Goal: Task Accomplishment & Management: Manage account settings

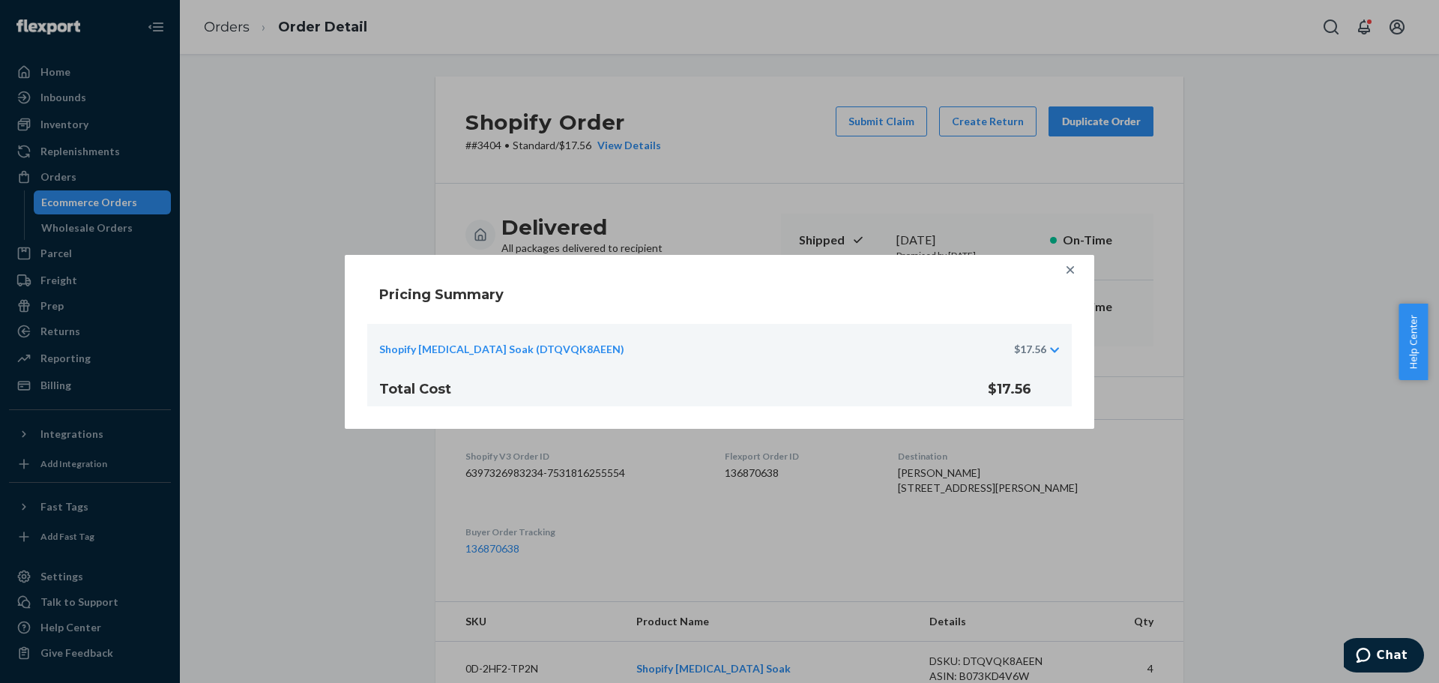
click at [1204, 327] on div "Pricing Summary Shopify [MEDICAL_DATA] Soak (DTQVQK8AEEN) $17.56 Total Cost $17…" at bounding box center [719, 341] width 1439 height 683
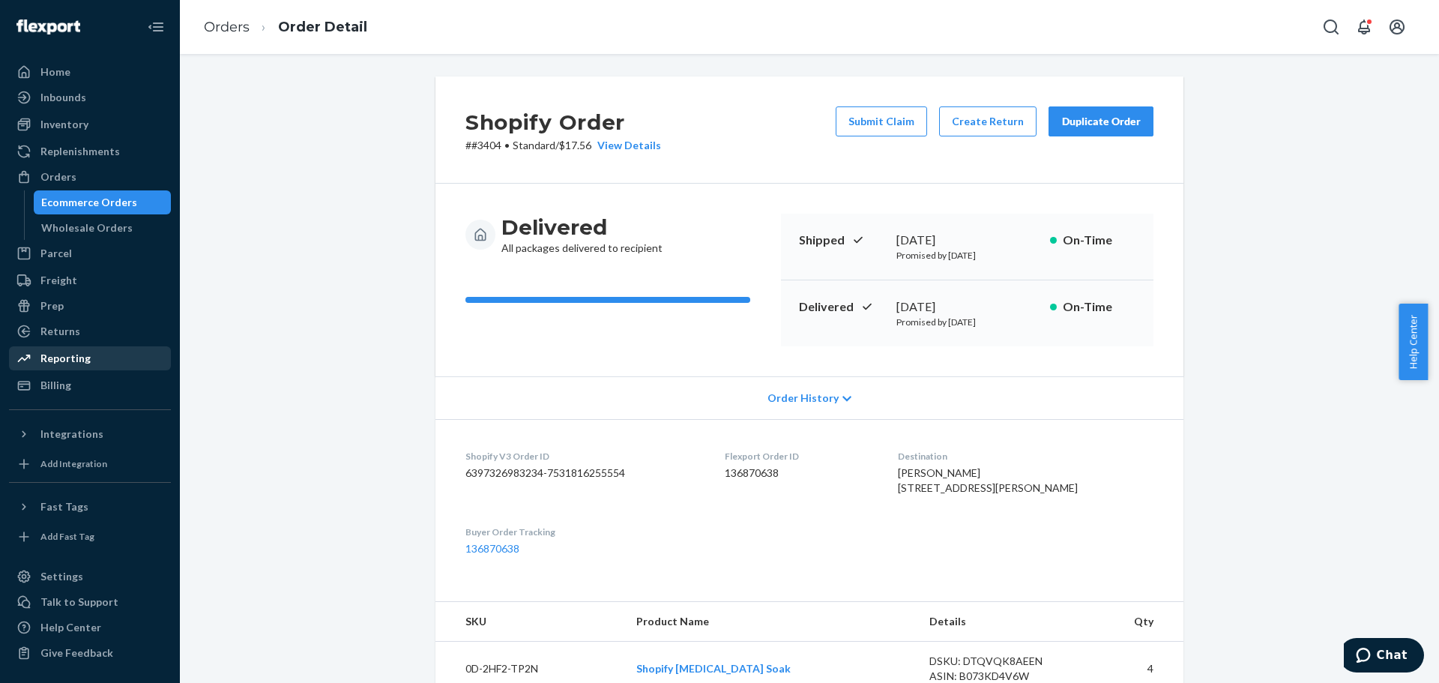
click at [63, 360] on div "Reporting" at bounding box center [65, 358] width 50 height 15
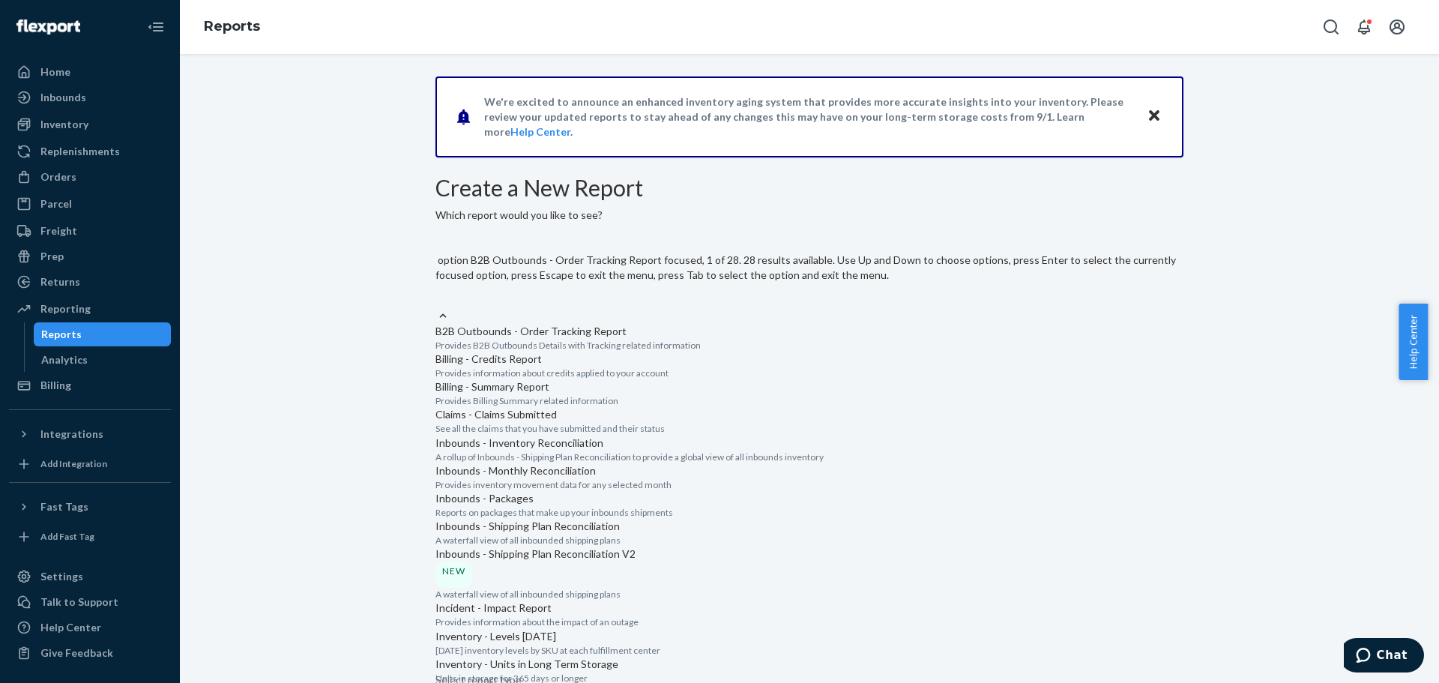
click at [628, 290] on div "Select report type" at bounding box center [810, 299] width 748 height 18
click at [437, 292] on input "option B2B Outbounds - Order Tracking Report focused, 1 of 28. 28 results avail…" at bounding box center [436, 299] width 1 height 15
click at [647, 394] on div "Billing - Summary Report" at bounding box center [810, 386] width 748 height 15
click at [437, 307] on input "option Billing - Summary Report focused, 3 of 28. 28 results available. Use Up …" at bounding box center [436, 299] width 1 height 15
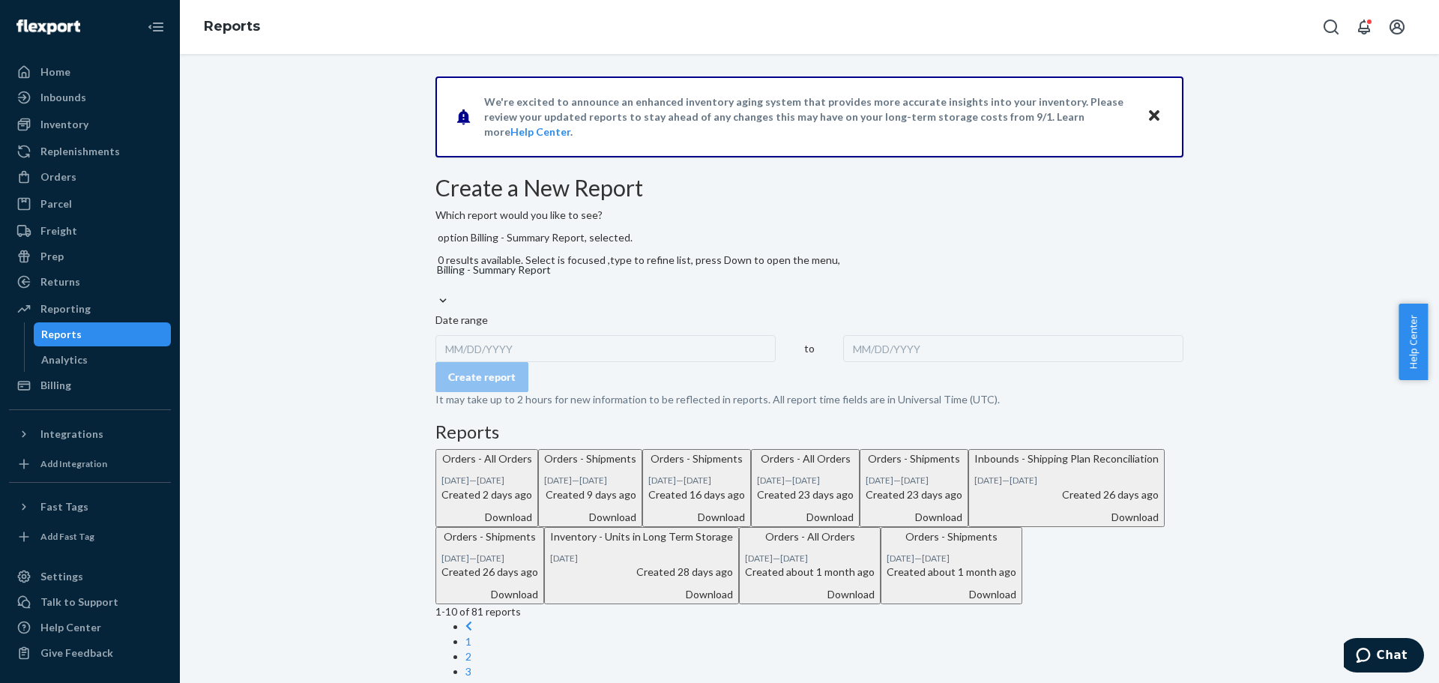
click at [534, 340] on div "MM/DD/YYYY" at bounding box center [606, 348] width 340 height 27
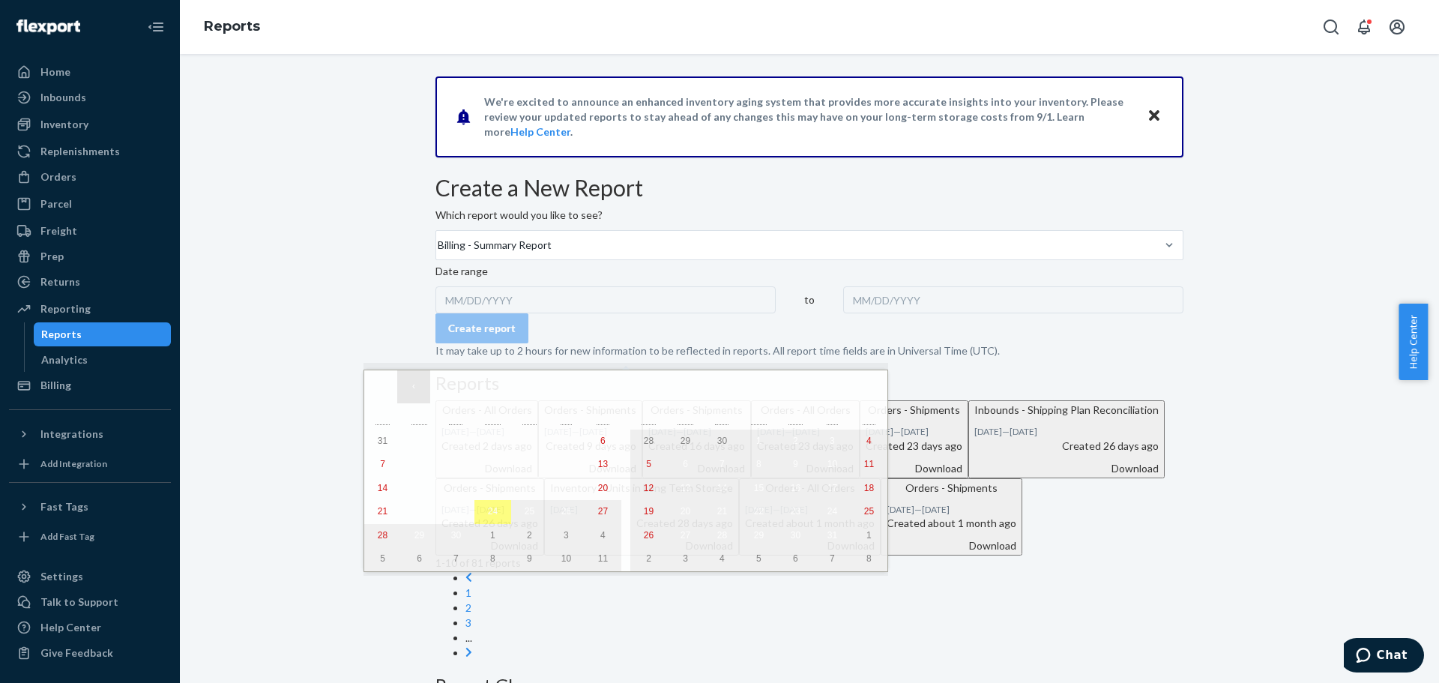
click at [414, 387] on button "‹" at bounding box center [413, 386] width 33 height 33
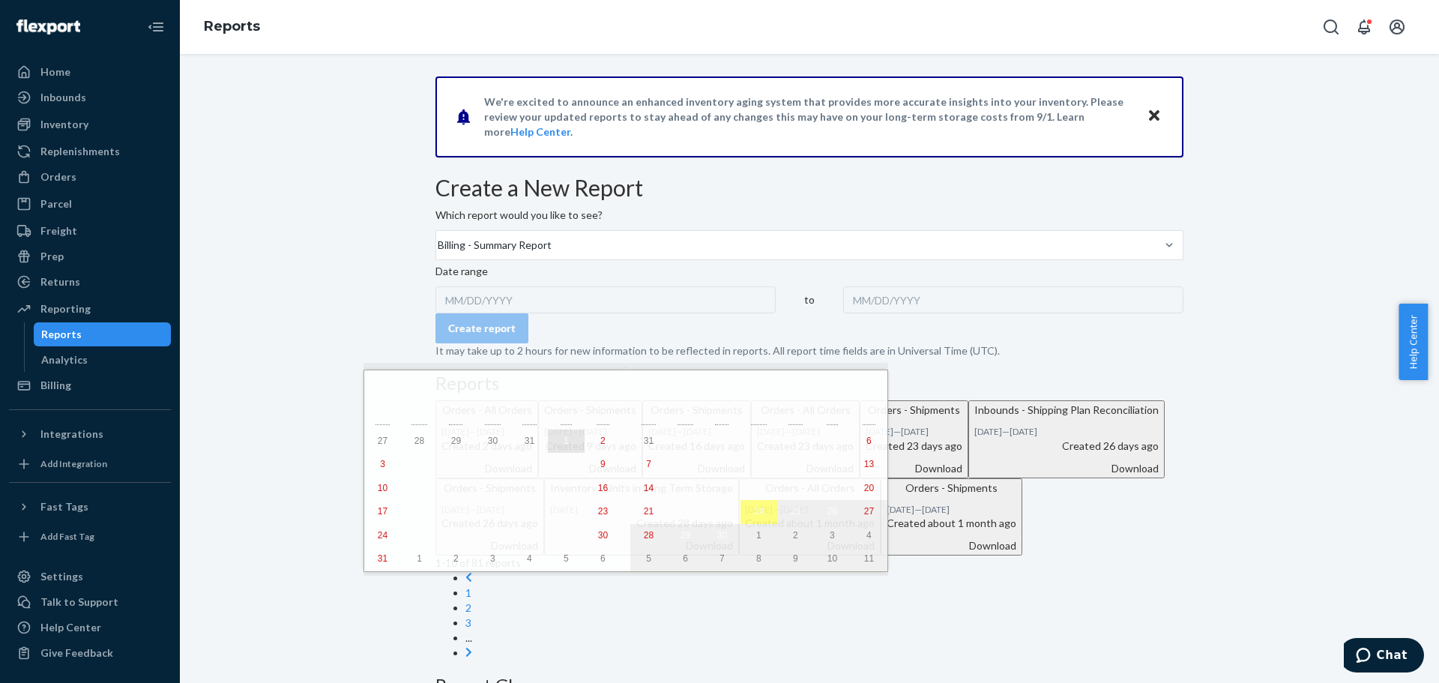
click at [564, 443] on abbr "1" at bounding box center [566, 441] width 5 height 10
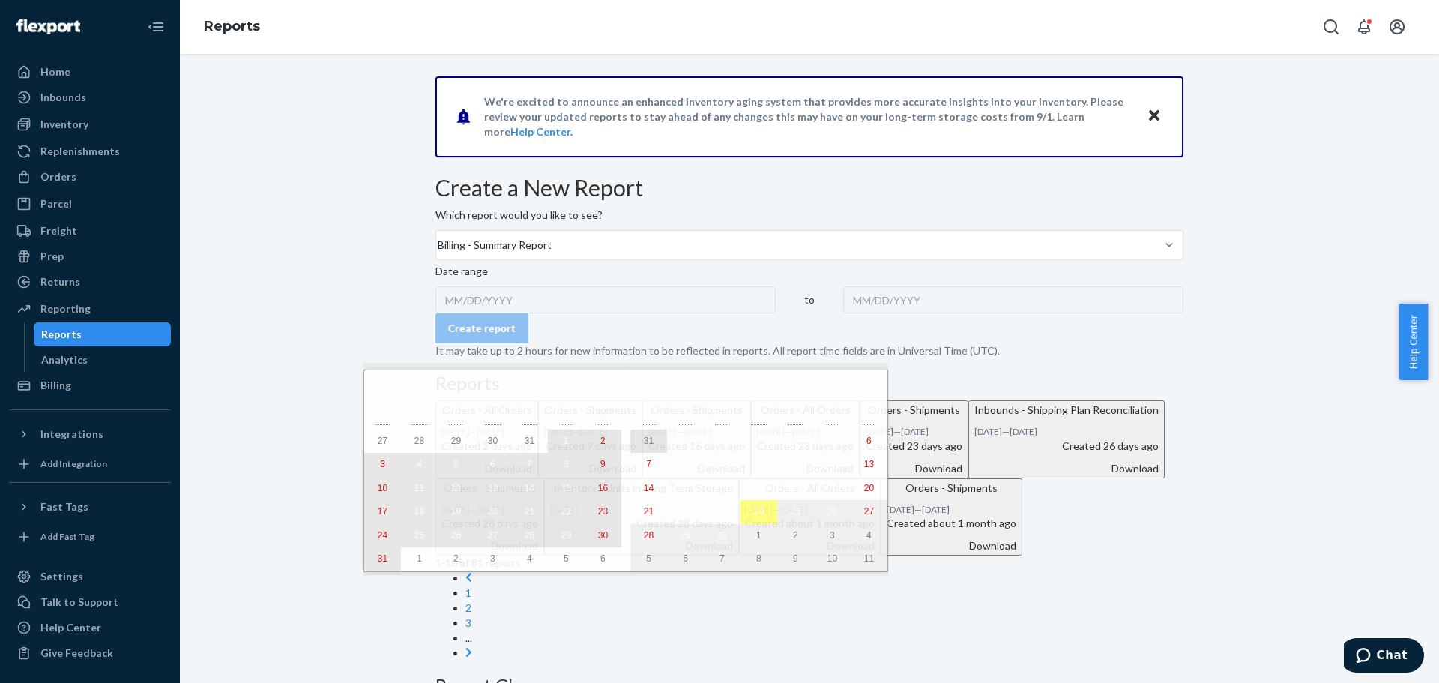
click at [385, 567] on button "31" at bounding box center [382, 559] width 37 height 24
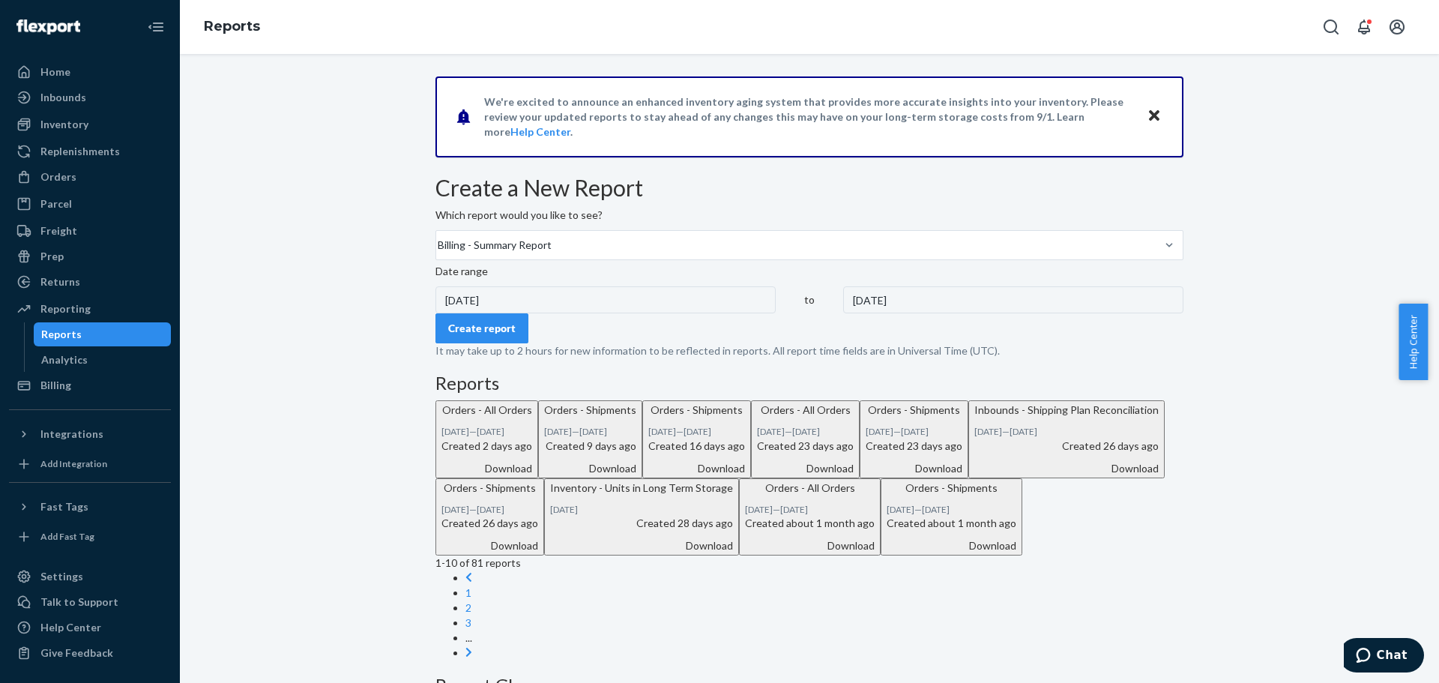
click at [516, 336] on div "Create report" at bounding box center [481, 328] width 67 height 15
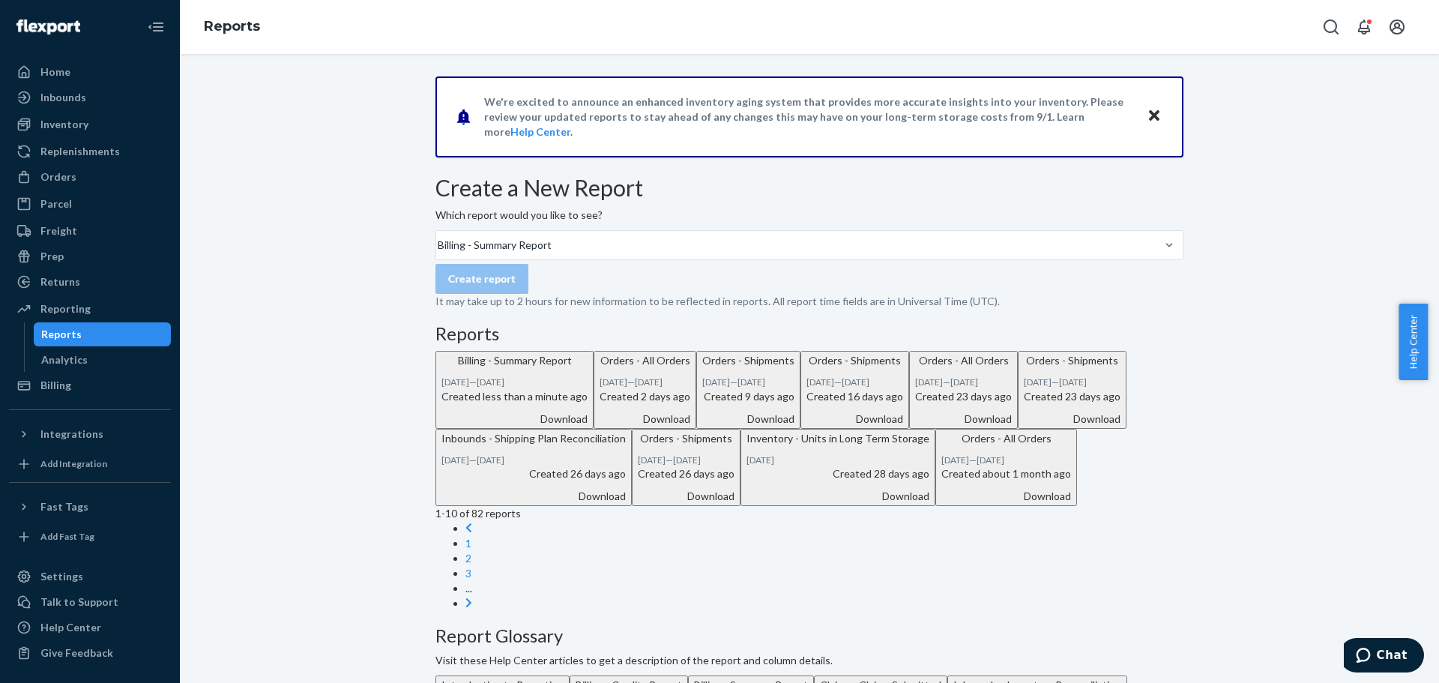
click at [588, 427] on div "Download" at bounding box center [515, 419] width 146 height 15
click at [349, 261] on div "We're excited to announce an enhanced inventory aging system that provides more…" at bounding box center [809, 522] width 1237 height 892
click at [57, 385] on div "Billing" at bounding box center [55, 385] width 31 height 15
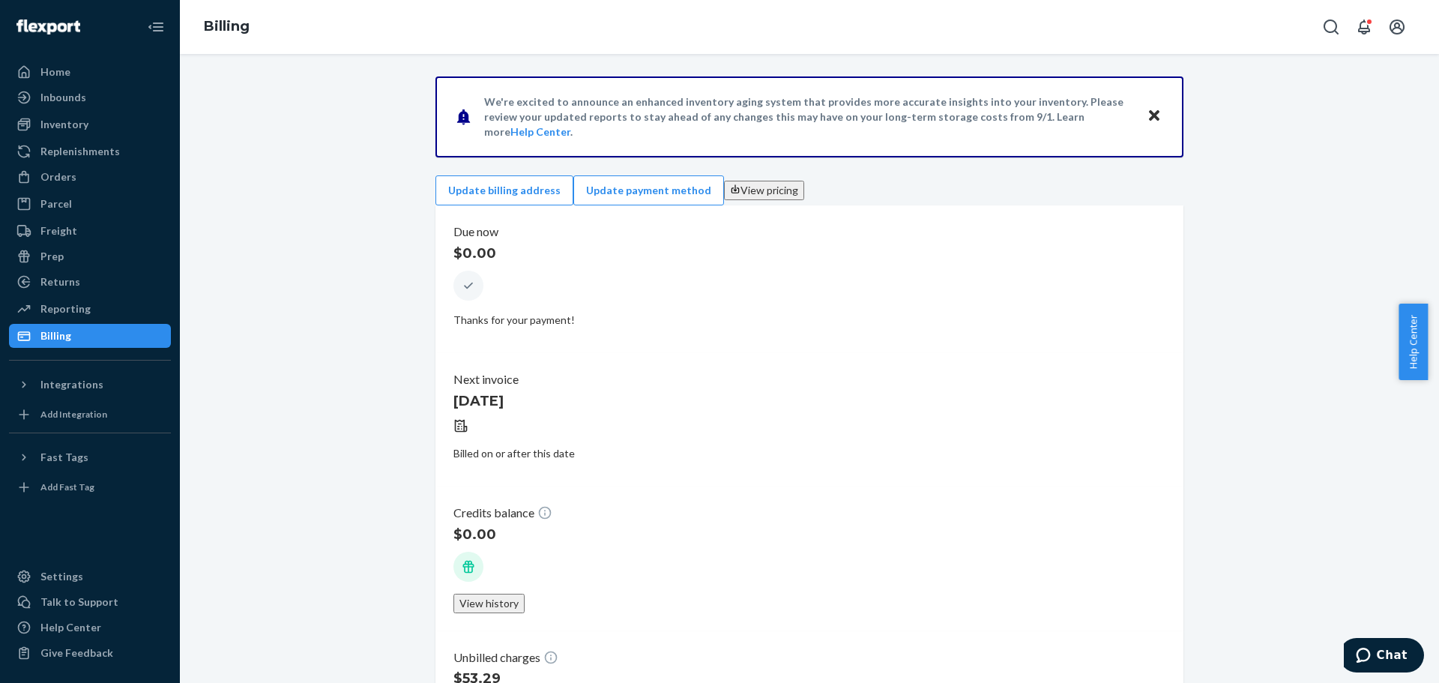
click at [804, 189] on button "View pricing" at bounding box center [764, 190] width 80 height 19
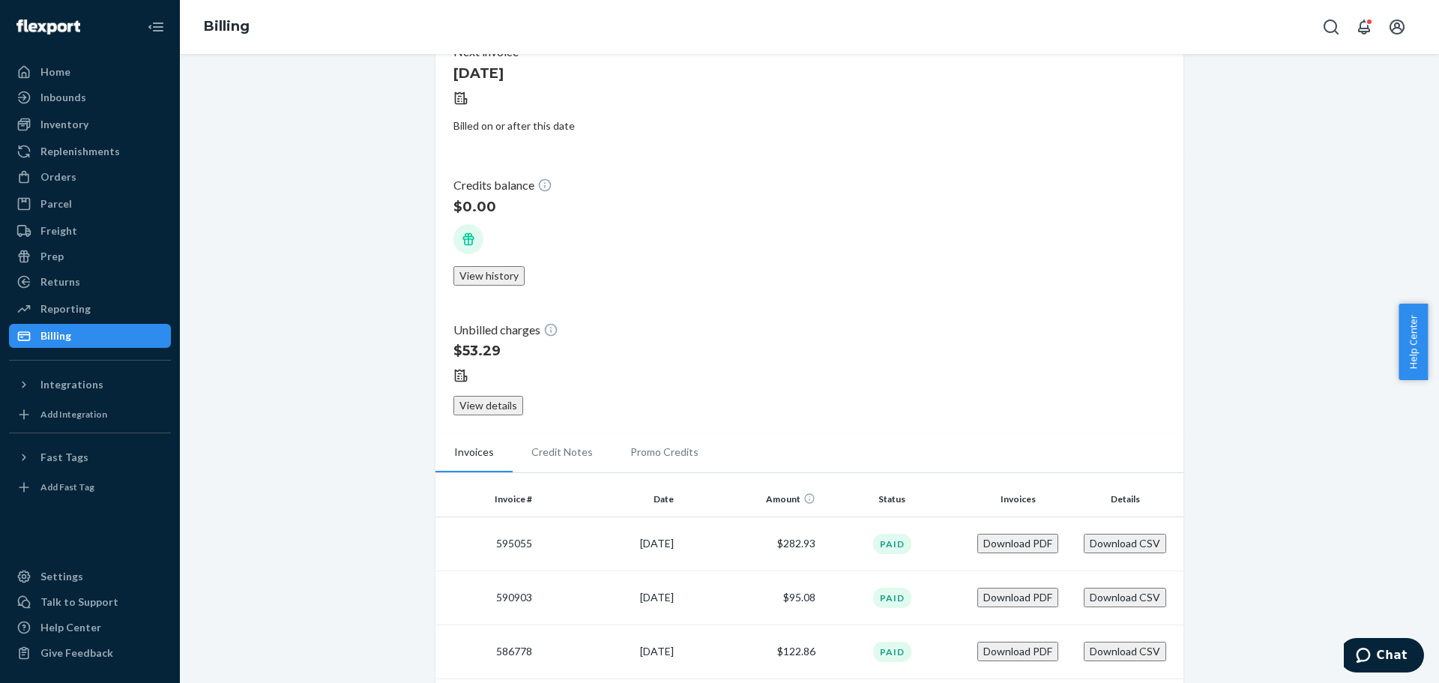
scroll to position [150, 0]
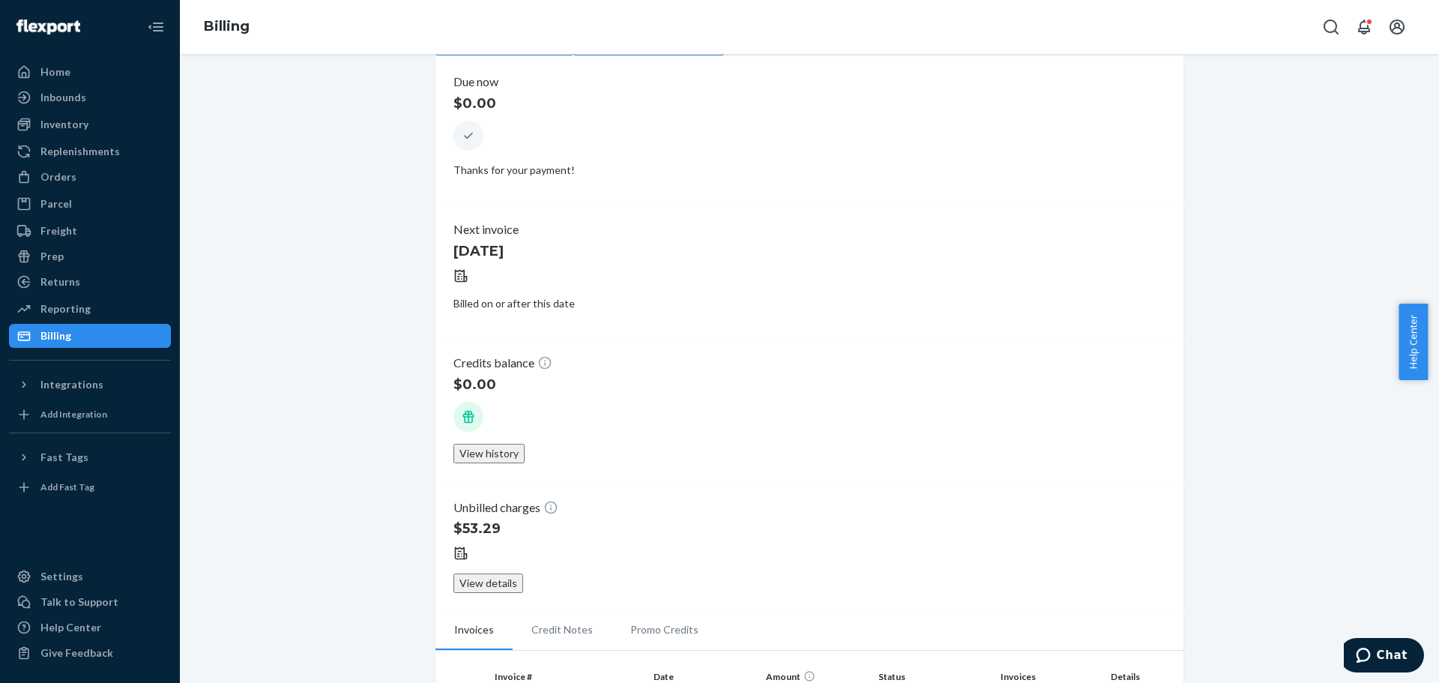
click at [523, 573] on button "View details" at bounding box center [489, 582] width 70 height 19
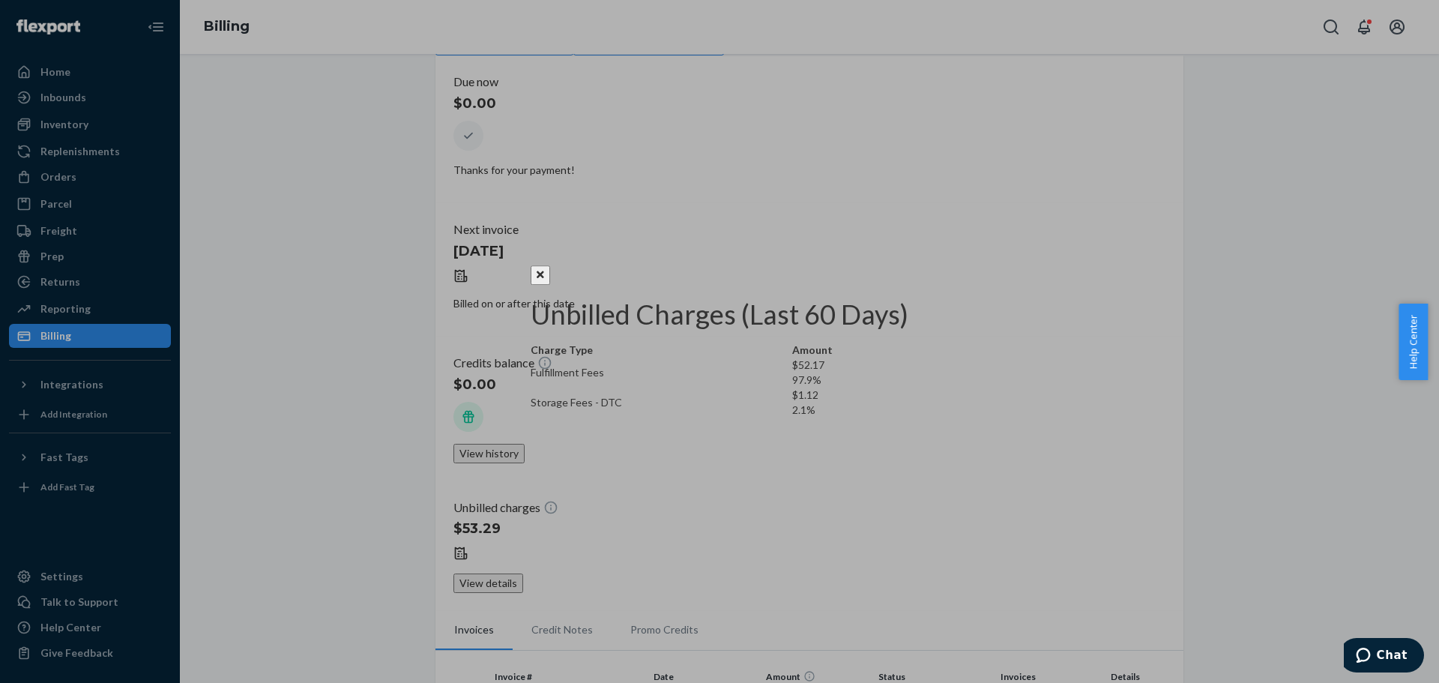
click at [544, 269] on icon "Close" at bounding box center [540, 274] width 7 height 10
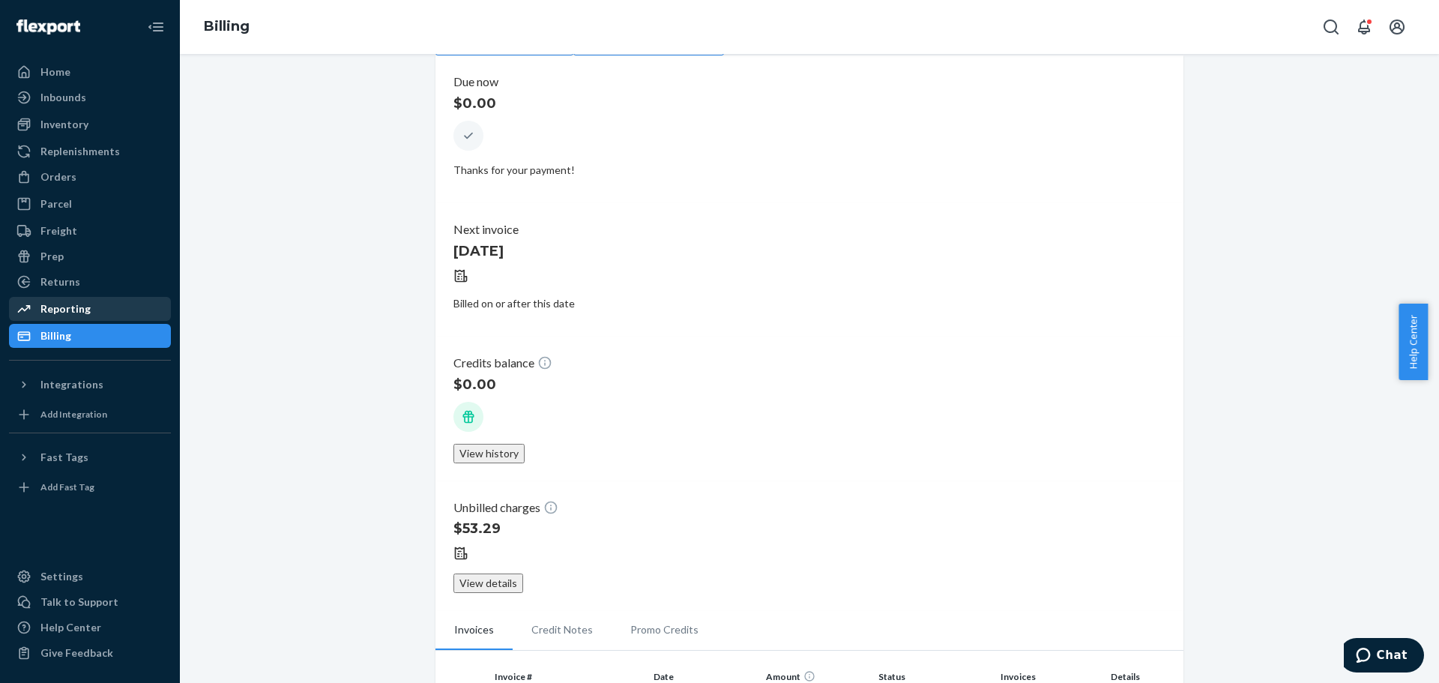
click at [71, 300] on div "Reporting" at bounding box center [89, 308] width 159 height 21
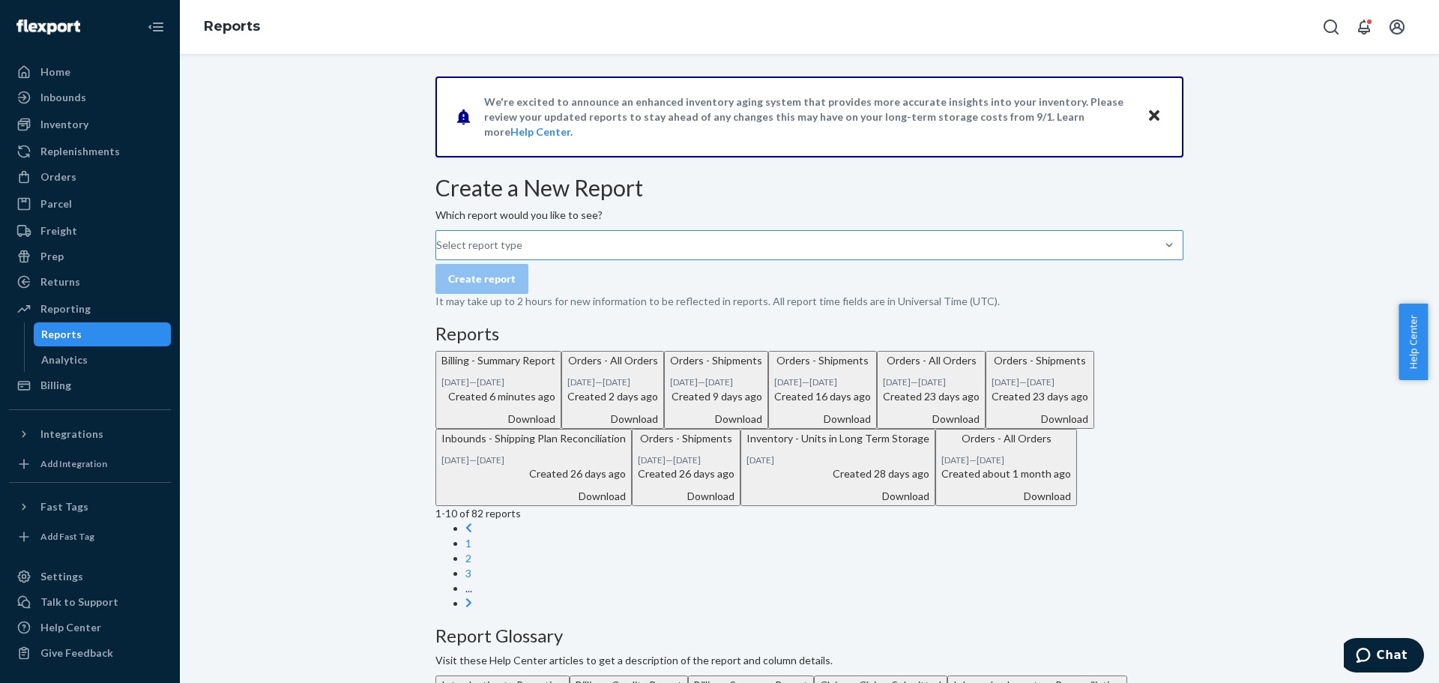
click at [438, 254] on div "Select report type" at bounding box center [436, 245] width 1 height 18
click at [438, 253] on input "Select report type" at bounding box center [436, 245] width 1 height 15
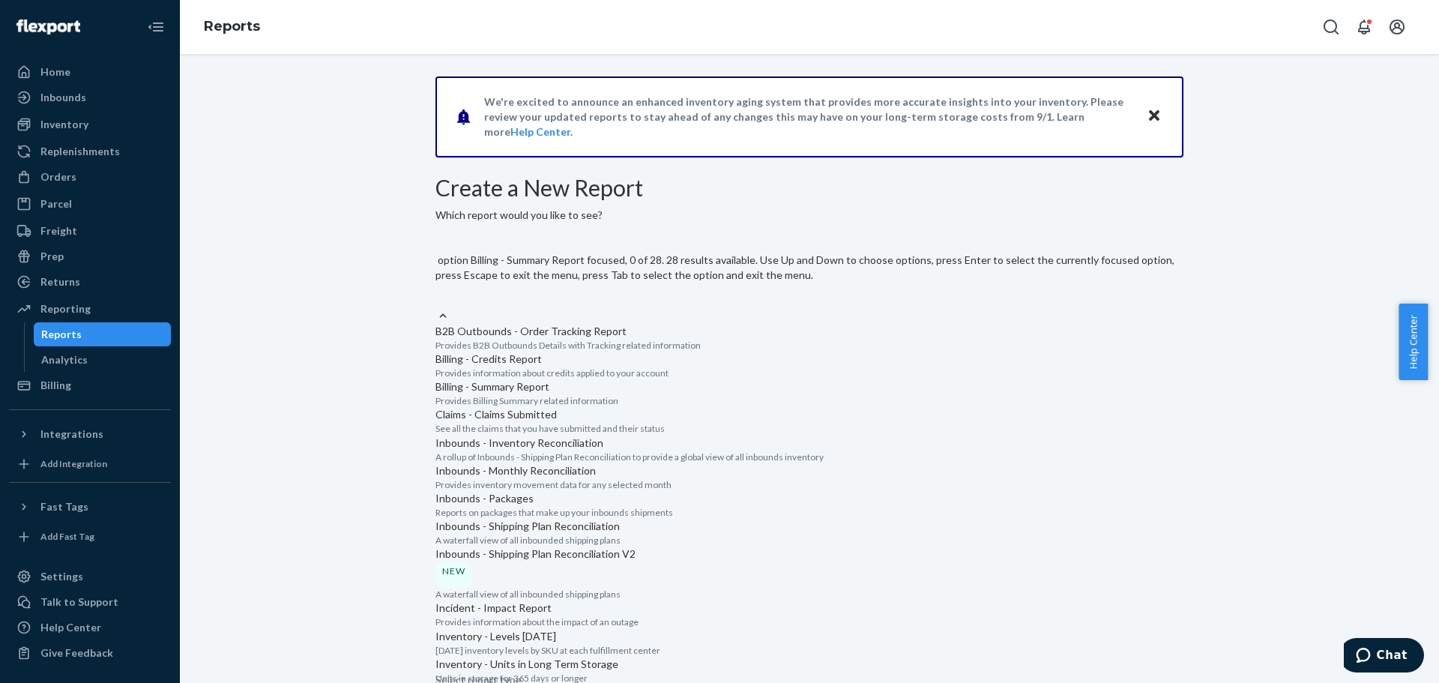
click at [564, 394] on p "Billing - Summary Report" at bounding box center [810, 386] width 748 height 15
click at [437, 307] on input "option Billing - Summary Report focused, 0 of 28. 28 results available. Use Up …" at bounding box center [436, 299] width 1 height 15
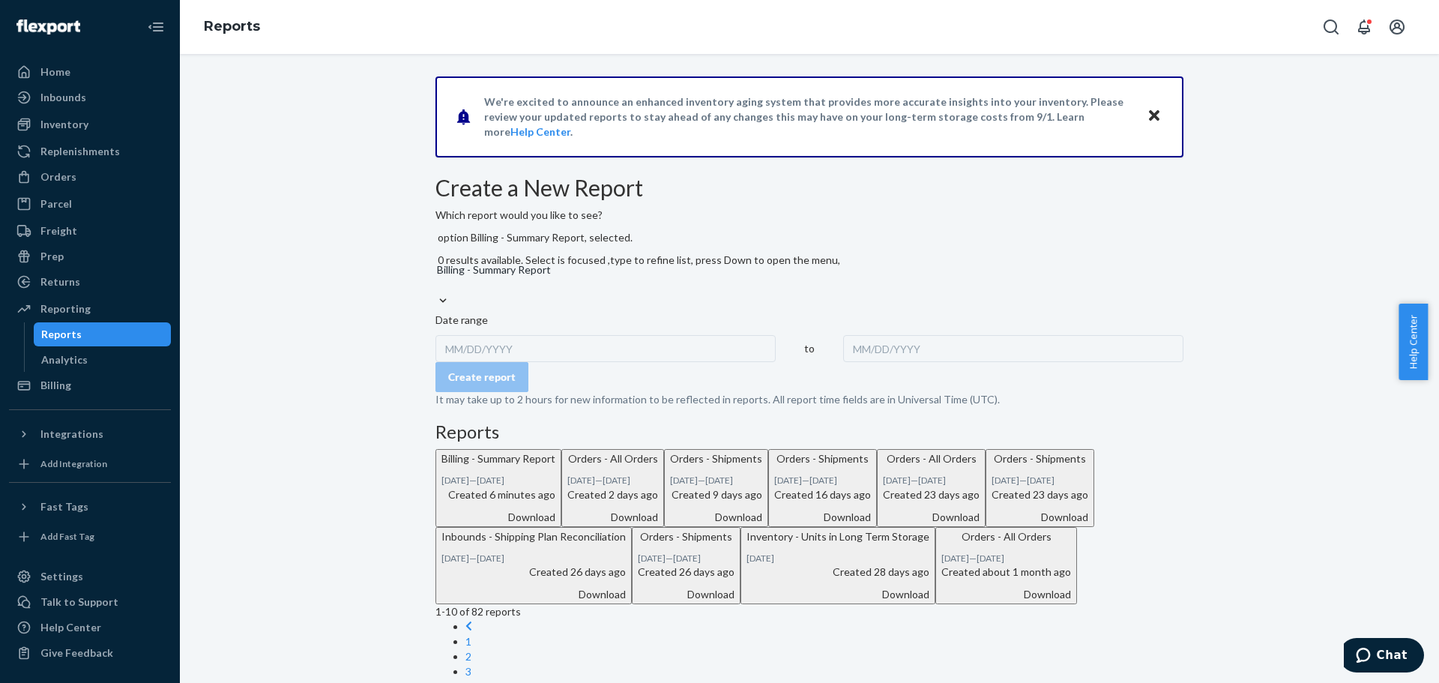
click at [600, 292] on div "Billing - Summary Report" at bounding box center [810, 284] width 748 height 18
click at [437, 292] on input "option Billing - Summary Report, selected. 0 results available. Select is focus…" at bounding box center [436, 284] width 1 height 15
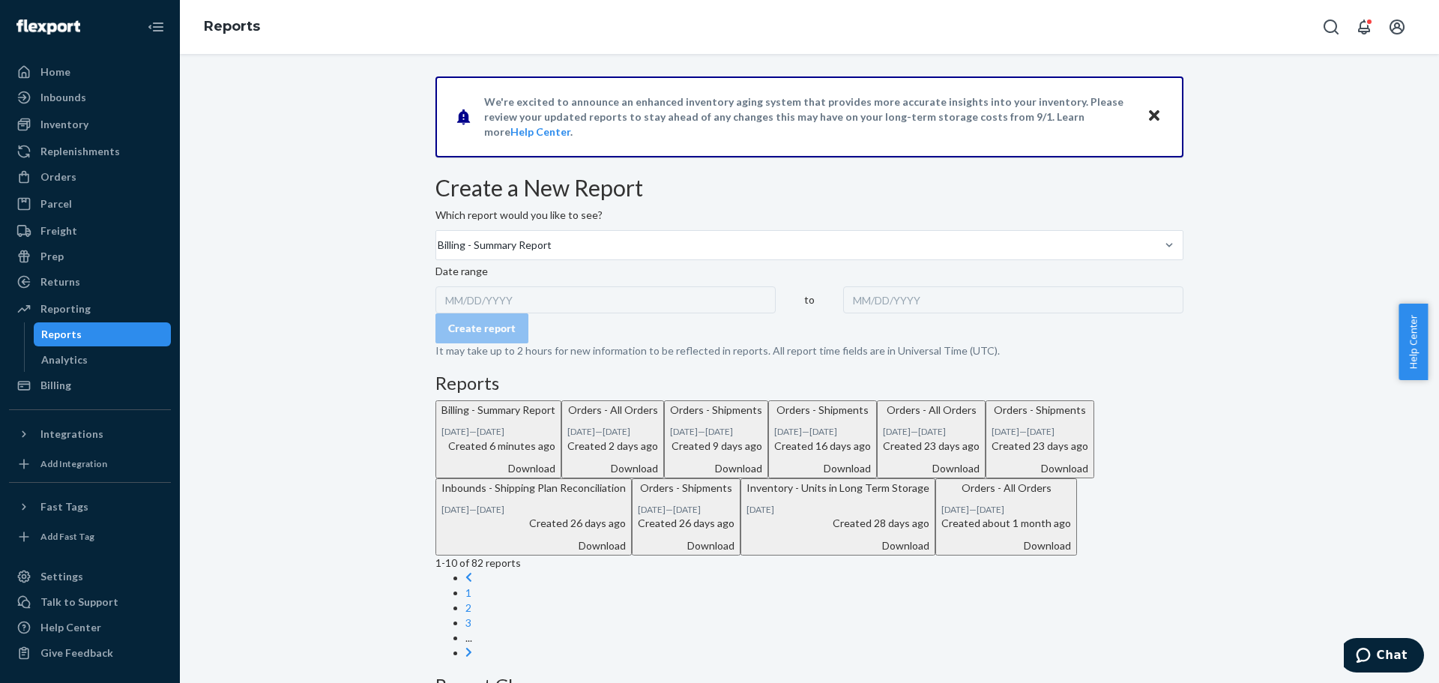
click at [530, 313] on div "MM/DD/YYYY" at bounding box center [606, 299] width 340 height 27
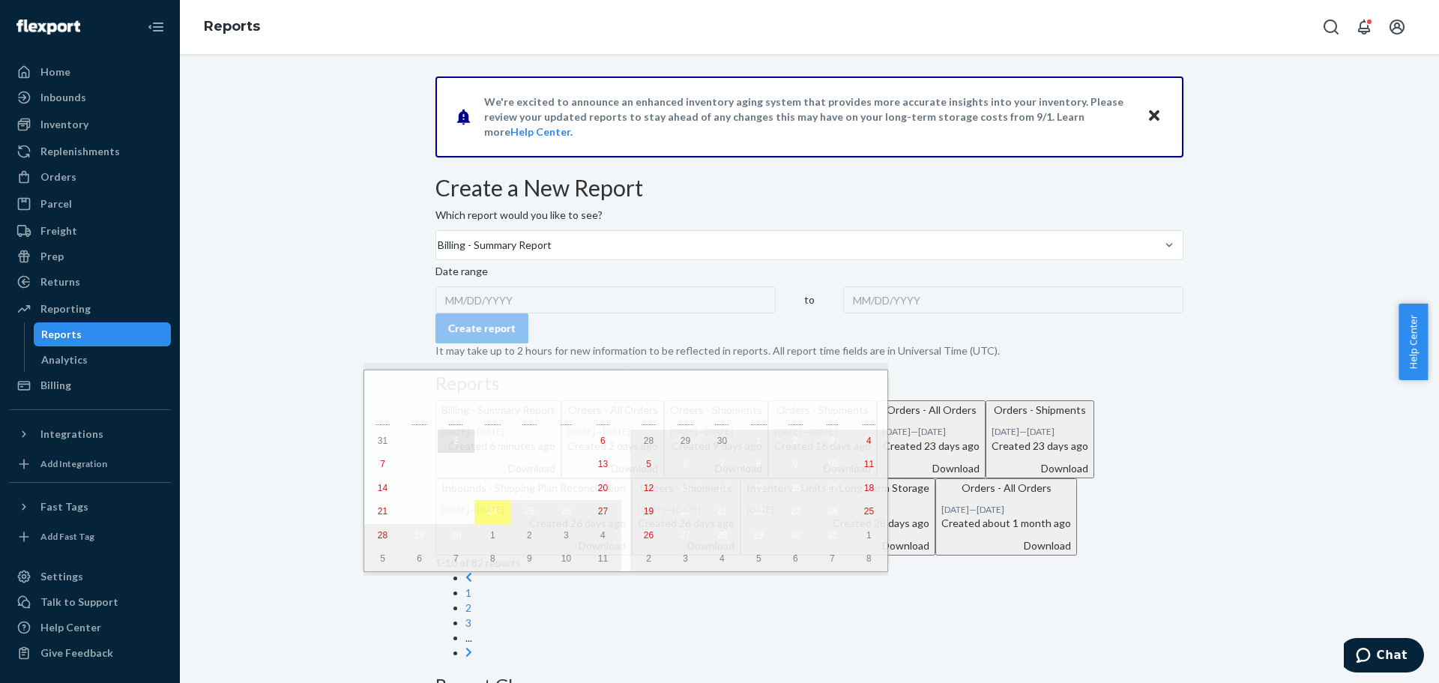
click at [438, 433] on button "2" at bounding box center [456, 442] width 37 height 24
click at [451, 492] on abbr "16" at bounding box center [456, 488] width 10 height 10
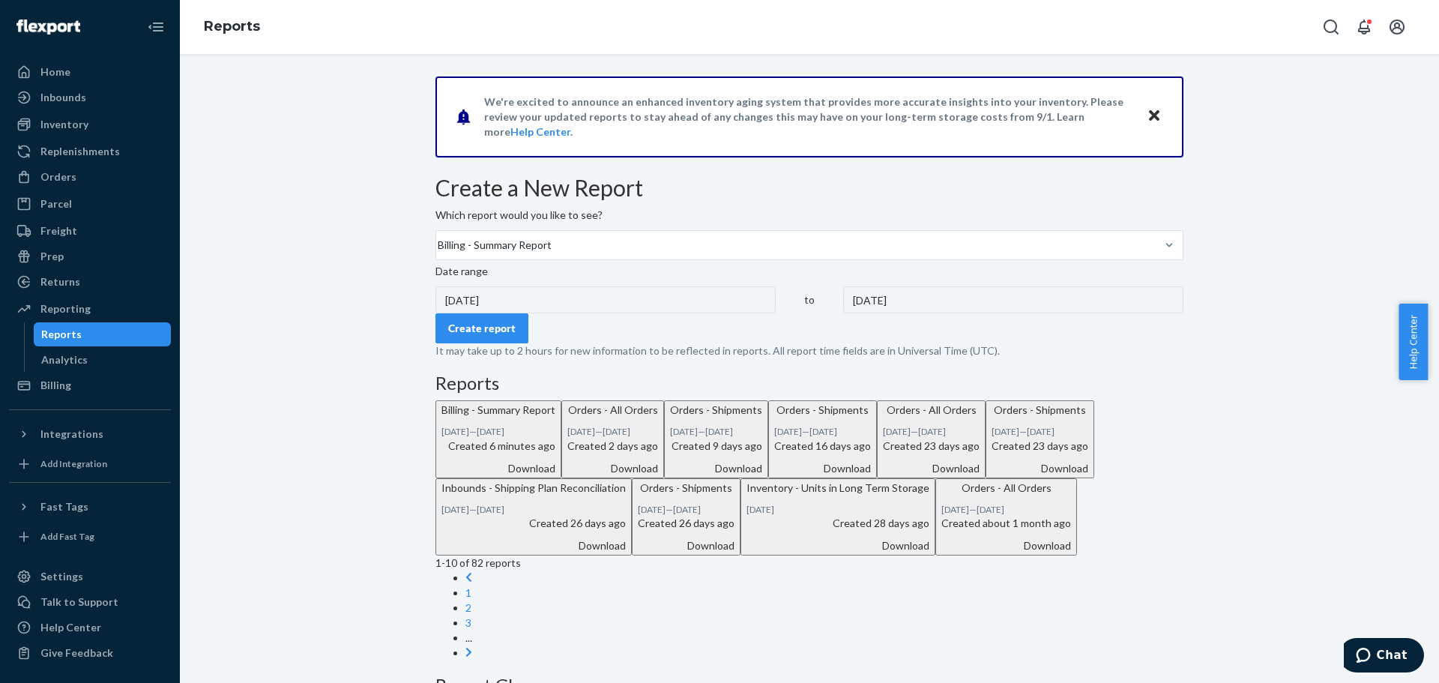
click at [685, 343] on div "Create report" at bounding box center [810, 328] width 748 height 30
click at [544, 343] on div "Create report" at bounding box center [810, 328] width 748 height 30
click at [516, 336] on div "Create report" at bounding box center [481, 328] width 67 height 15
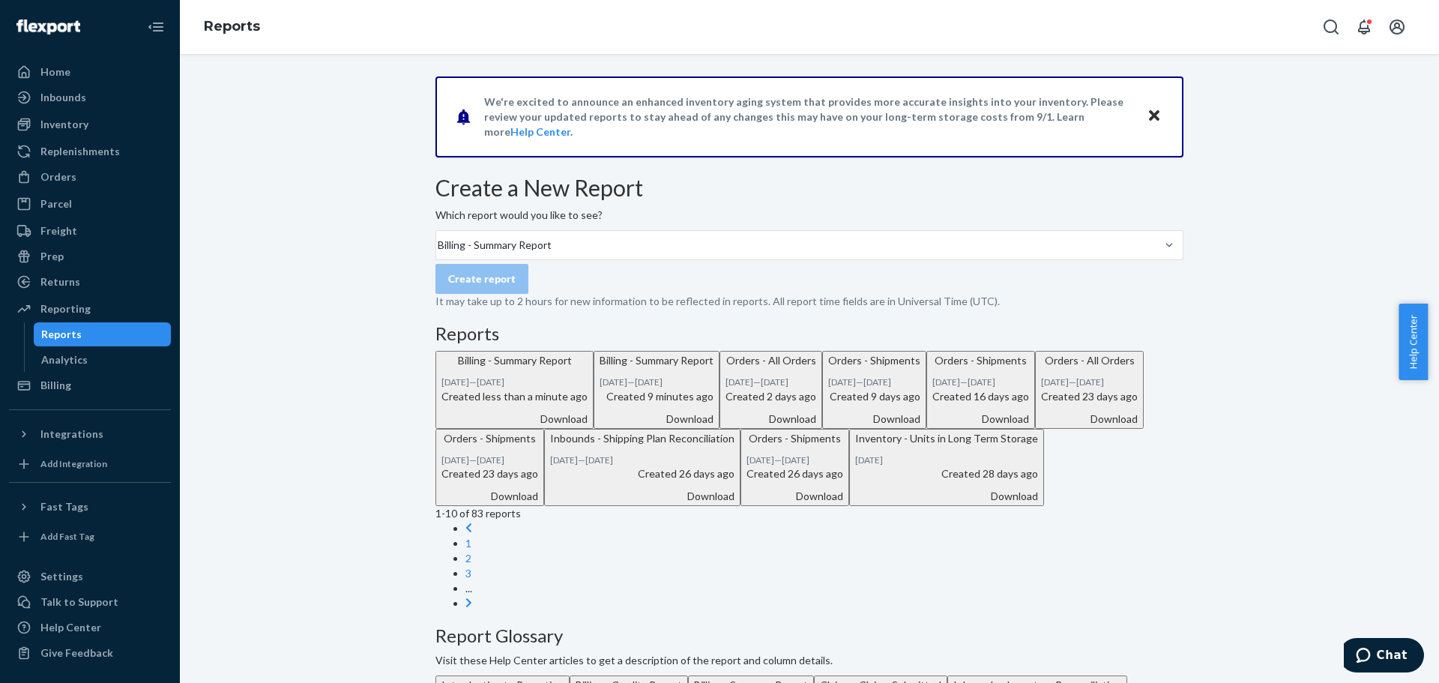
click at [588, 427] on div "Download" at bounding box center [515, 419] width 146 height 15
click at [68, 380] on div "Billing" at bounding box center [55, 385] width 31 height 15
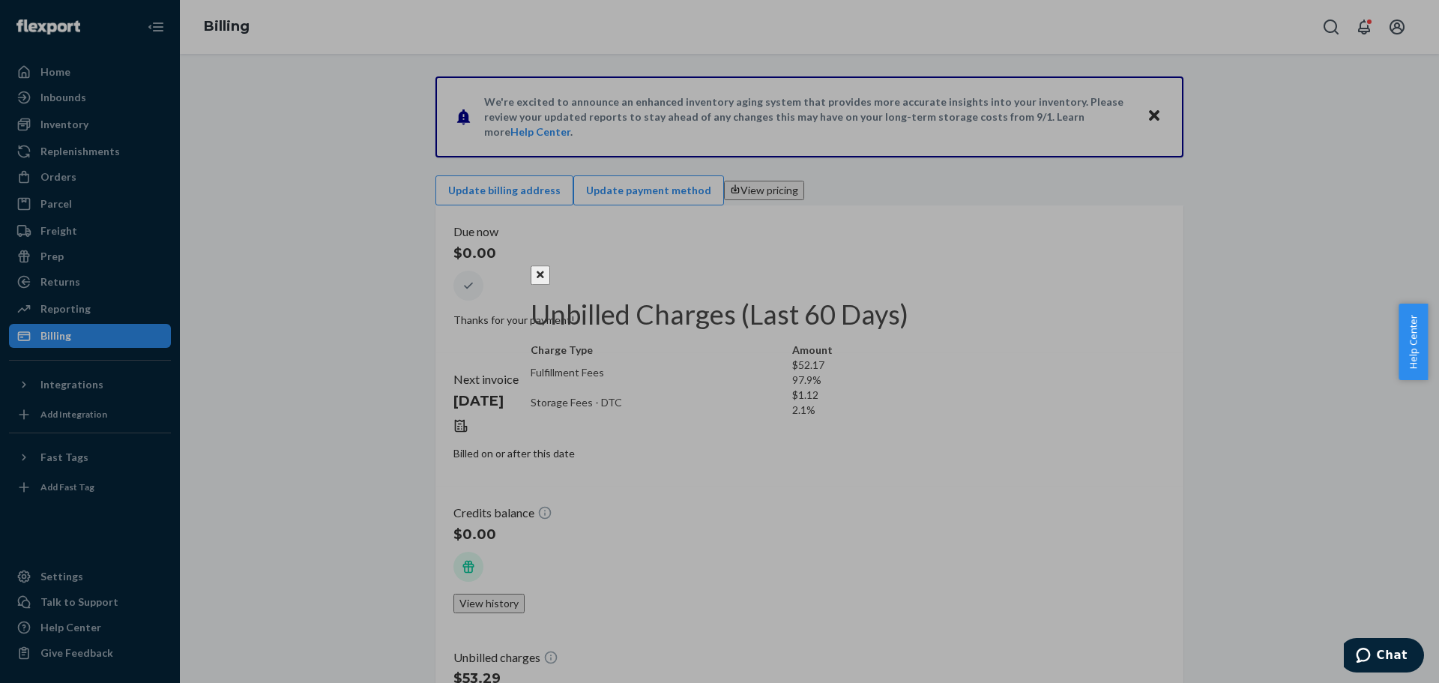
click at [544, 269] on icon "Close" at bounding box center [540, 274] width 7 height 10
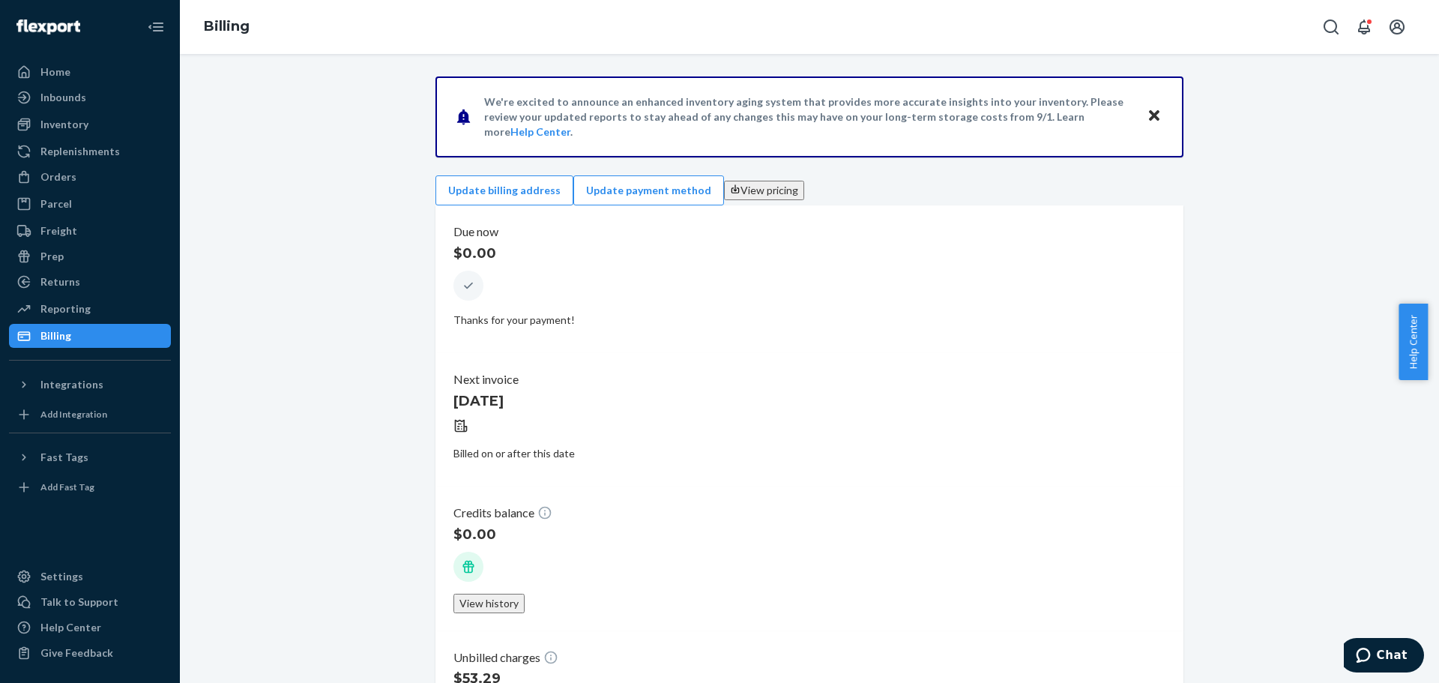
click at [55, 175] on div "Orders" at bounding box center [58, 176] width 36 height 15
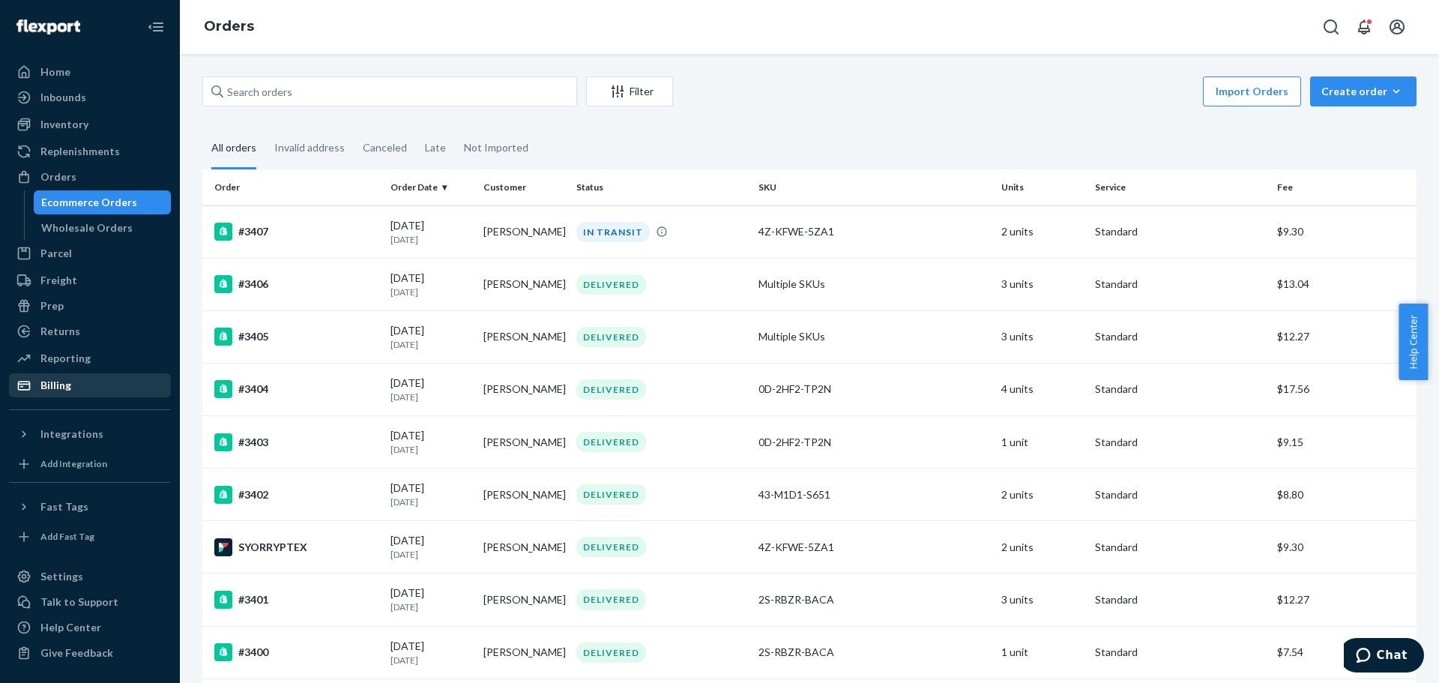
drag, startPoint x: 60, startPoint y: 380, endPoint x: 109, endPoint y: 373, distance: 49.2
click at [60, 380] on div "Billing" at bounding box center [55, 385] width 31 height 15
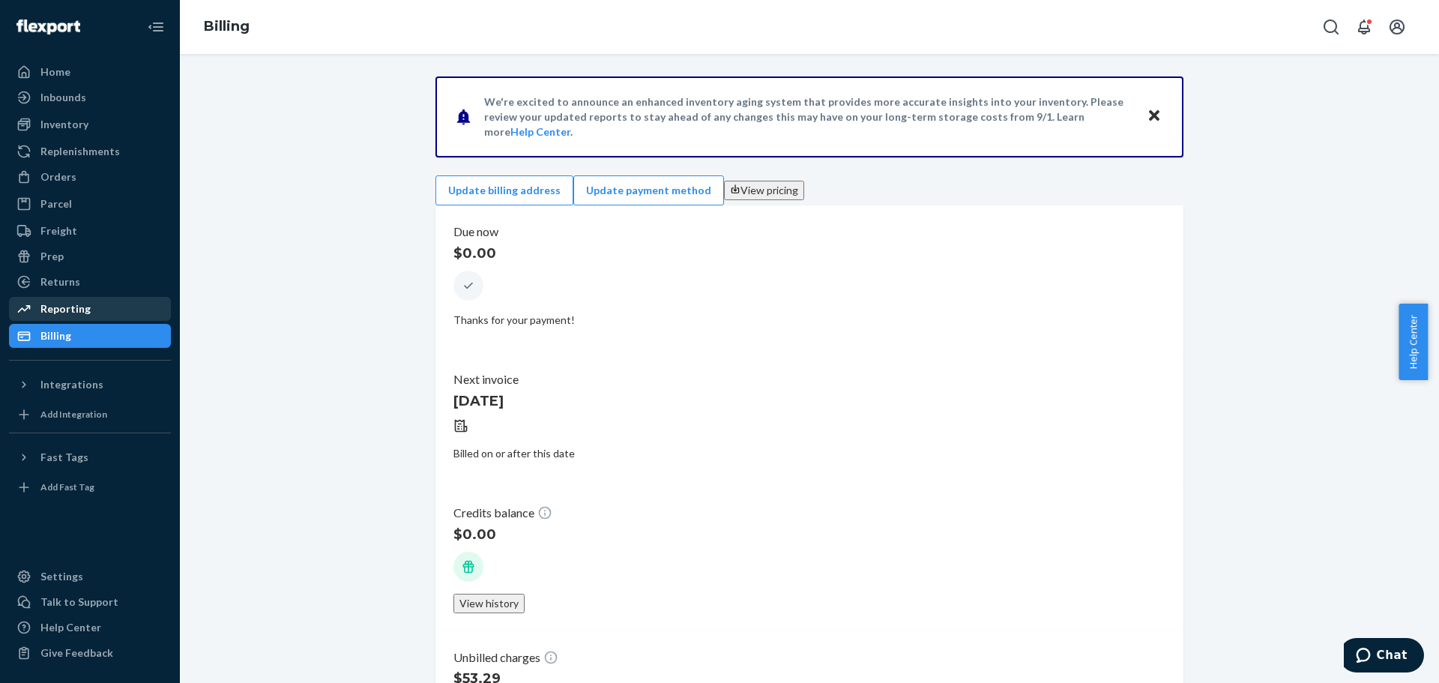
click at [65, 309] on div "Reporting" at bounding box center [65, 308] width 50 height 15
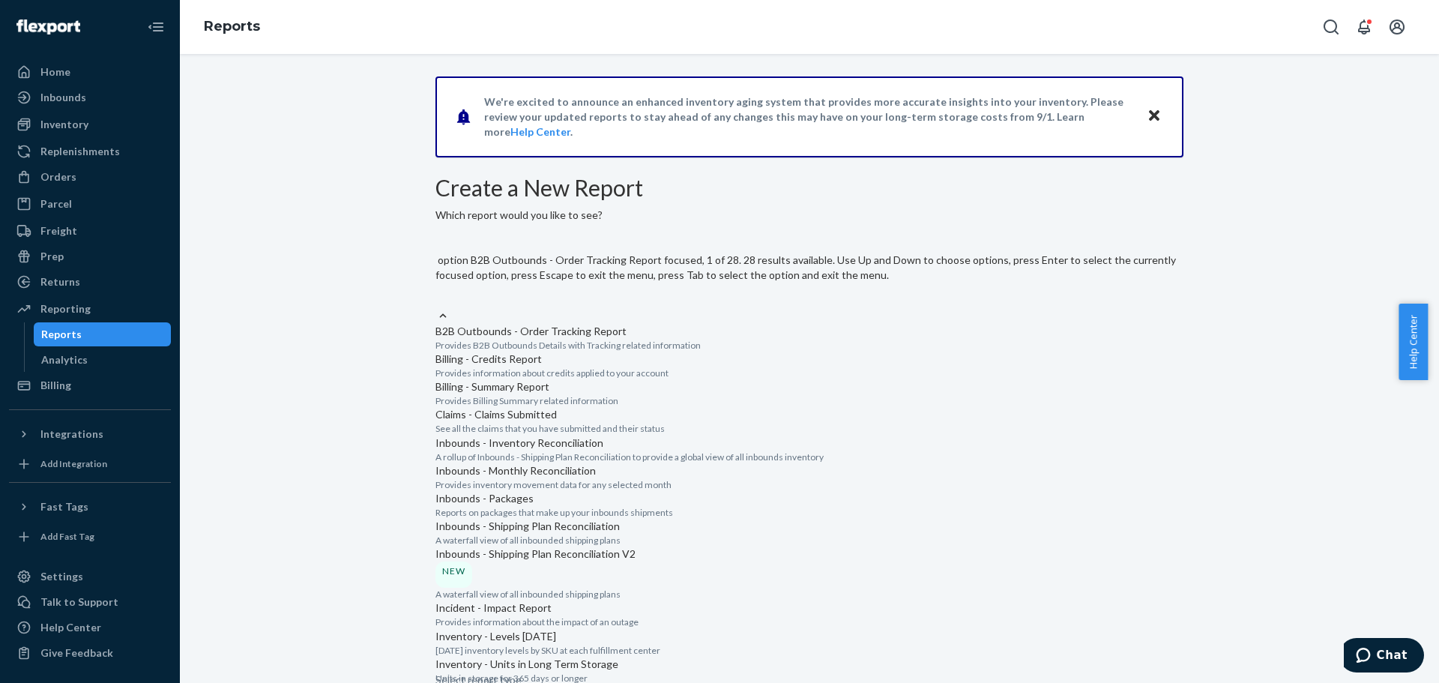
click at [613, 290] on div "Select report type" at bounding box center [810, 299] width 748 height 18
click at [437, 292] on input "option B2B Outbounds - Order Tracking Report focused, 1 of 28. 28 results avail…" at bounding box center [436, 299] width 1 height 15
click at [612, 394] on div "Billing - Summary Report" at bounding box center [810, 386] width 748 height 15
click at [437, 307] on input "option Billing - Summary Report focused, 3 of 28. 28 results available. Use Up …" at bounding box center [436, 299] width 1 height 15
click at [587, 290] on div "Billing - Summary Report" at bounding box center [810, 299] width 748 height 18
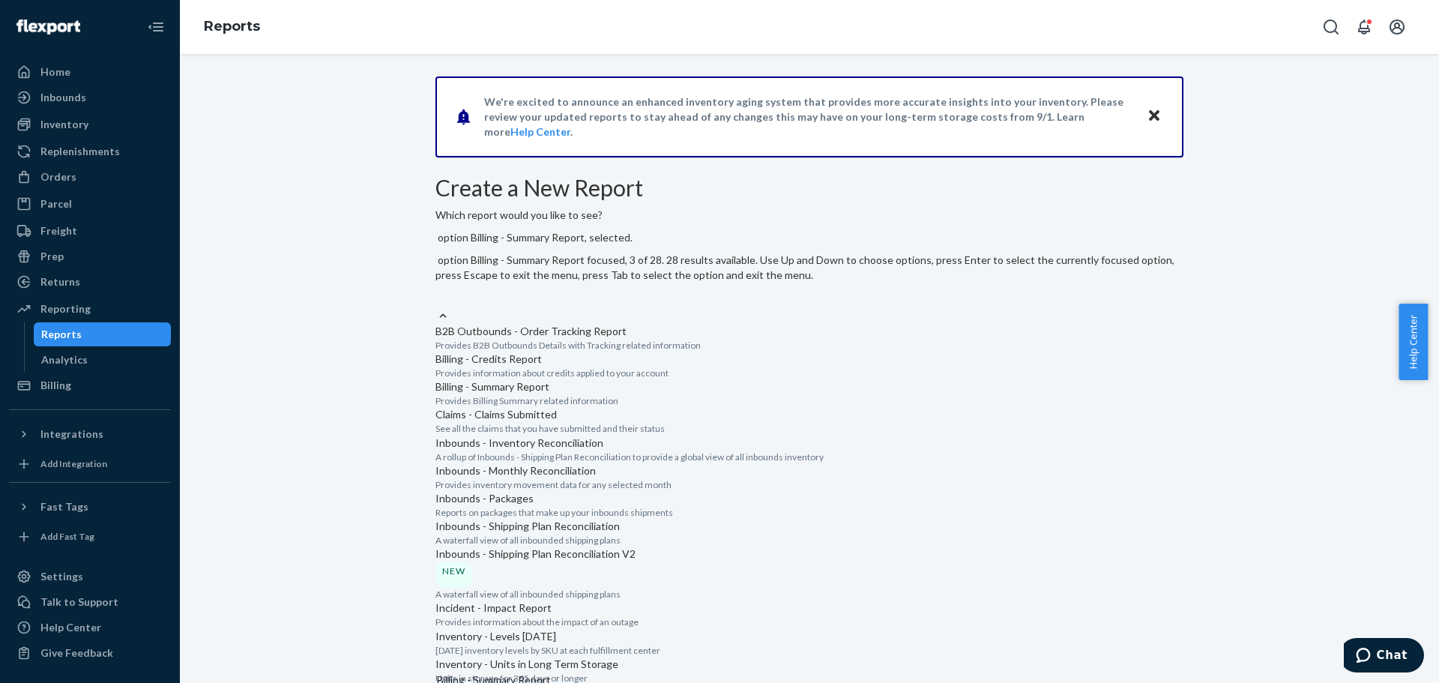
click at [437, 292] on input "option Billing - Summary Report, selected. option Billing - Summary Report focu…" at bounding box center [436, 299] width 1 height 15
click at [579, 407] on p "Provides Billing Summary related information" at bounding box center [810, 400] width 748 height 13
click at [437, 307] on input "option Billing - Summary Report, selected. option Billing - Summary Report focu…" at bounding box center [436, 299] width 1 height 15
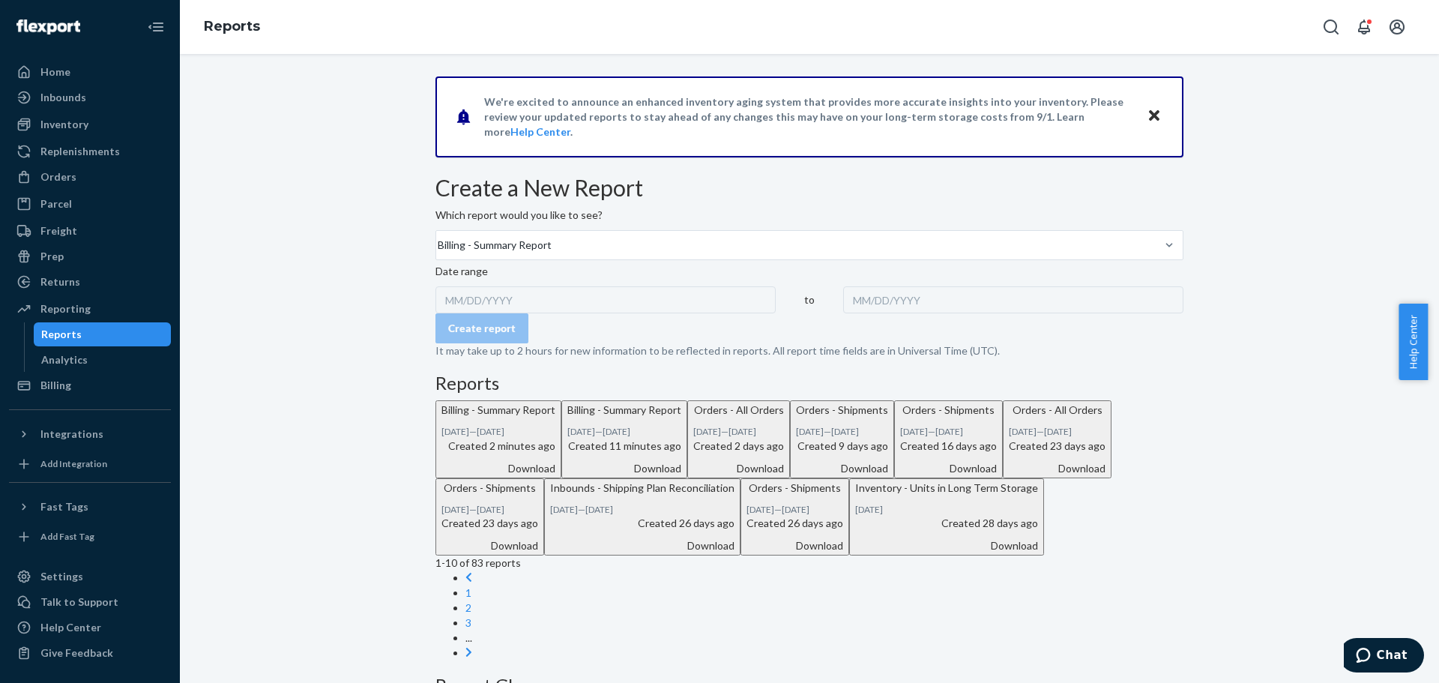
click at [501, 313] on div "MM/DD/YYYY" at bounding box center [606, 299] width 340 height 27
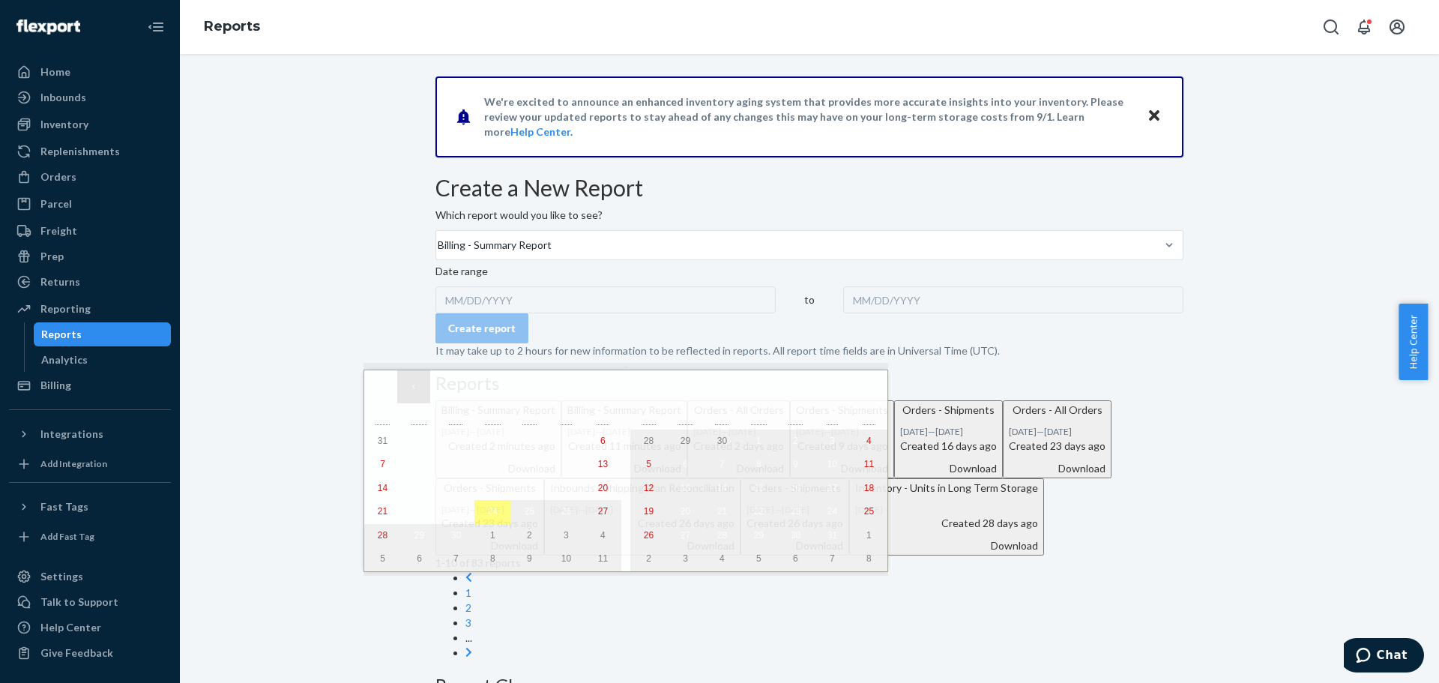
click at [409, 389] on button "‹" at bounding box center [413, 386] width 33 height 33
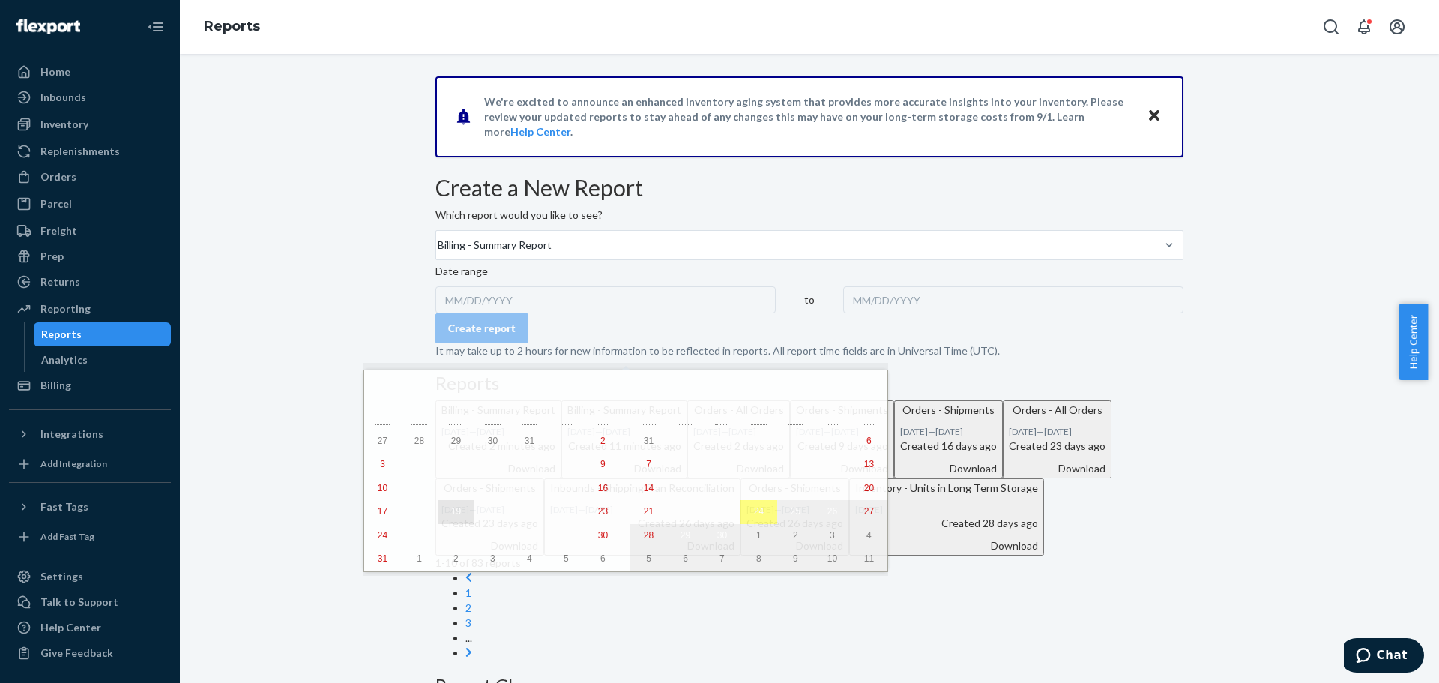
click at [451, 516] on abbr "19" at bounding box center [456, 511] width 10 height 10
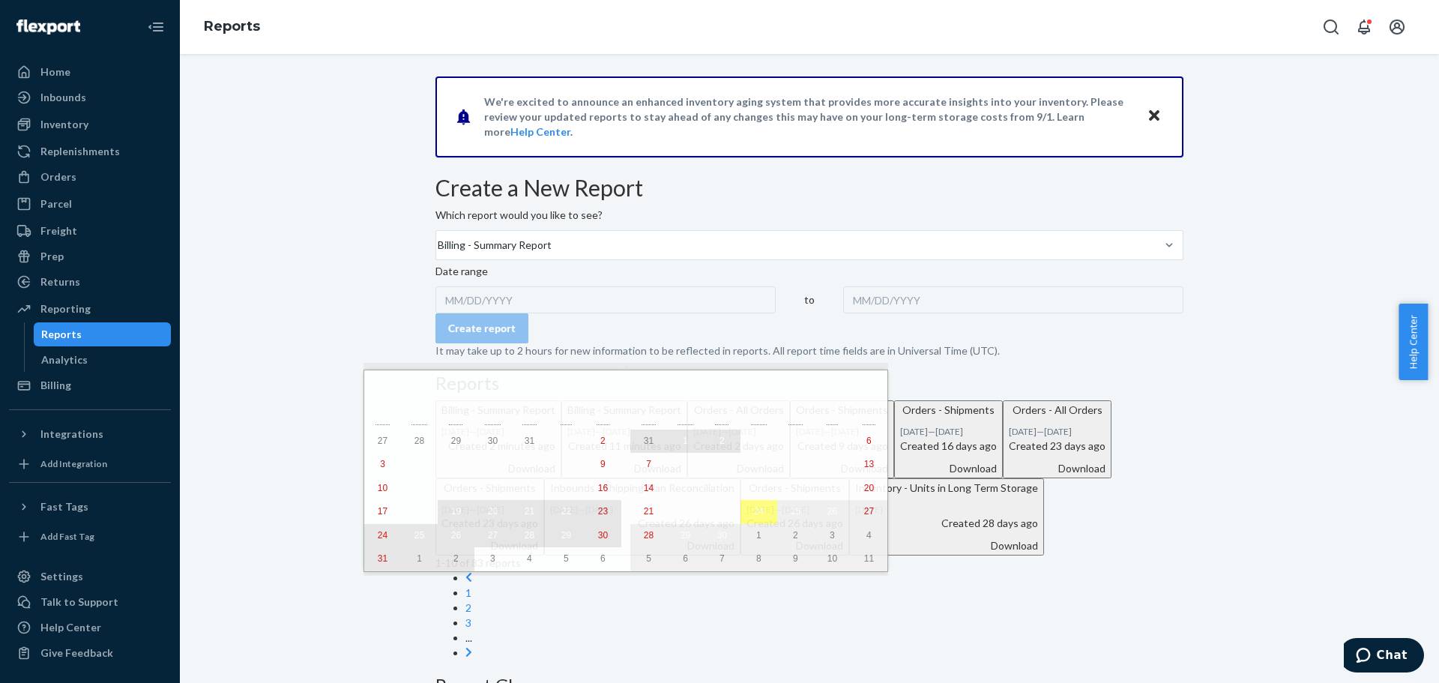
click at [720, 441] on abbr "2" at bounding box center [722, 441] width 5 height 10
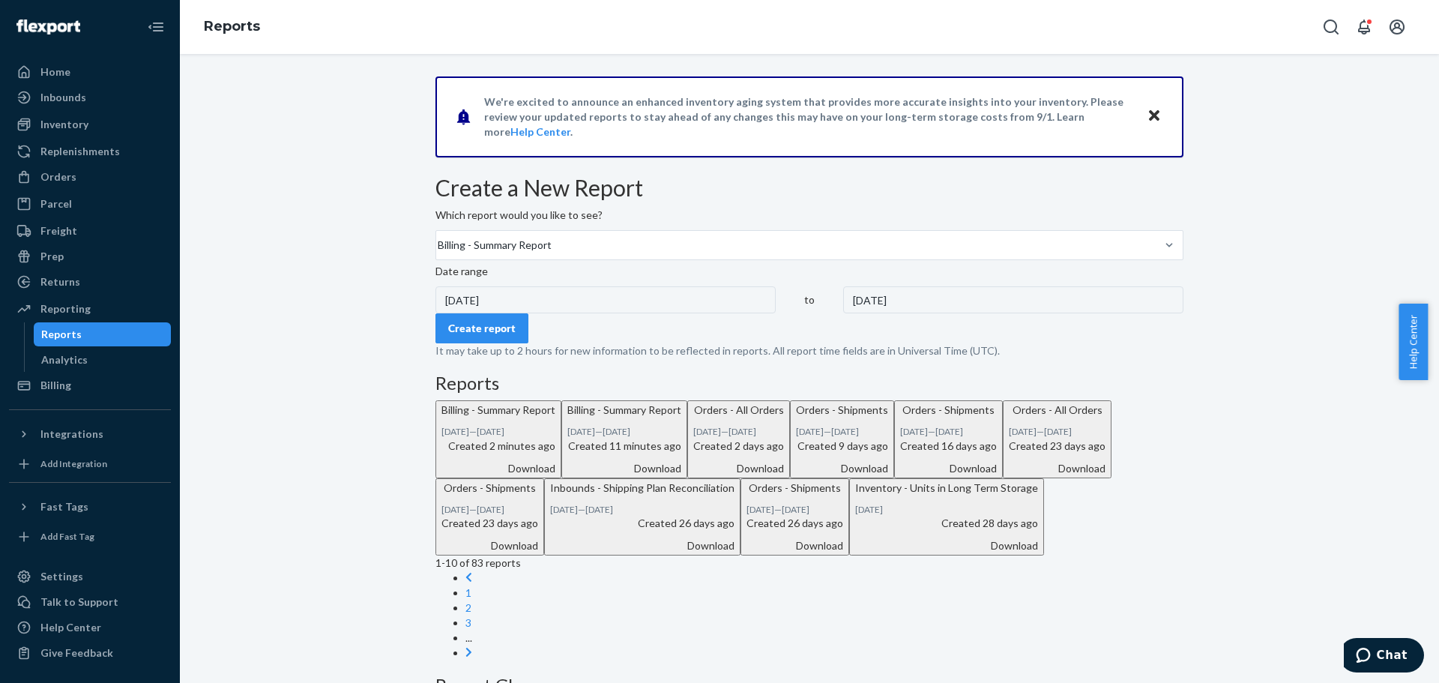
click at [498, 343] on button "Create report" at bounding box center [482, 328] width 93 height 30
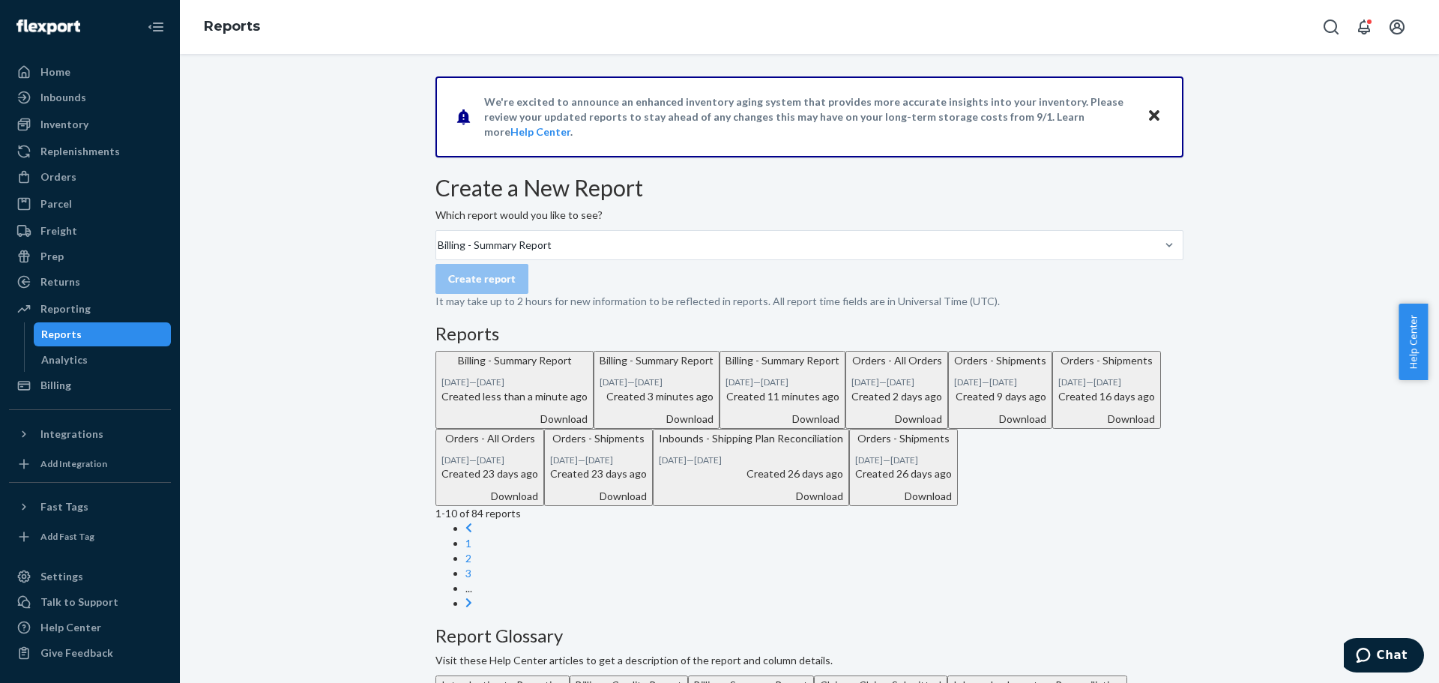
click at [588, 427] on div "Download" at bounding box center [515, 419] width 146 height 15
drag, startPoint x: 60, startPoint y: 181, endPoint x: 80, endPoint y: 182, distance: 20.3
click at [60, 181] on div "Orders" at bounding box center [58, 176] width 36 height 15
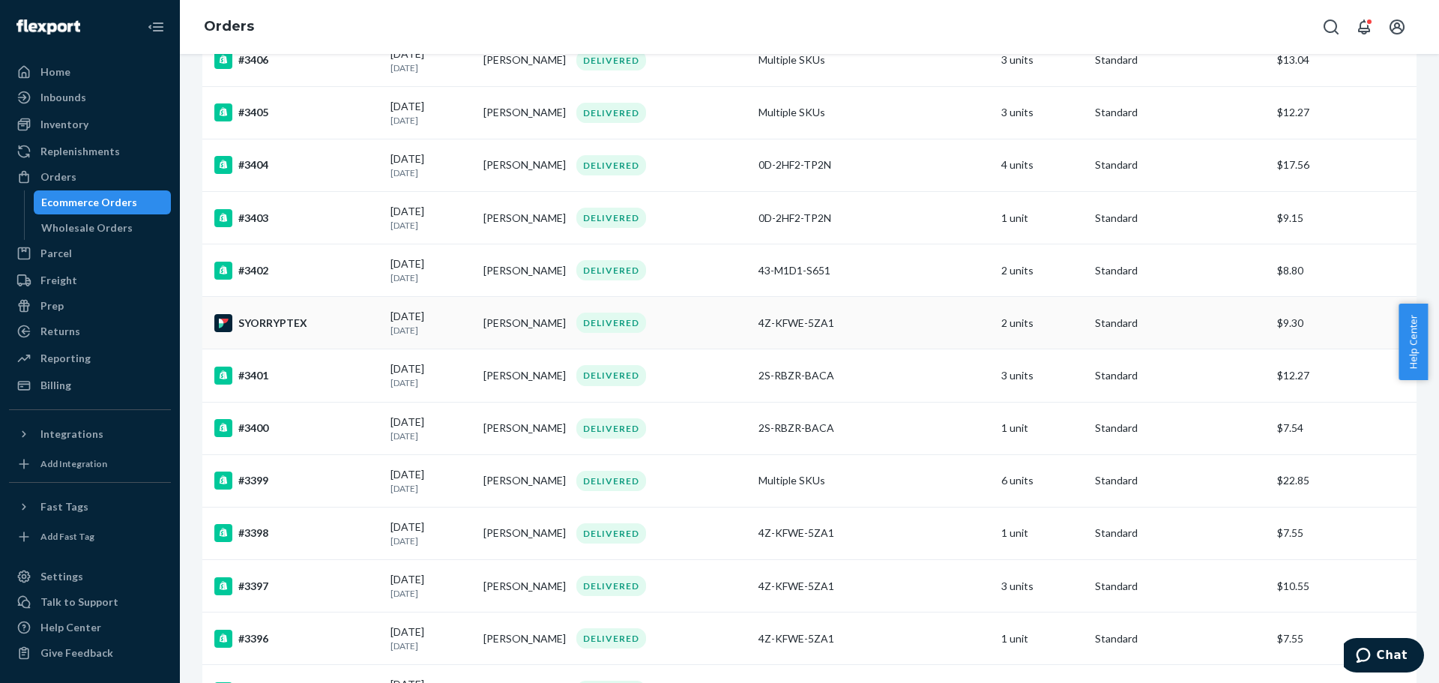
scroll to position [225, 0]
drag, startPoint x: 33, startPoint y: 357, endPoint x: 157, endPoint y: 367, distance: 124.9
click at [34, 357] on div at bounding box center [28, 358] width 24 height 15
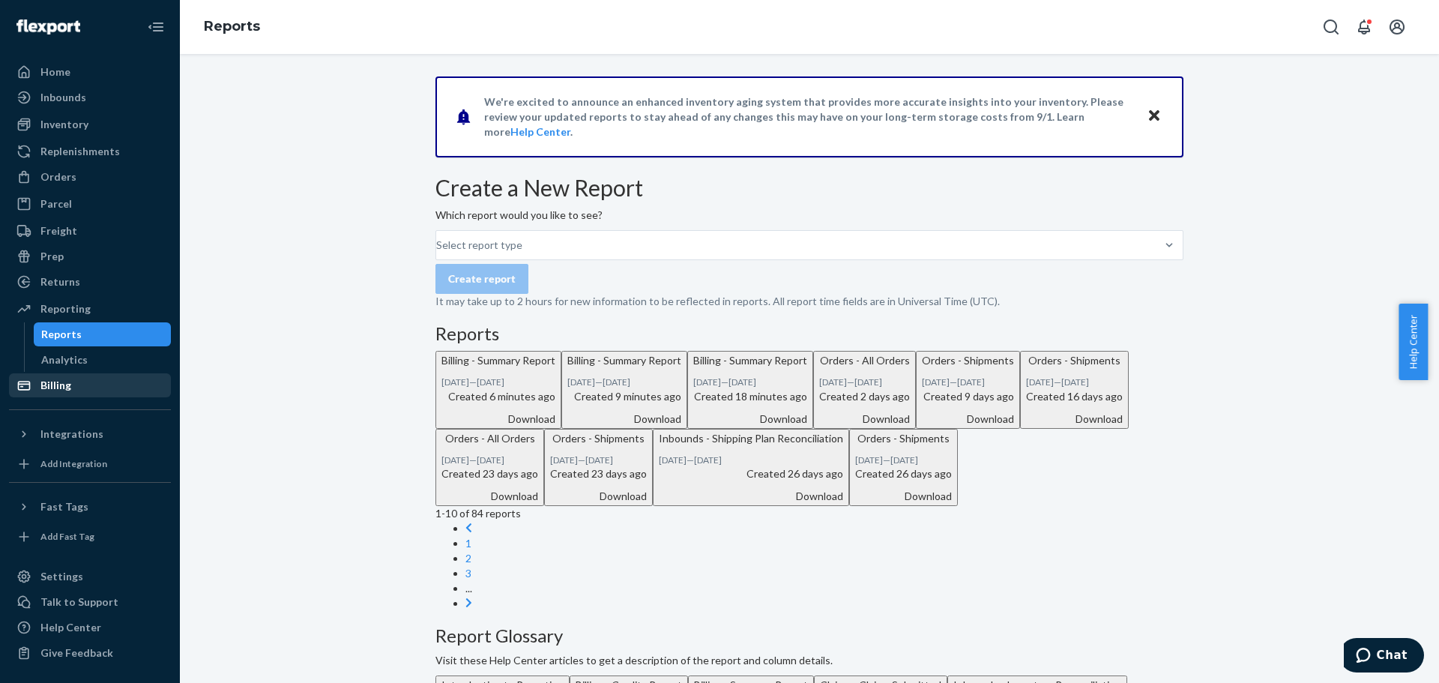
click at [64, 384] on div "Billing" at bounding box center [55, 385] width 31 height 15
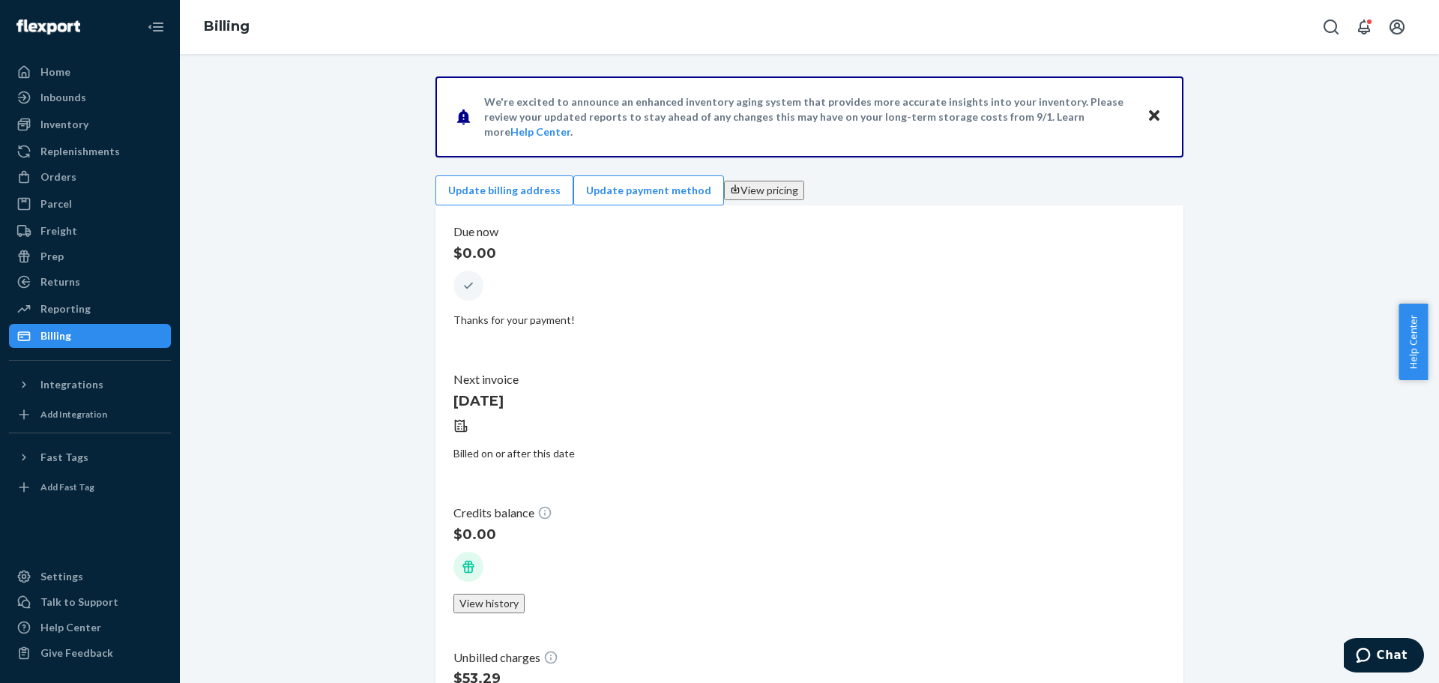
scroll to position [75, 0]
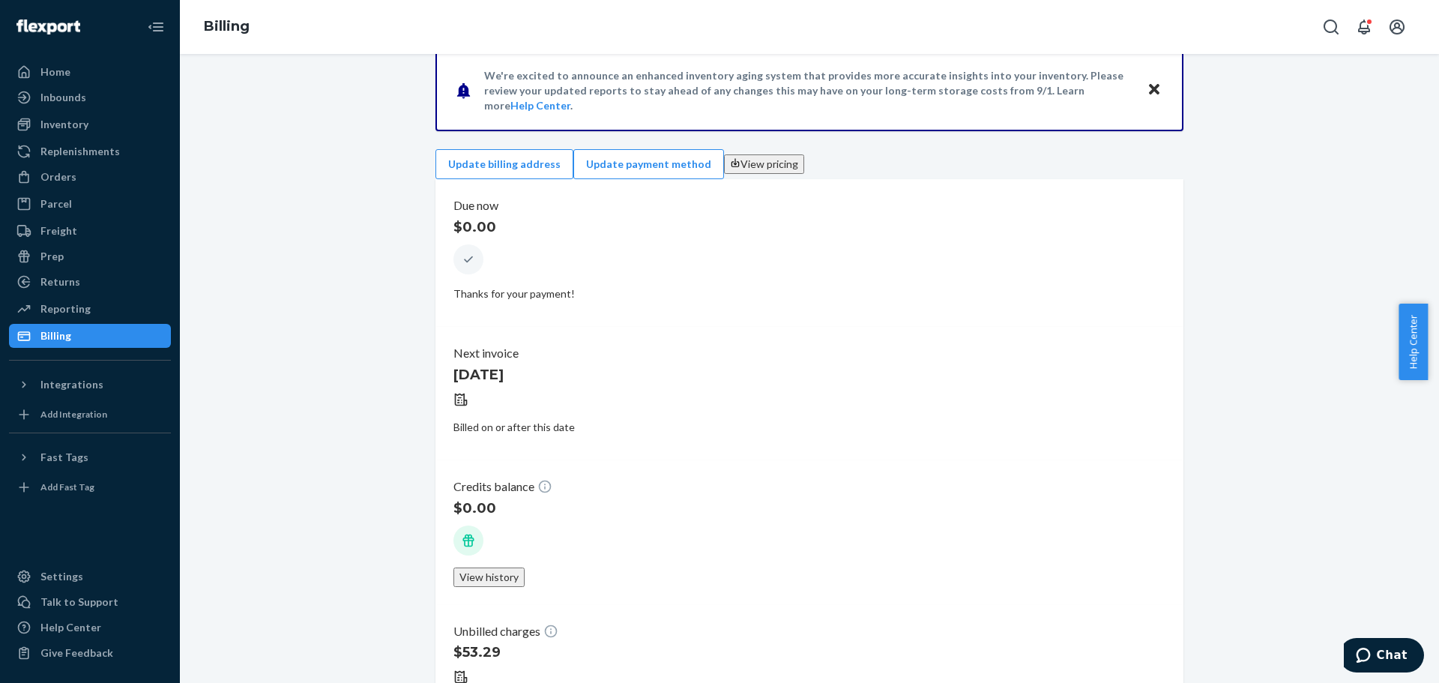
scroll to position [0, 0]
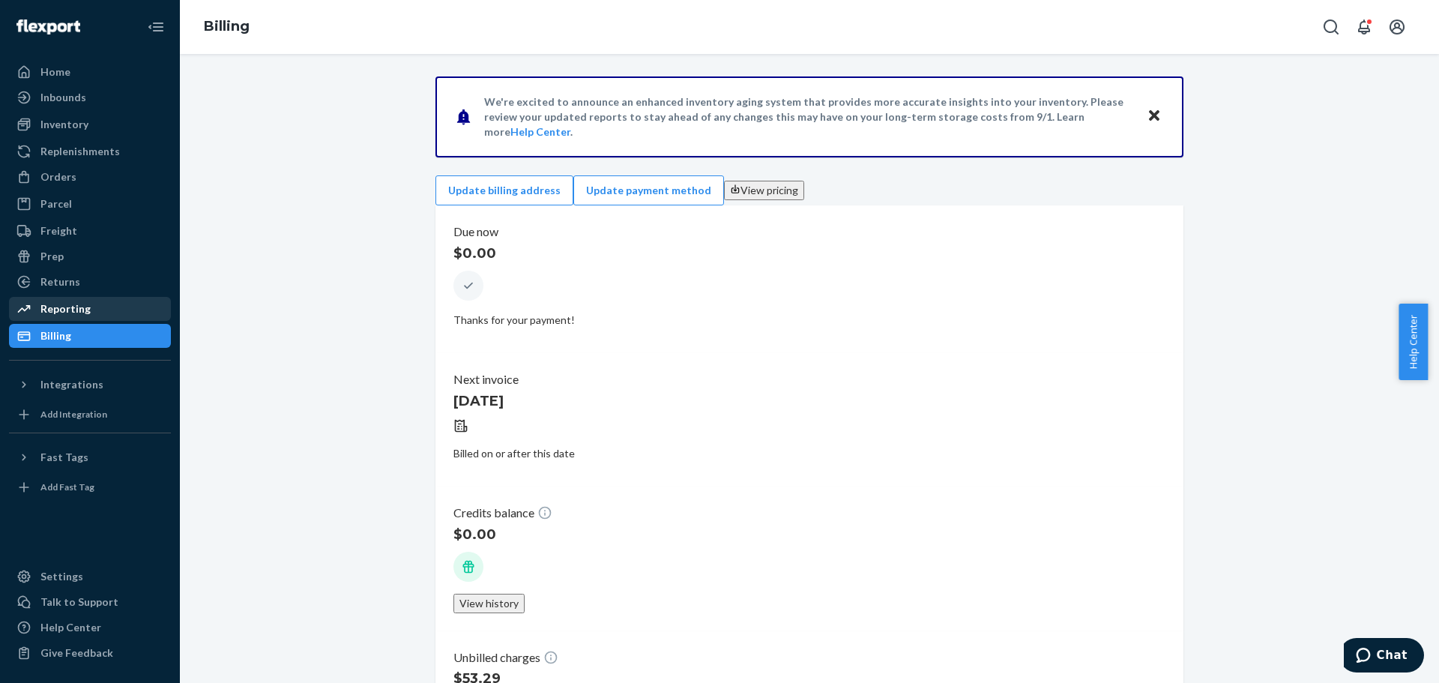
click at [53, 304] on div "Reporting" at bounding box center [65, 308] width 50 height 15
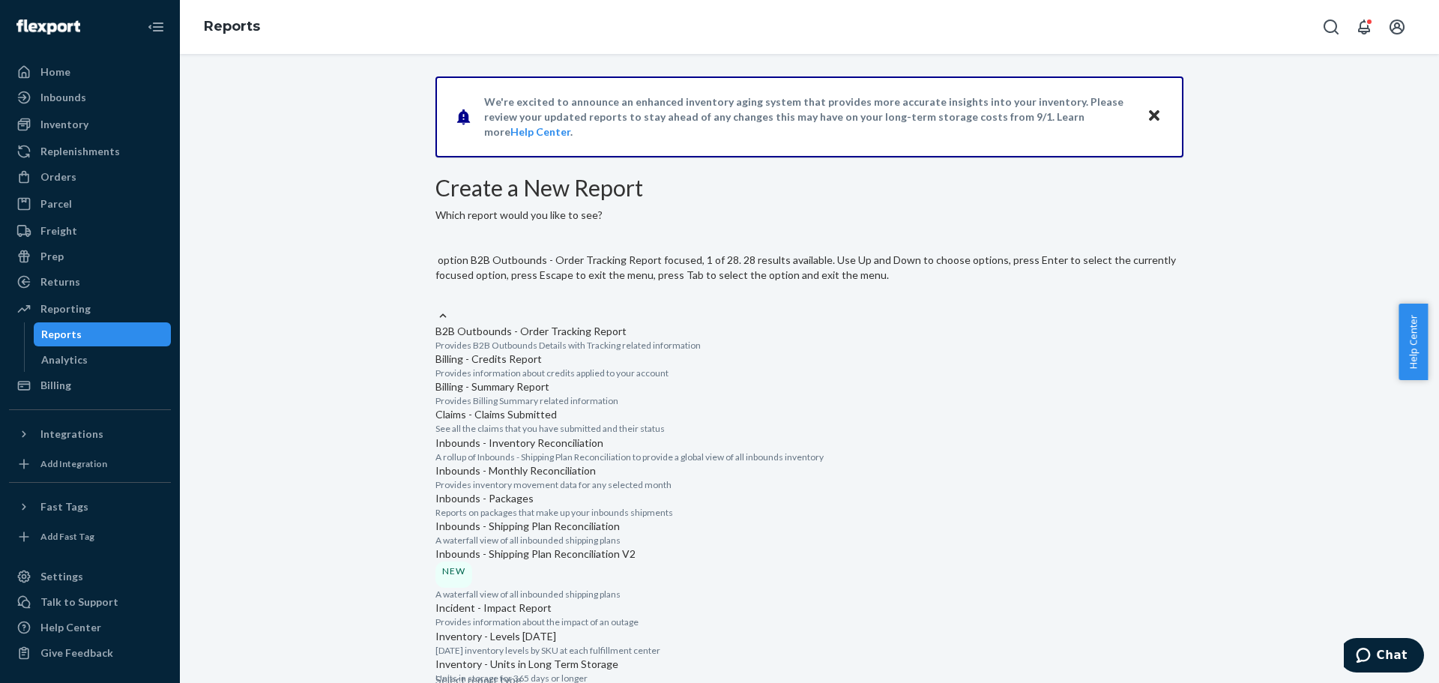
click at [636, 290] on div "Select report type" at bounding box center [810, 299] width 748 height 18
click at [437, 292] on input "option B2B Outbounds - Order Tracking Report focused, 1 of 28. 28 results avail…" at bounding box center [436, 299] width 1 height 15
click at [559, 407] on p "Provides Billing Summary related information" at bounding box center [810, 400] width 748 height 13
click at [437, 307] on input "option Billing - Summary Report focused, 3 of 28. 28 results available. Use Up …" at bounding box center [436, 299] width 1 height 15
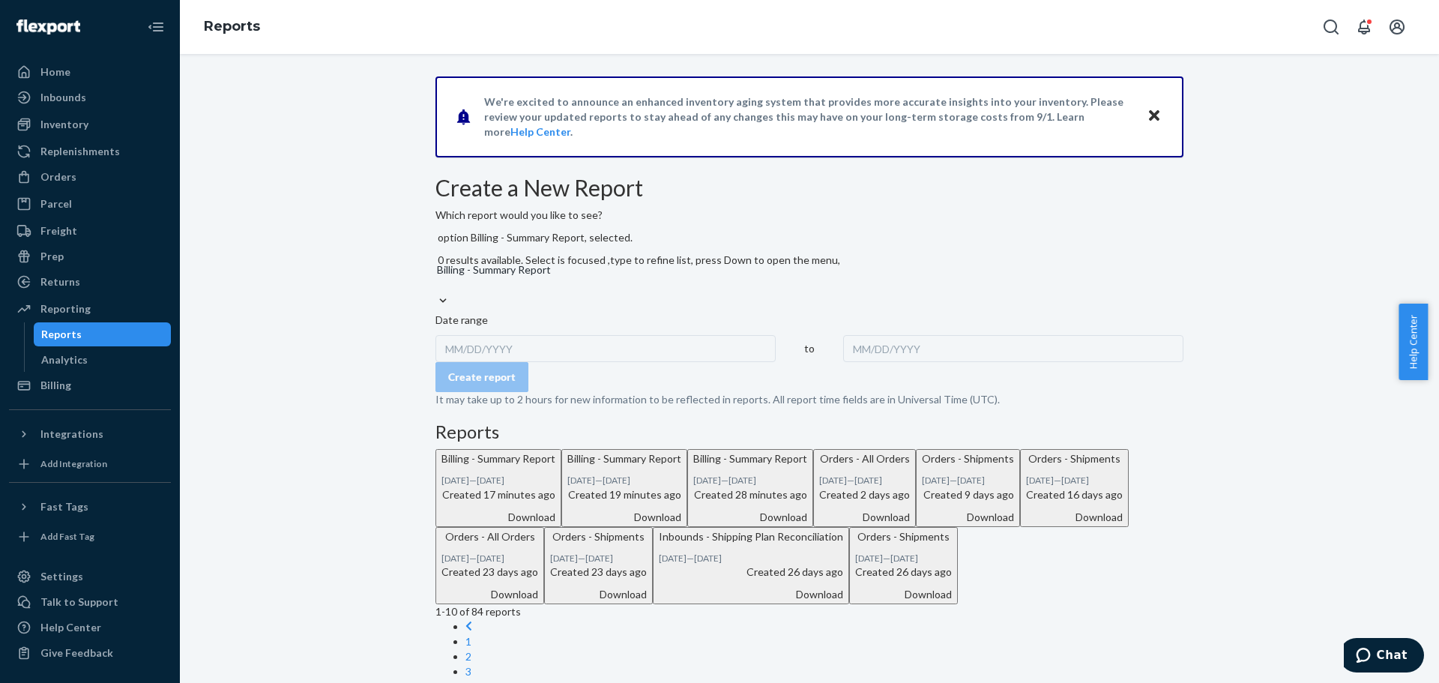
click at [540, 353] on div "MM/DD/YYYY" at bounding box center [606, 348] width 340 height 27
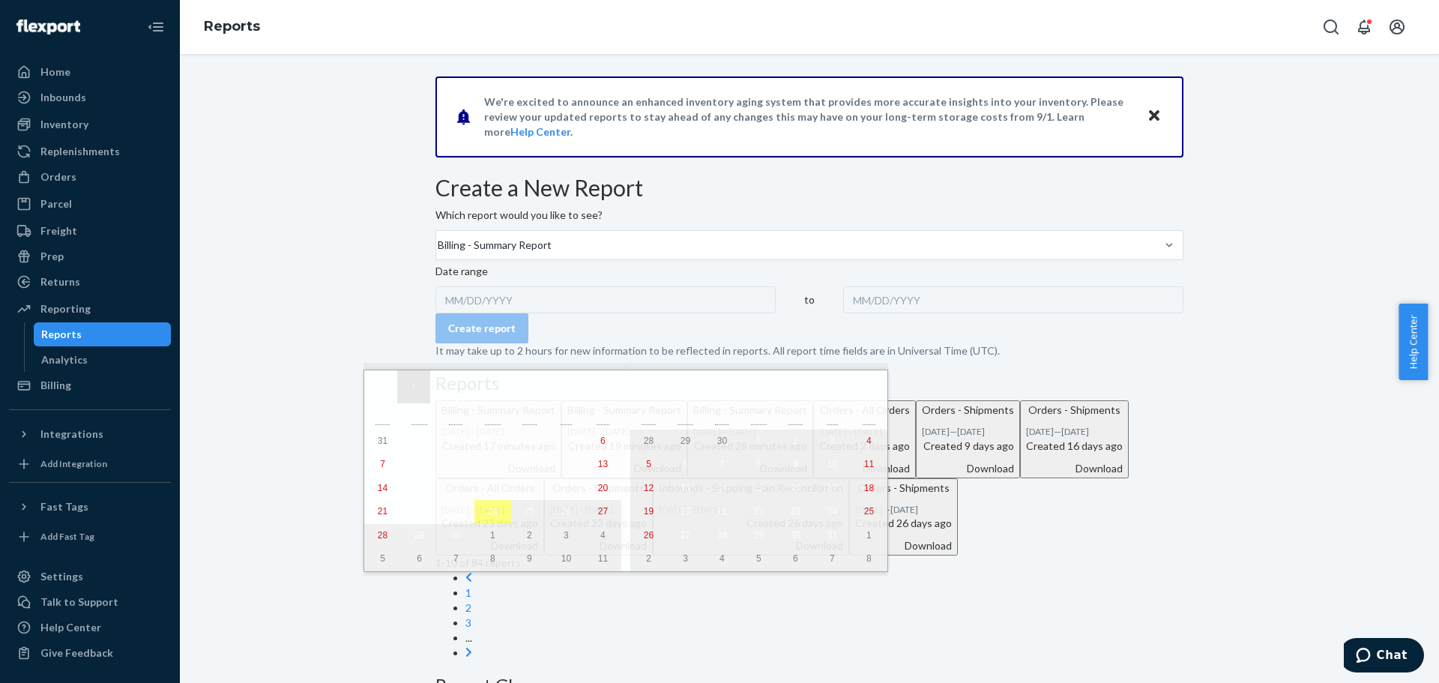
click at [413, 389] on button "‹" at bounding box center [413, 386] width 33 height 33
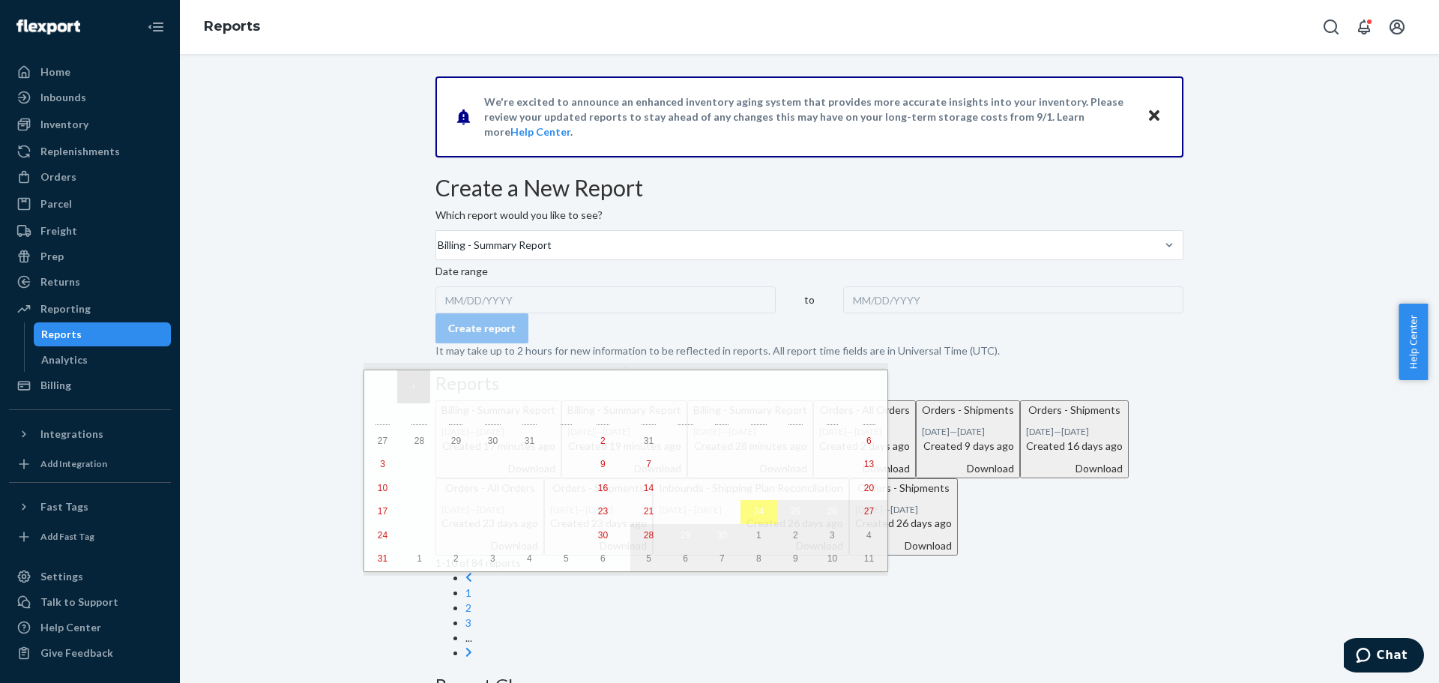
click at [413, 389] on button "‹" at bounding box center [413, 386] width 33 height 33
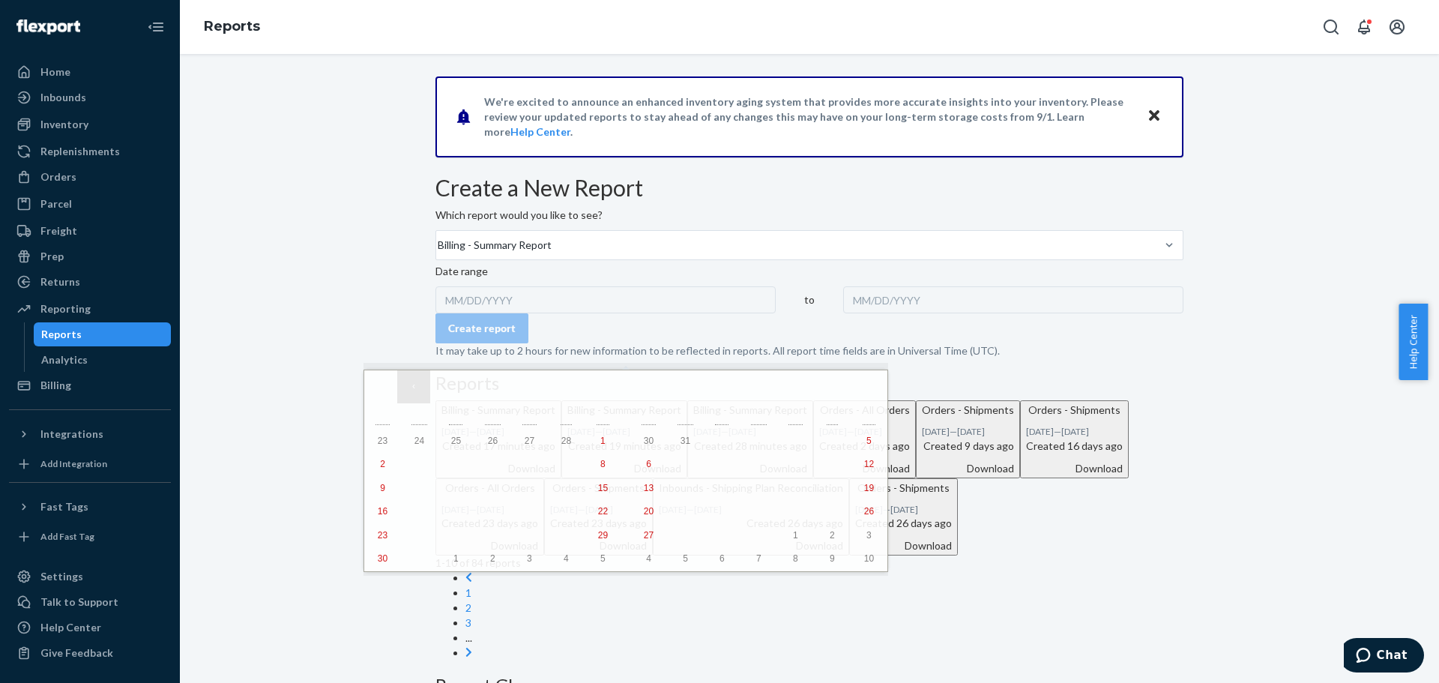
click at [413, 389] on button "‹" at bounding box center [413, 386] width 33 height 33
click at [741, 441] on button "1" at bounding box center [759, 442] width 37 height 24
click at [822, 385] on button "›" at bounding box center [838, 386] width 33 height 33
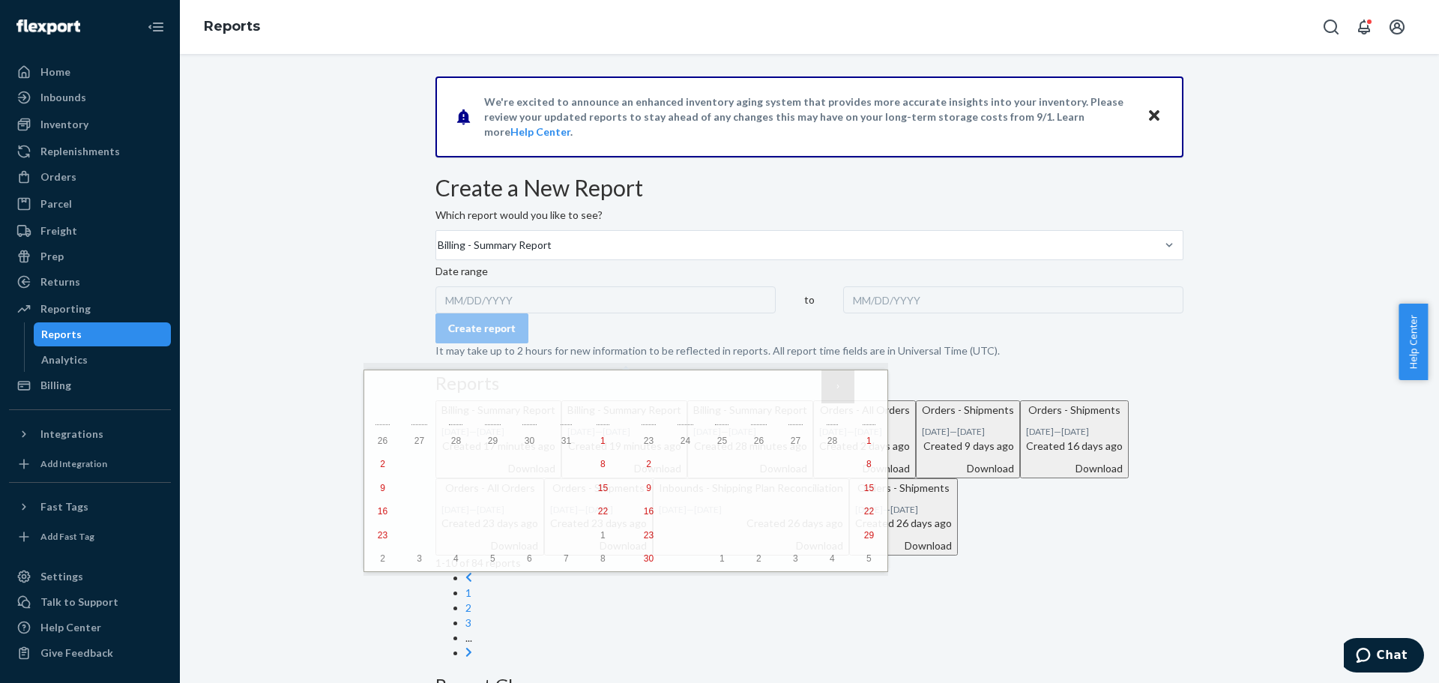
click at [822, 385] on button "›" at bounding box center [838, 386] width 33 height 33
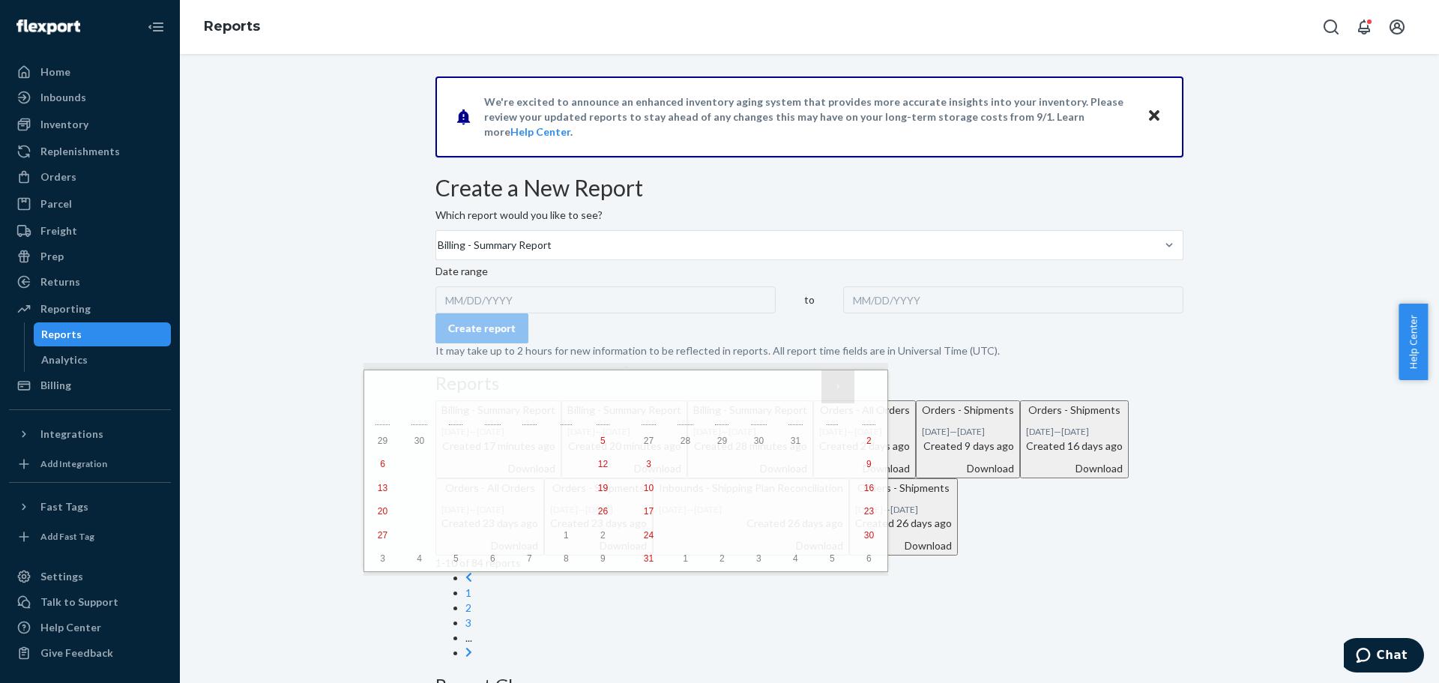
click at [822, 385] on button "›" at bounding box center [838, 386] width 33 height 33
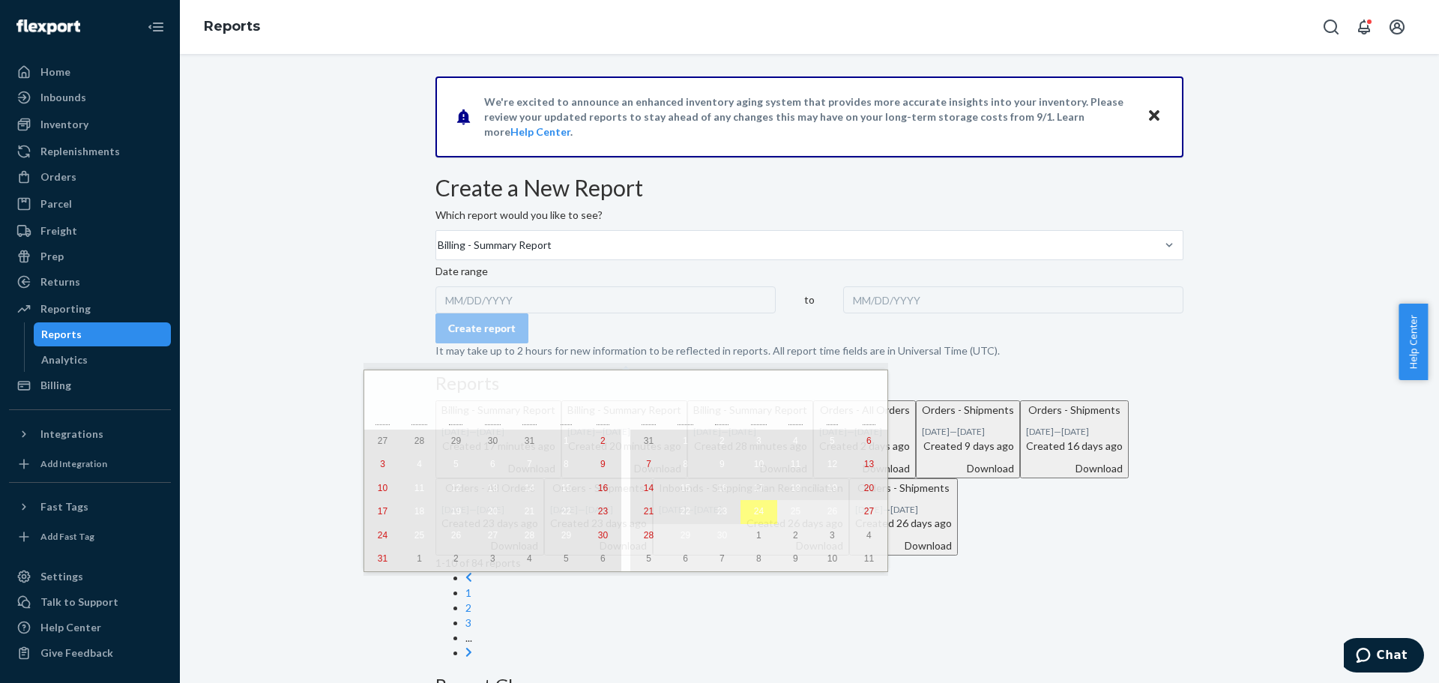
click at [717, 516] on abbr "23" at bounding box center [722, 511] width 10 height 10
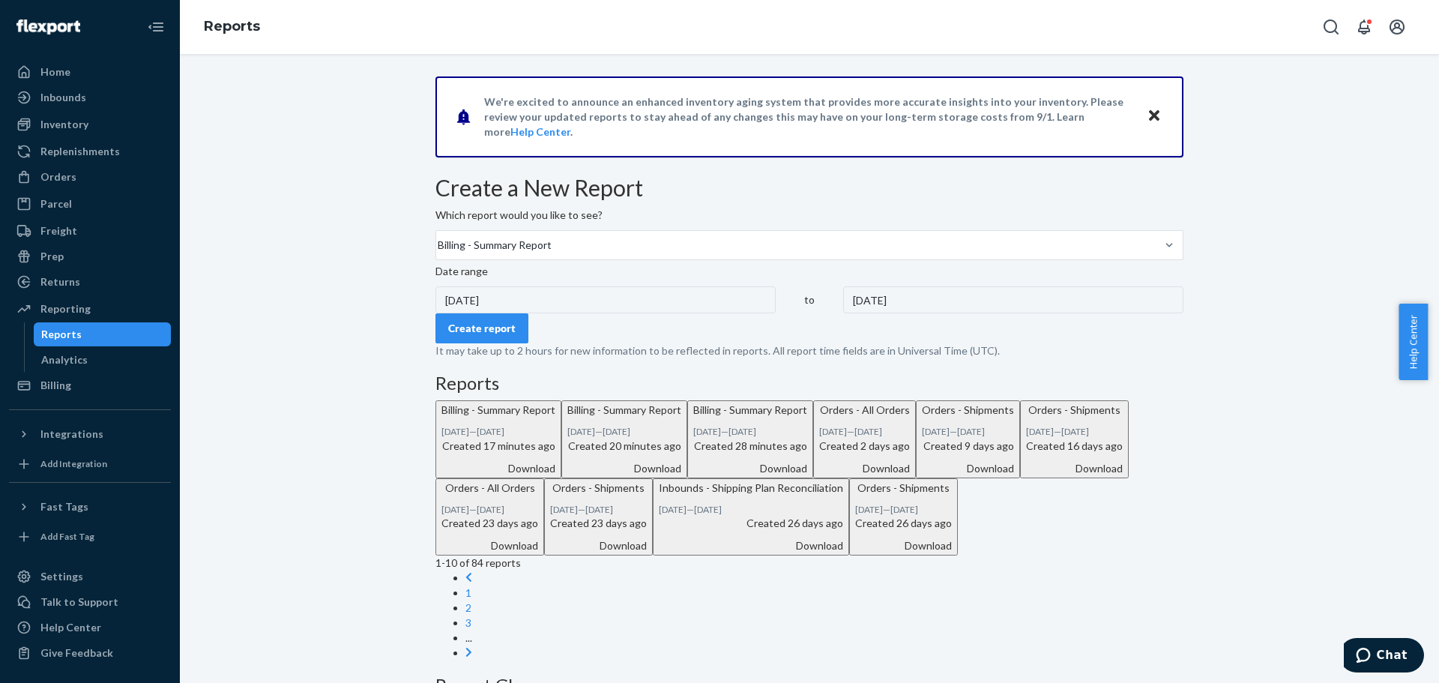
click at [518, 343] on button "Create report" at bounding box center [482, 328] width 93 height 30
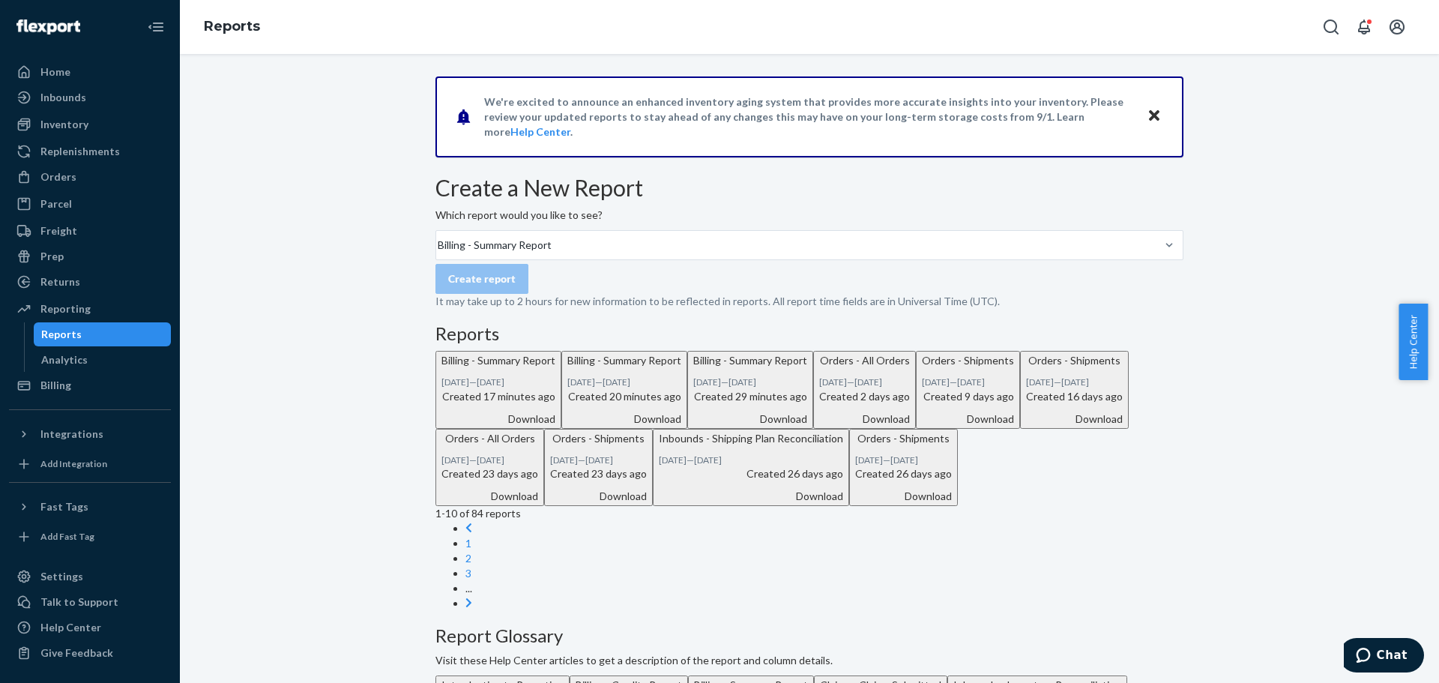
click at [555, 427] on div "Download" at bounding box center [499, 419] width 114 height 15
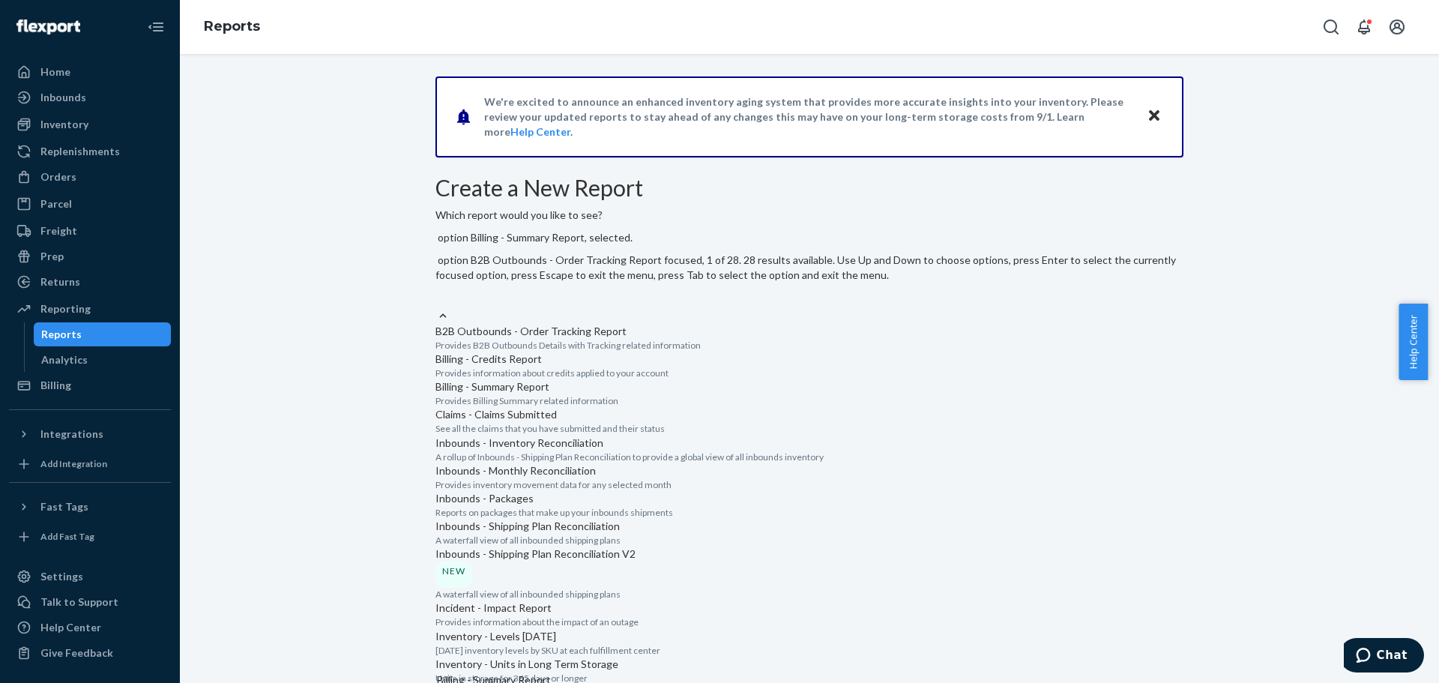
click at [627, 290] on div "Billing - Summary Report" at bounding box center [810, 299] width 748 height 18
click at [437, 292] on input "option Billing - Summary Report, selected. option B2B Outbounds - Order Trackin…" at bounding box center [436, 299] width 1 height 15
click at [530, 407] on p "Provides Billing Summary related information" at bounding box center [810, 400] width 748 height 13
click at [437, 307] on input "option Billing - Summary Report, selected. option Billing - Summary Report focu…" at bounding box center [436, 299] width 1 height 15
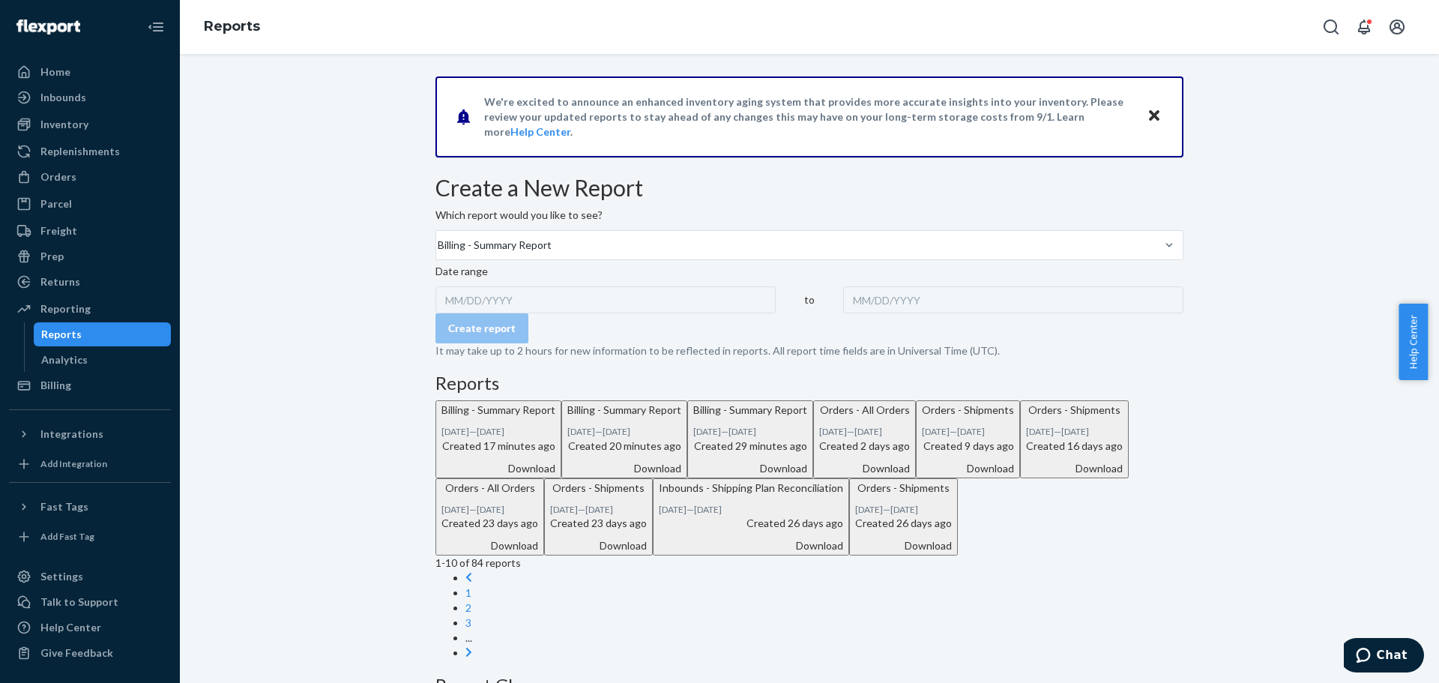
click at [534, 313] on div "Date range MM/DD/YYYY to MM/DD/YYYY" at bounding box center [810, 288] width 748 height 49
click at [537, 313] on div "MM/DD/YYYY" at bounding box center [606, 299] width 340 height 27
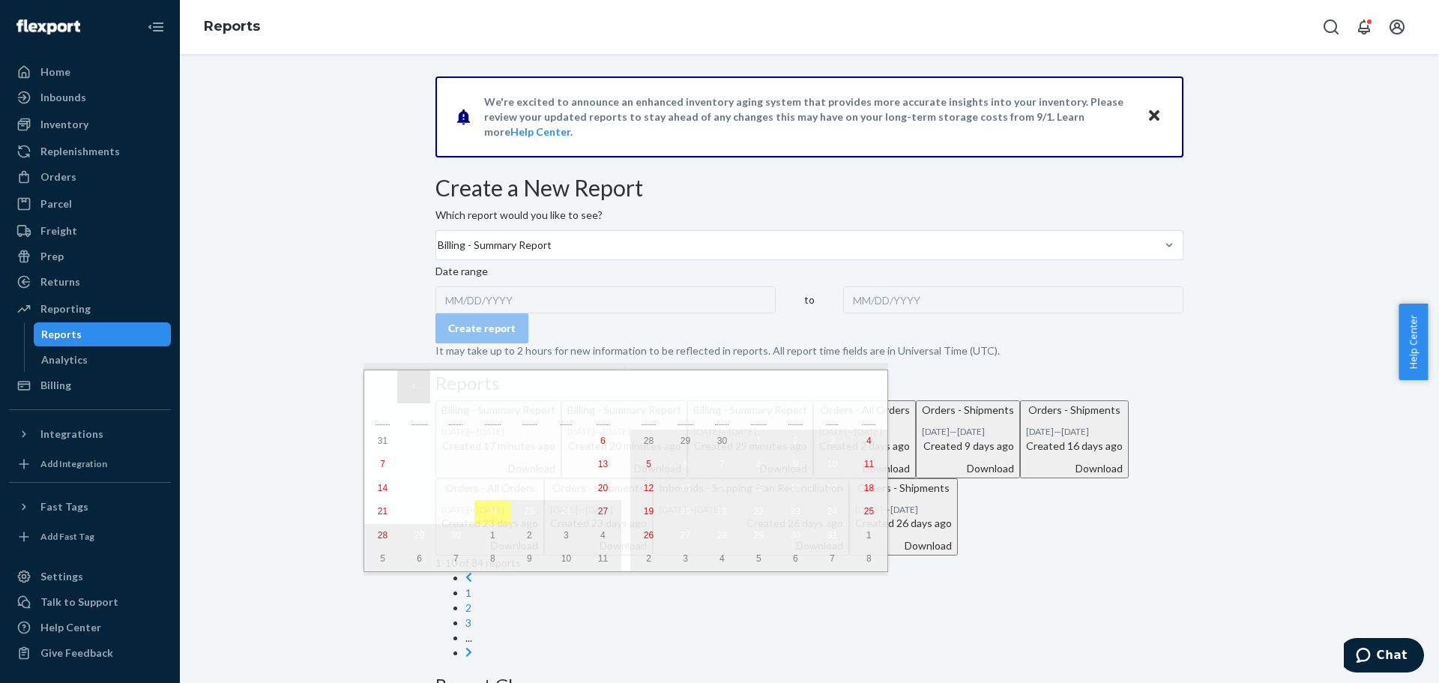
click at [417, 385] on button "‹" at bounding box center [413, 386] width 33 height 33
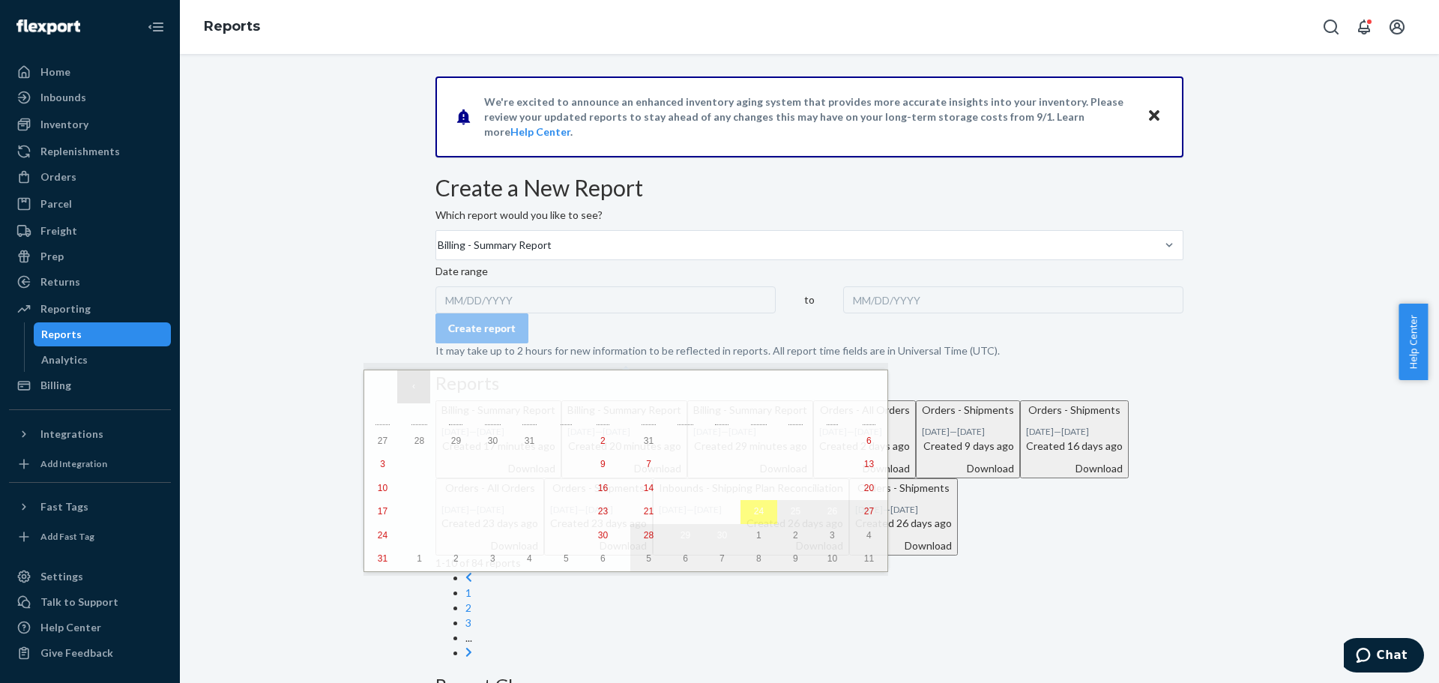
click at [417, 385] on button "‹" at bounding box center [413, 386] width 33 height 33
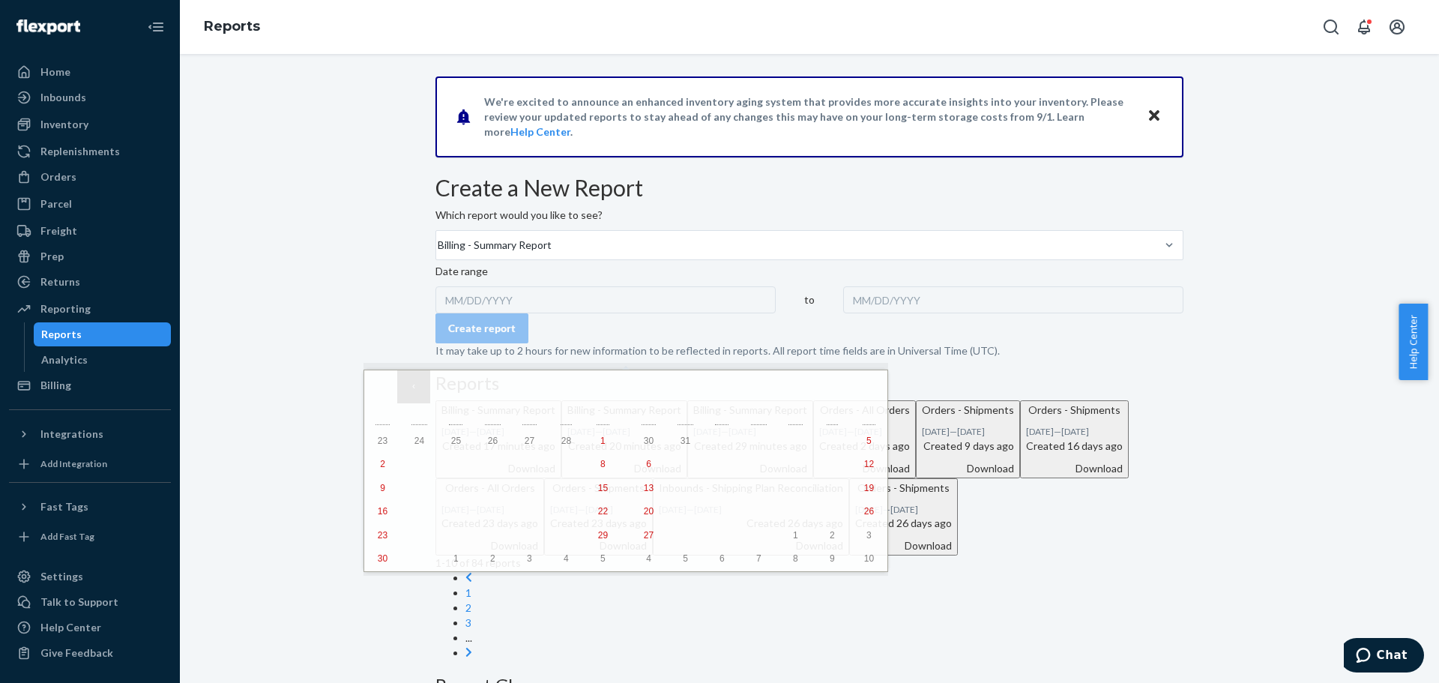
click at [417, 385] on button "‹" at bounding box center [413, 386] width 33 height 33
click at [474, 447] on button "1" at bounding box center [492, 442] width 37 height 24
click at [822, 388] on button "›" at bounding box center [838, 386] width 33 height 33
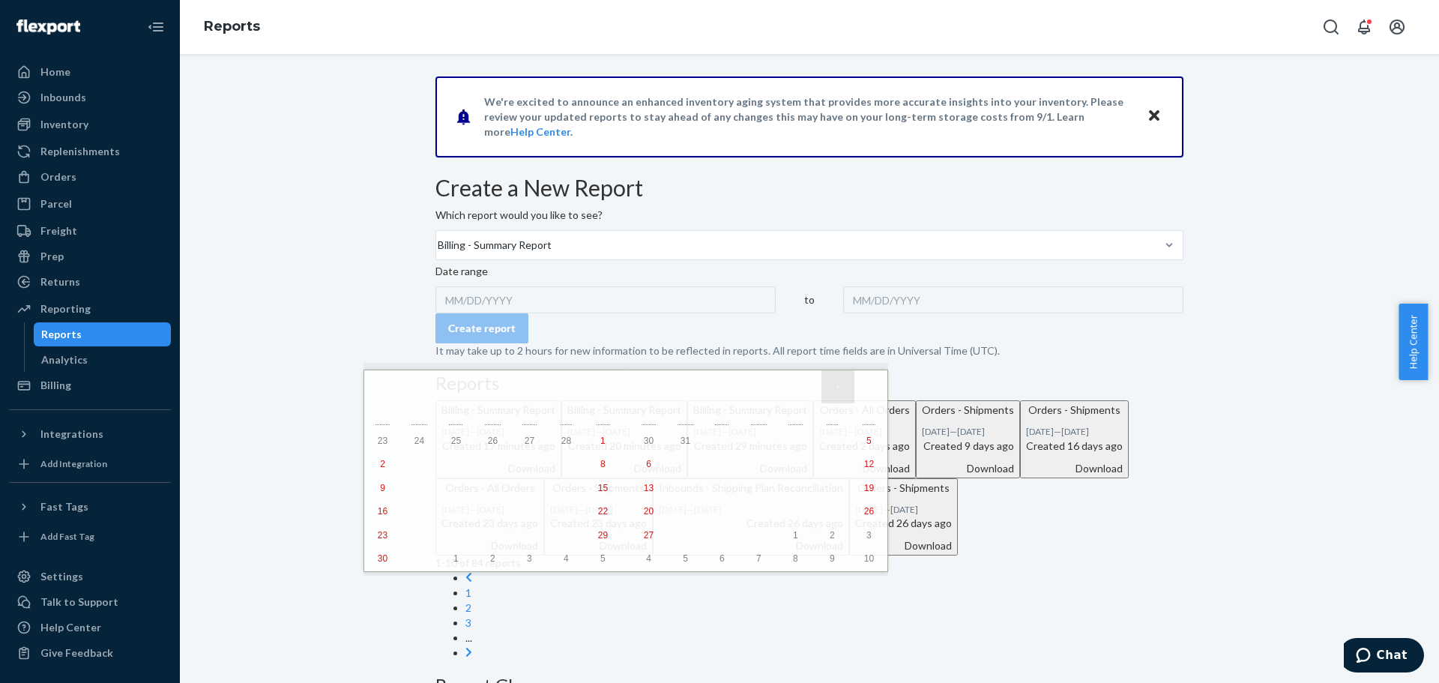
click at [822, 388] on button "›" at bounding box center [838, 386] width 33 height 33
click at [822, 387] on button "›" at bounding box center [838, 386] width 33 height 33
click at [822, 388] on button "›" at bounding box center [838, 386] width 33 height 33
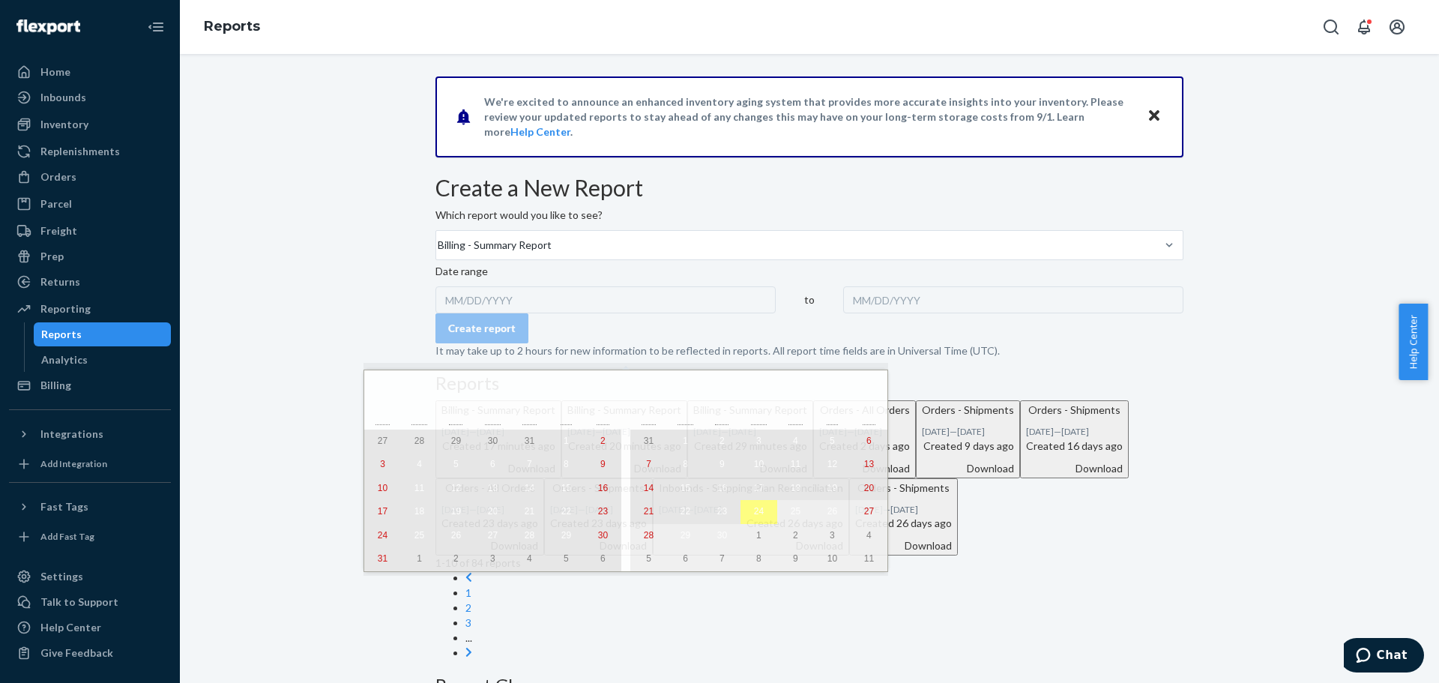
click at [717, 516] on abbr "23" at bounding box center [722, 511] width 10 height 10
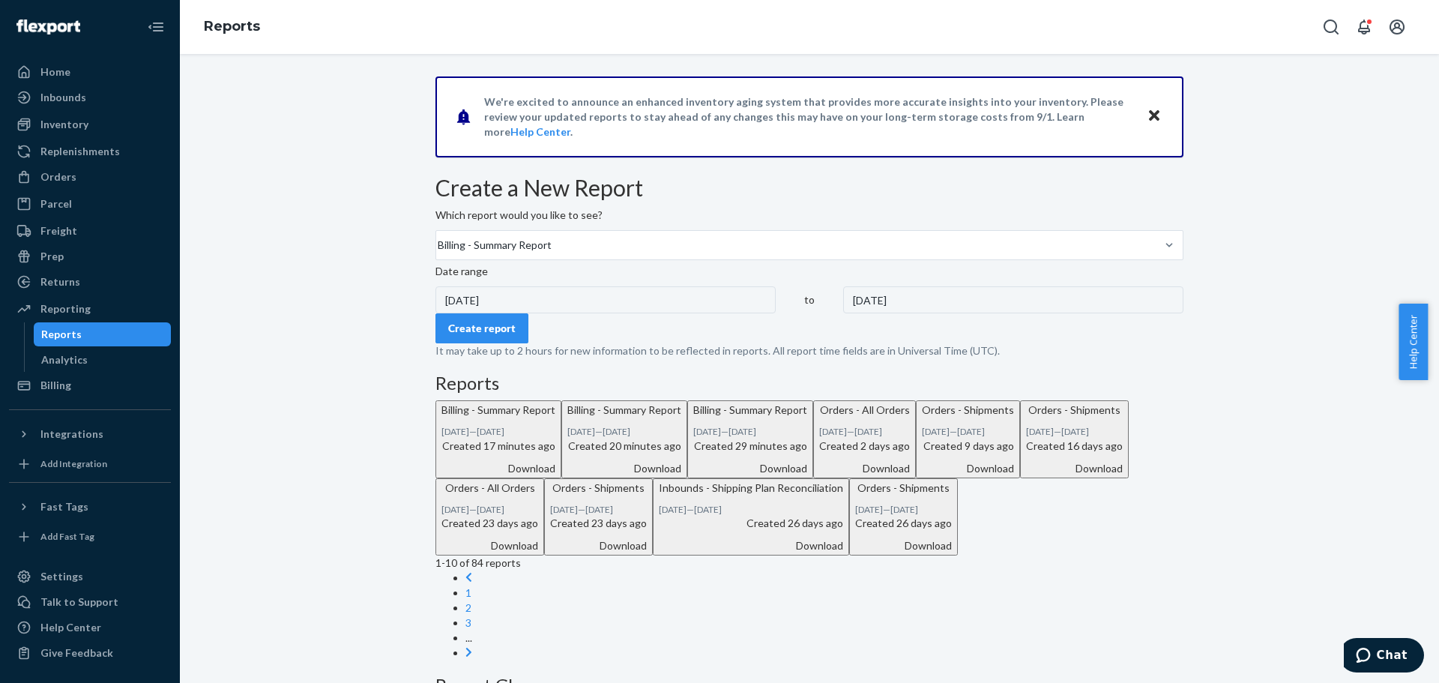
click at [507, 358] on form "Create a New Report Which report would you like to see? Billing - Summary Repor…" at bounding box center [810, 266] width 748 height 183
click at [508, 336] on div "Create report" at bounding box center [481, 328] width 67 height 15
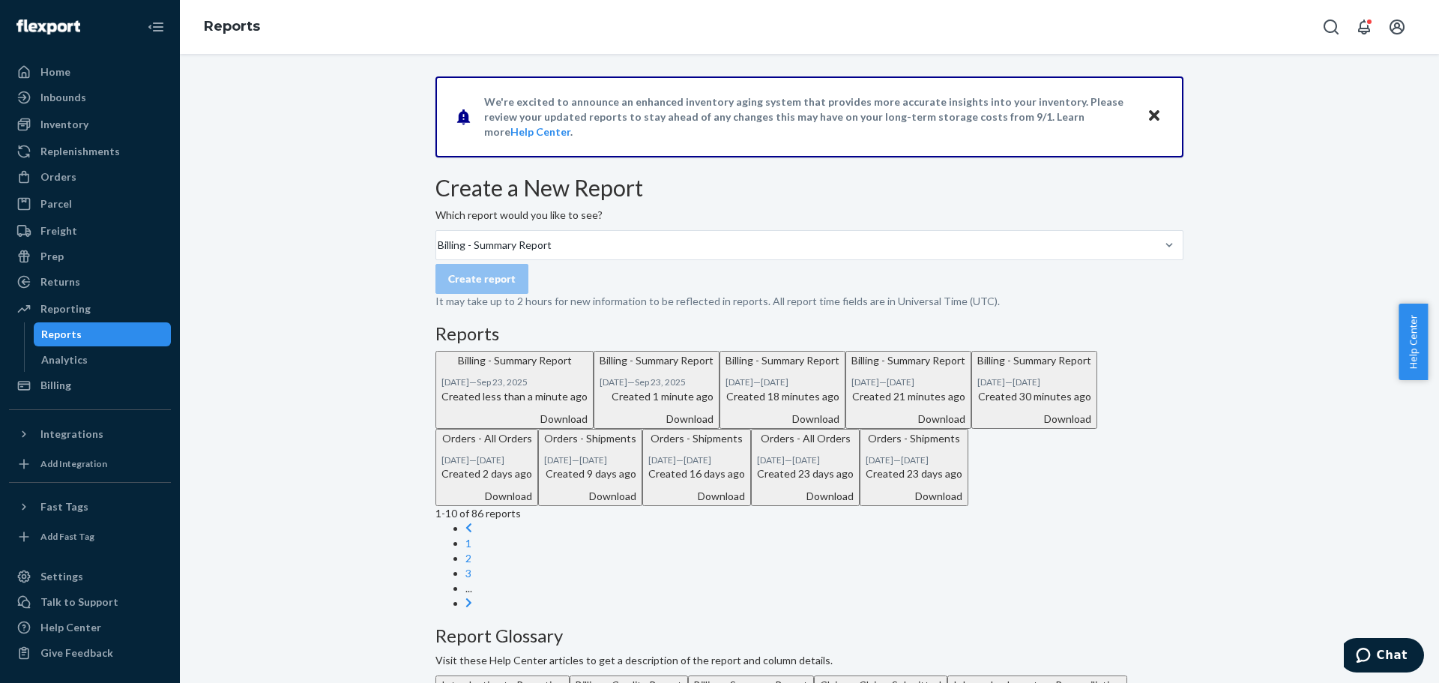
click at [588, 427] on div "Download" at bounding box center [515, 419] width 146 height 15
click at [438, 254] on div "Billing - Summary Report" at bounding box center [436, 245] width 1 height 18
click at [438, 253] on input "Billing - Summary Report" at bounding box center [436, 245] width 1 height 15
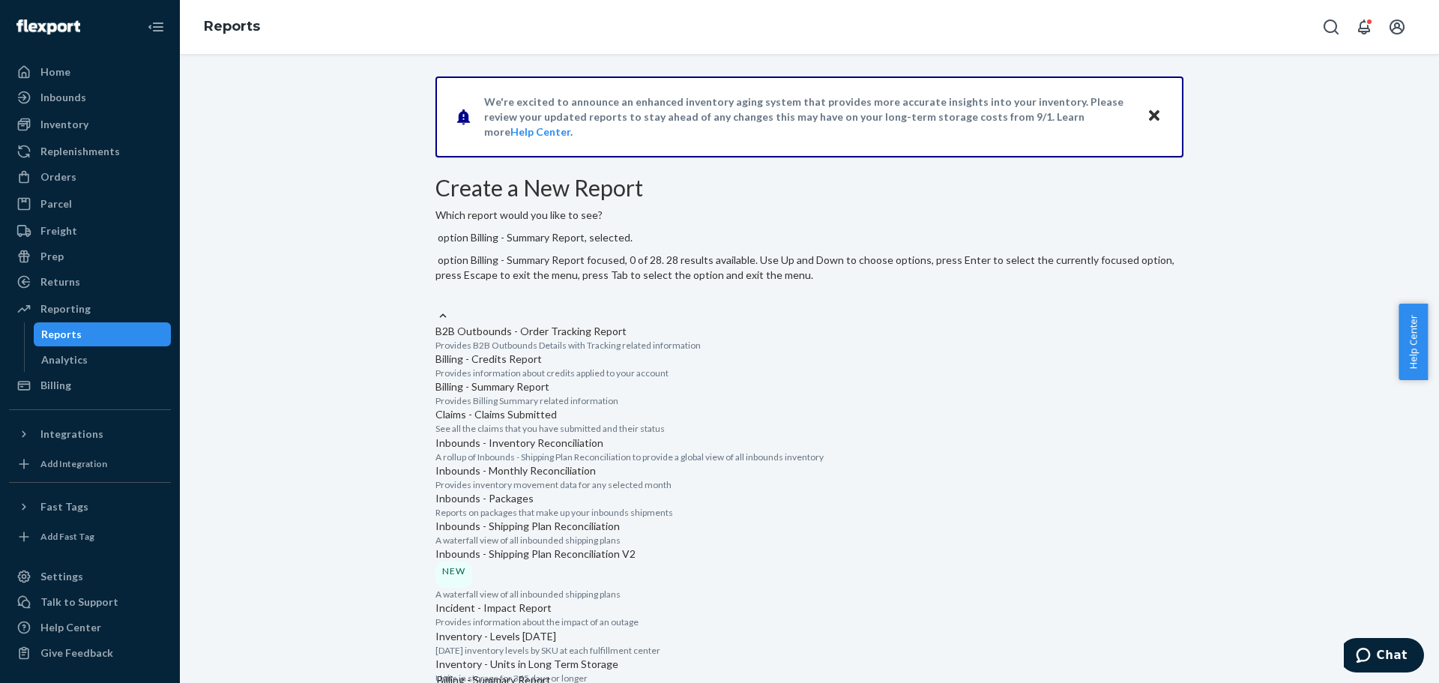
click at [554, 407] on div "Billing - Summary Report Provides Billing Summary related information" at bounding box center [810, 393] width 748 height 28
click at [437, 307] on input "option Billing - Summary Report, selected. option Billing - Summary Report focu…" at bounding box center [436, 299] width 1 height 15
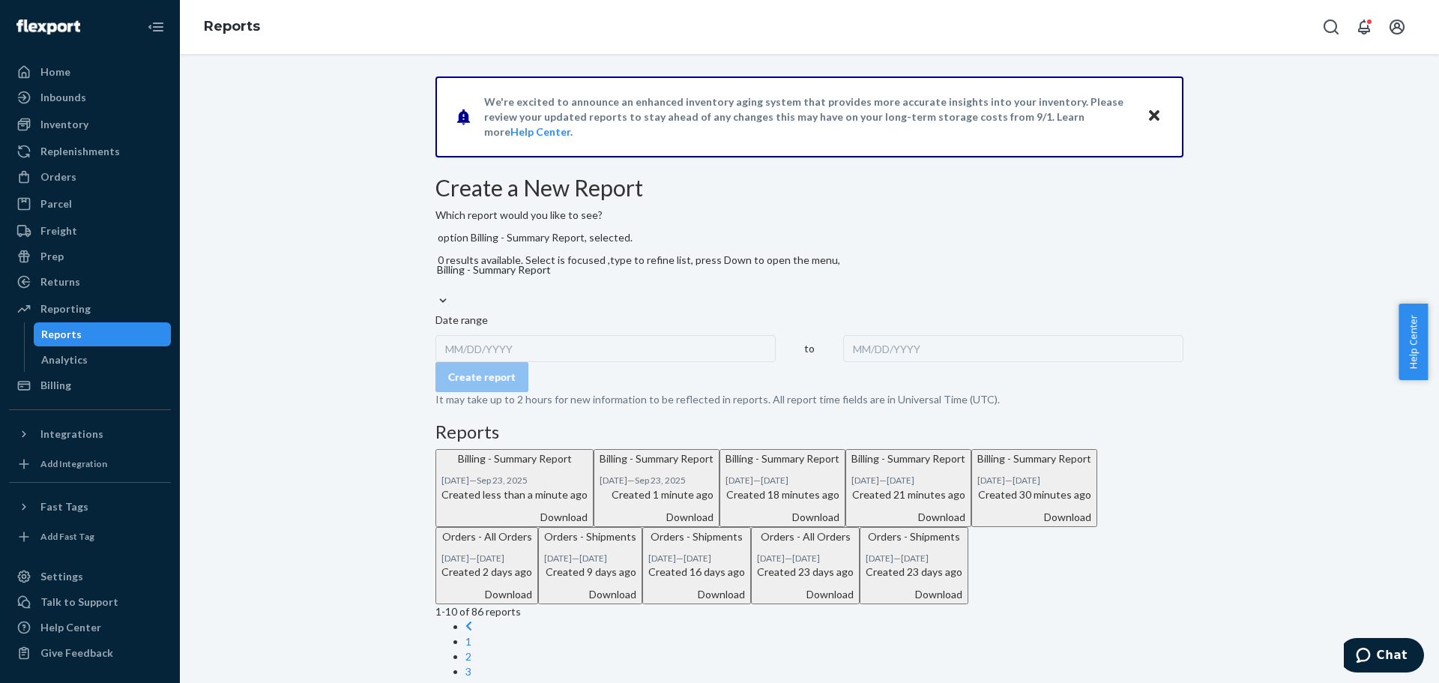
click at [505, 348] on div "MM/DD/YYYY" at bounding box center [606, 348] width 340 height 27
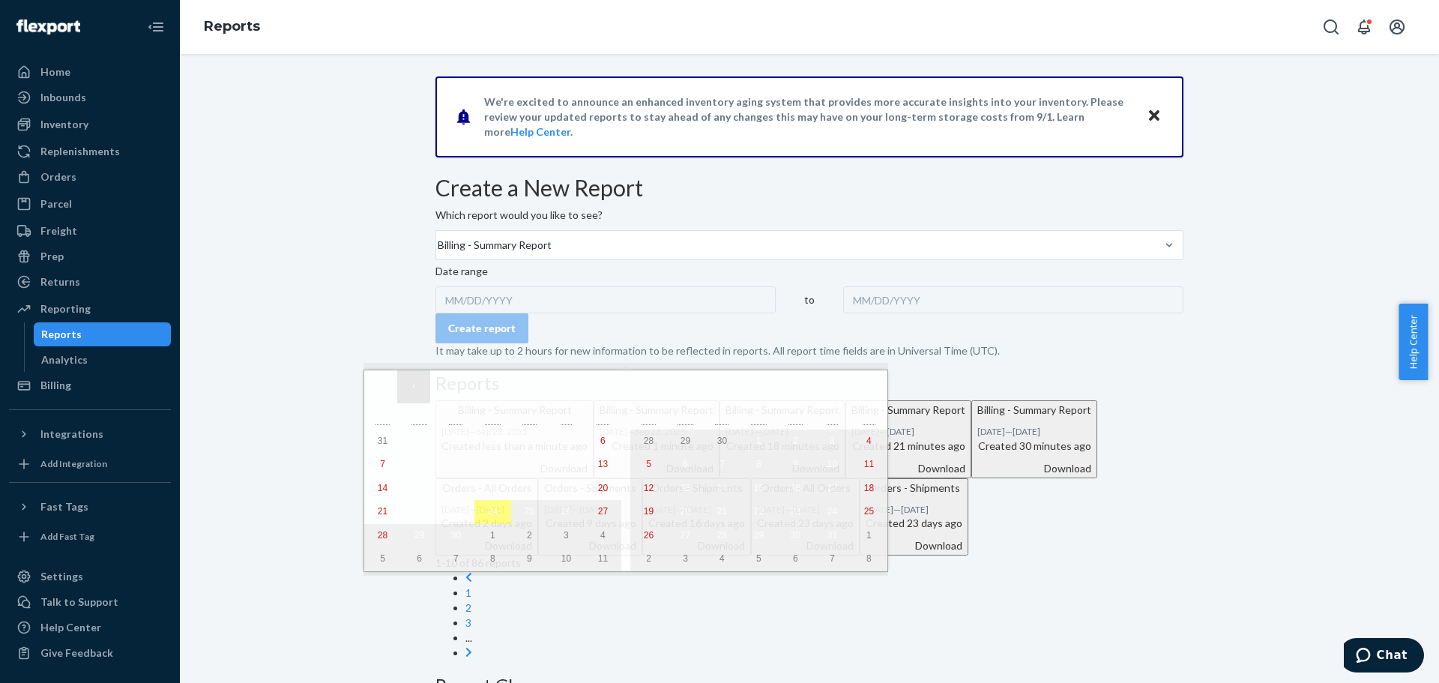
click at [410, 393] on button "‹" at bounding box center [413, 386] width 33 height 33
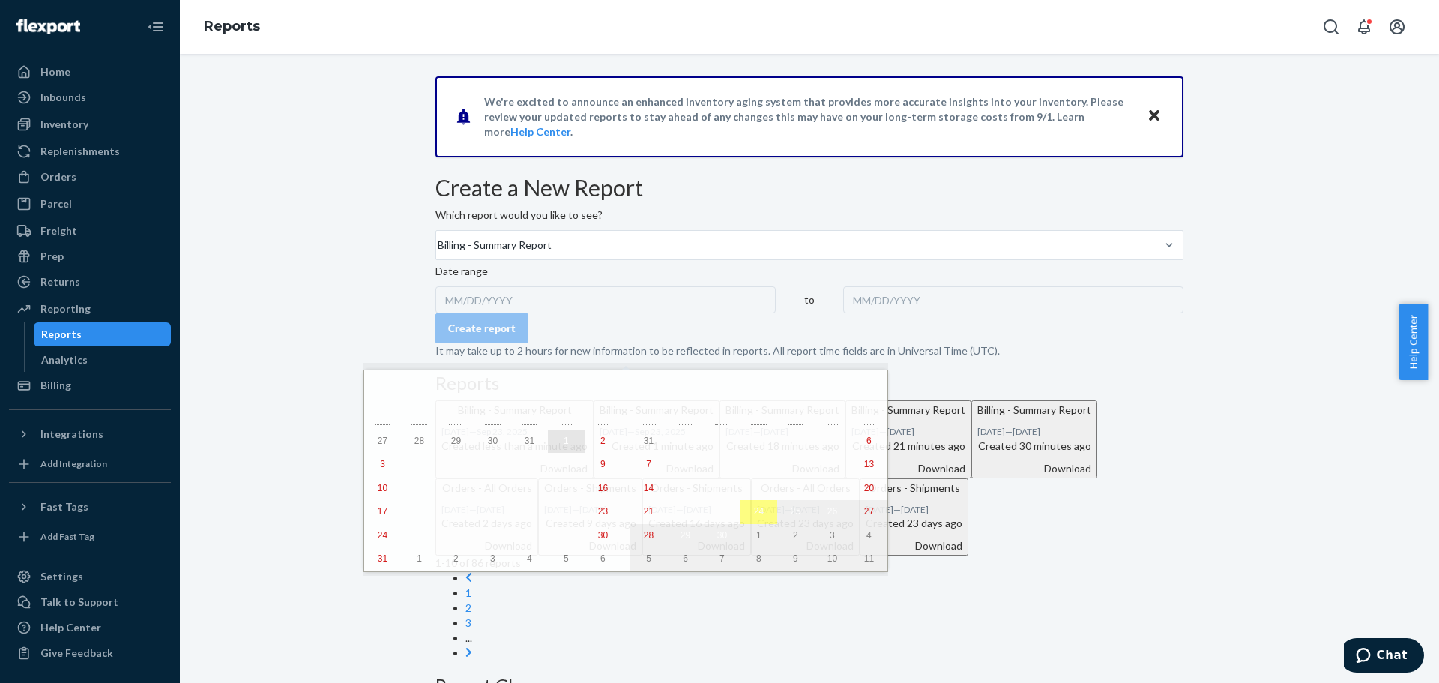
click at [564, 442] on abbr "1" at bounding box center [566, 441] width 5 height 10
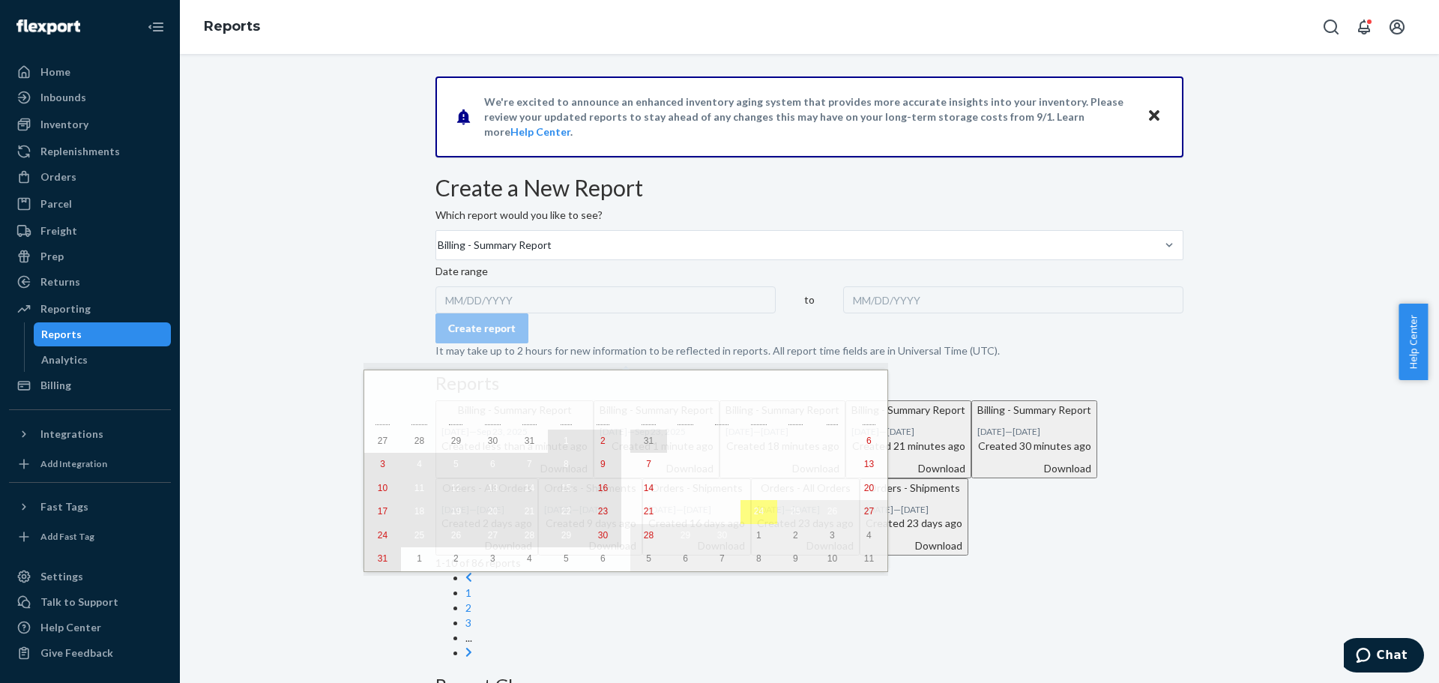
click at [378, 564] on abbr "31" at bounding box center [383, 558] width 10 height 10
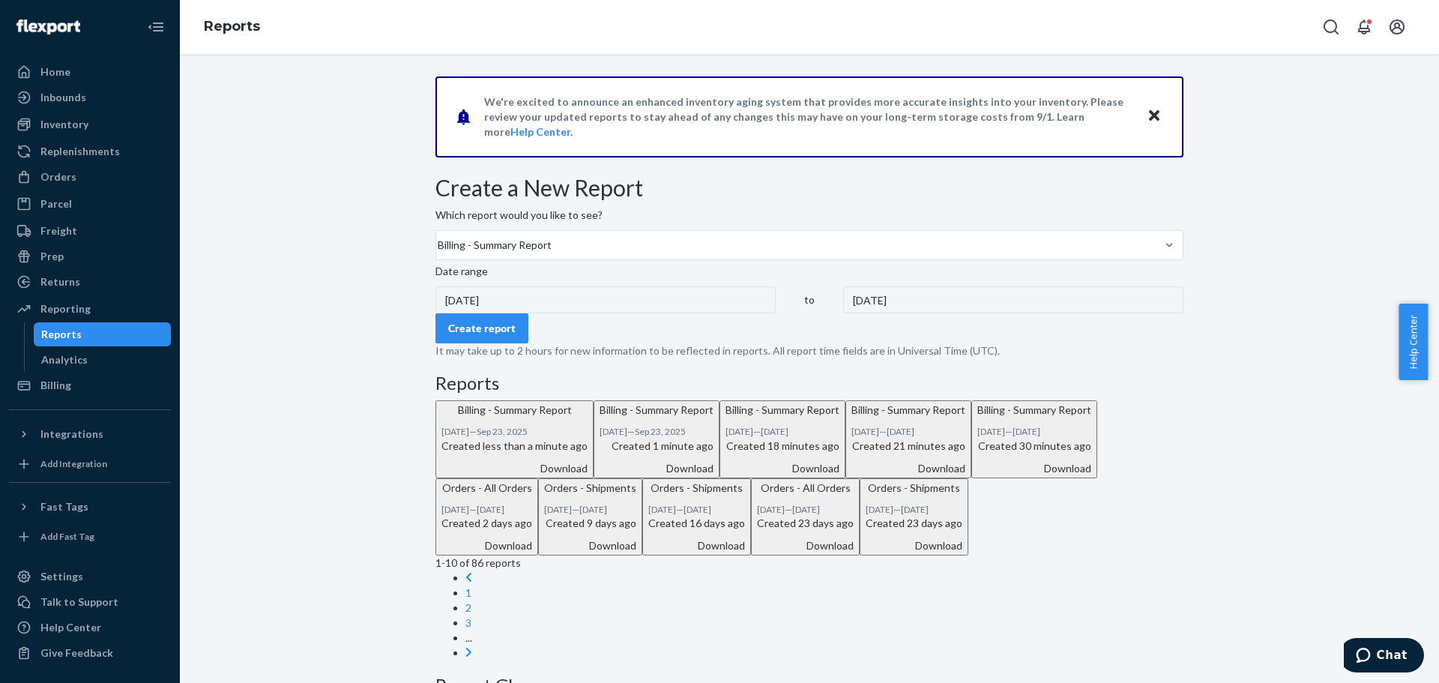
click at [512, 336] on div "Create report" at bounding box center [481, 328] width 67 height 15
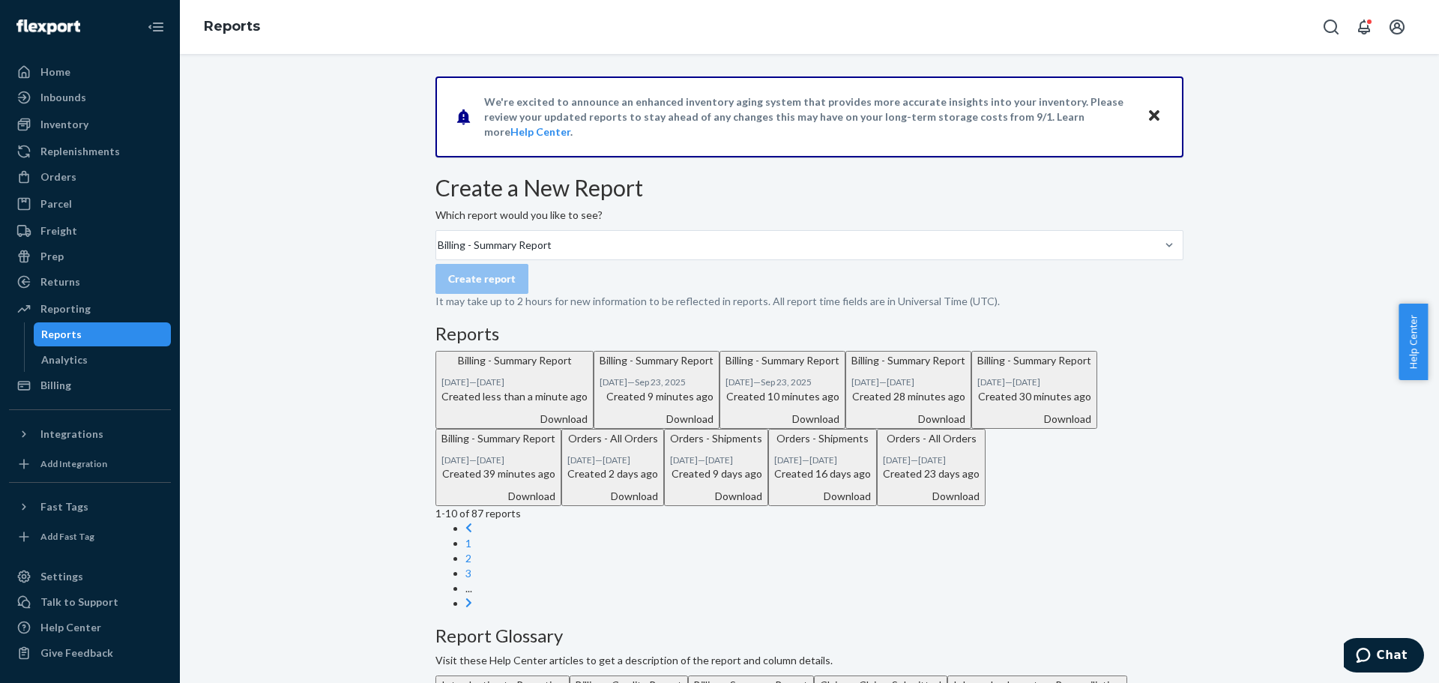
click at [588, 427] on div "Download" at bounding box center [515, 419] width 146 height 15
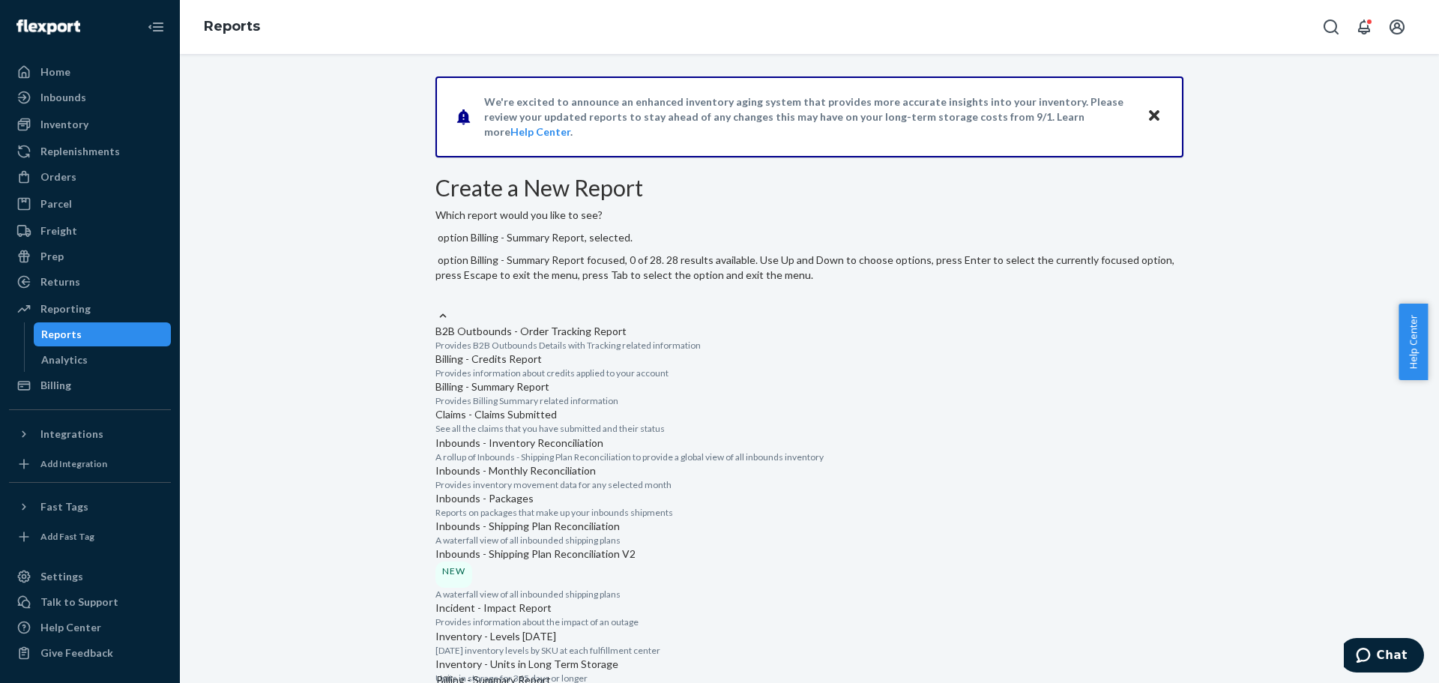
click at [551, 672] on div "Billing - Summary Report" at bounding box center [494, 679] width 114 height 15
click at [437, 292] on input "option Billing - Summary Report, selected. option Billing - Summary Report focu…" at bounding box center [436, 299] width 1 height 15
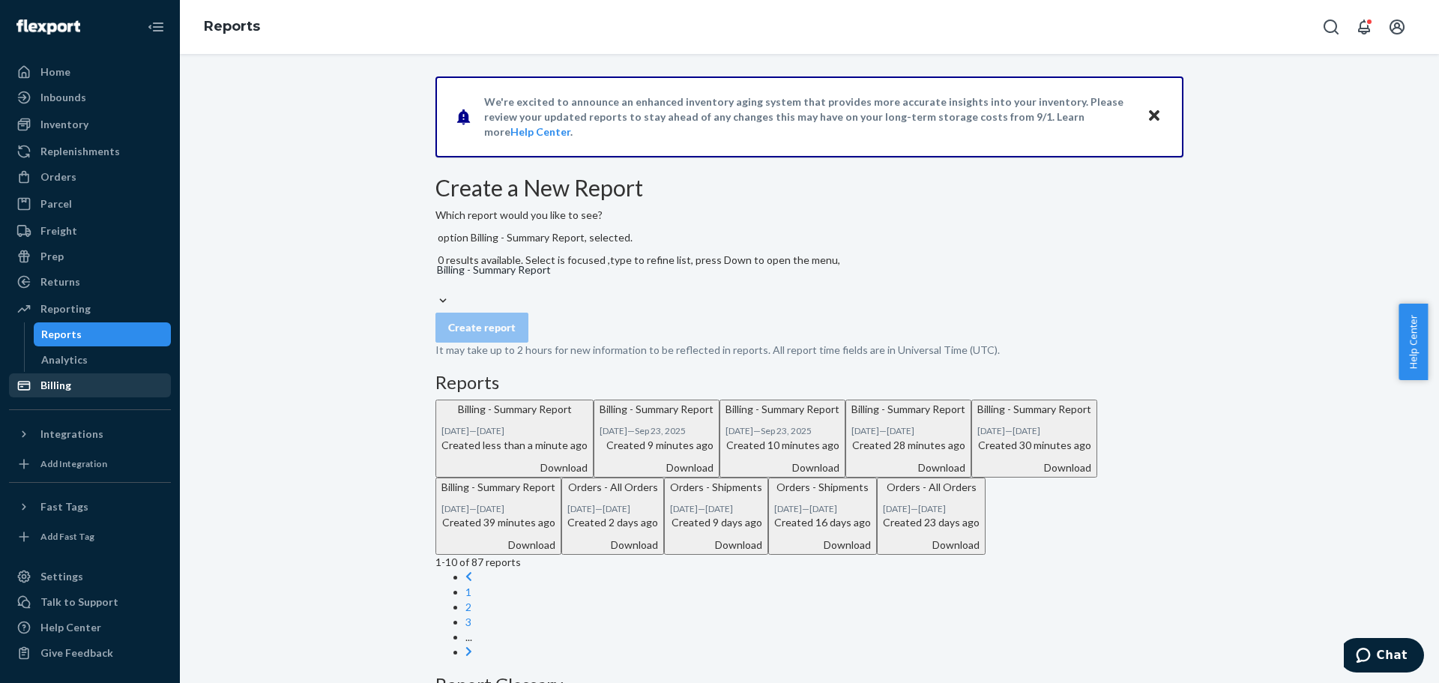
click at [37, 380] on div at bounding box center [28, 385] width 24 height 15
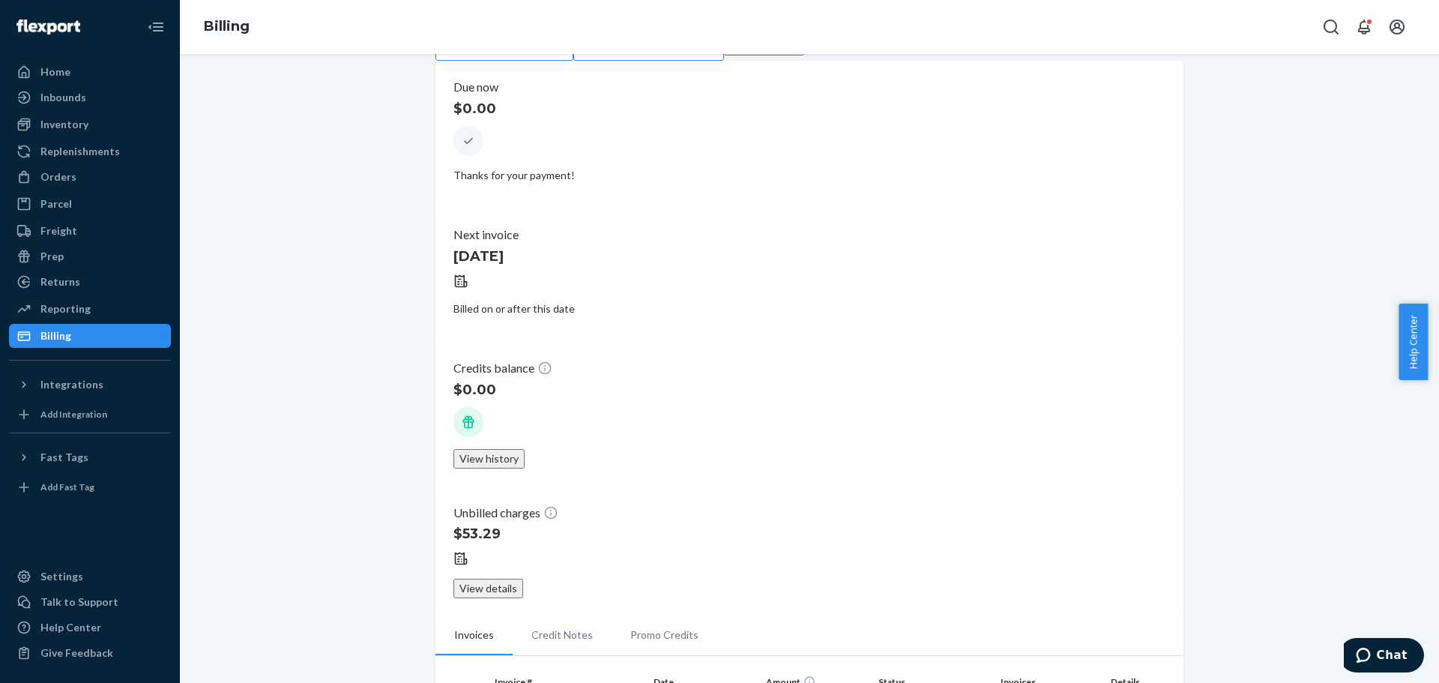
scroll to position [150, 0]
click at [56, 306] on div "Reporting" at bounding box center [65, 308] width 50 height 15
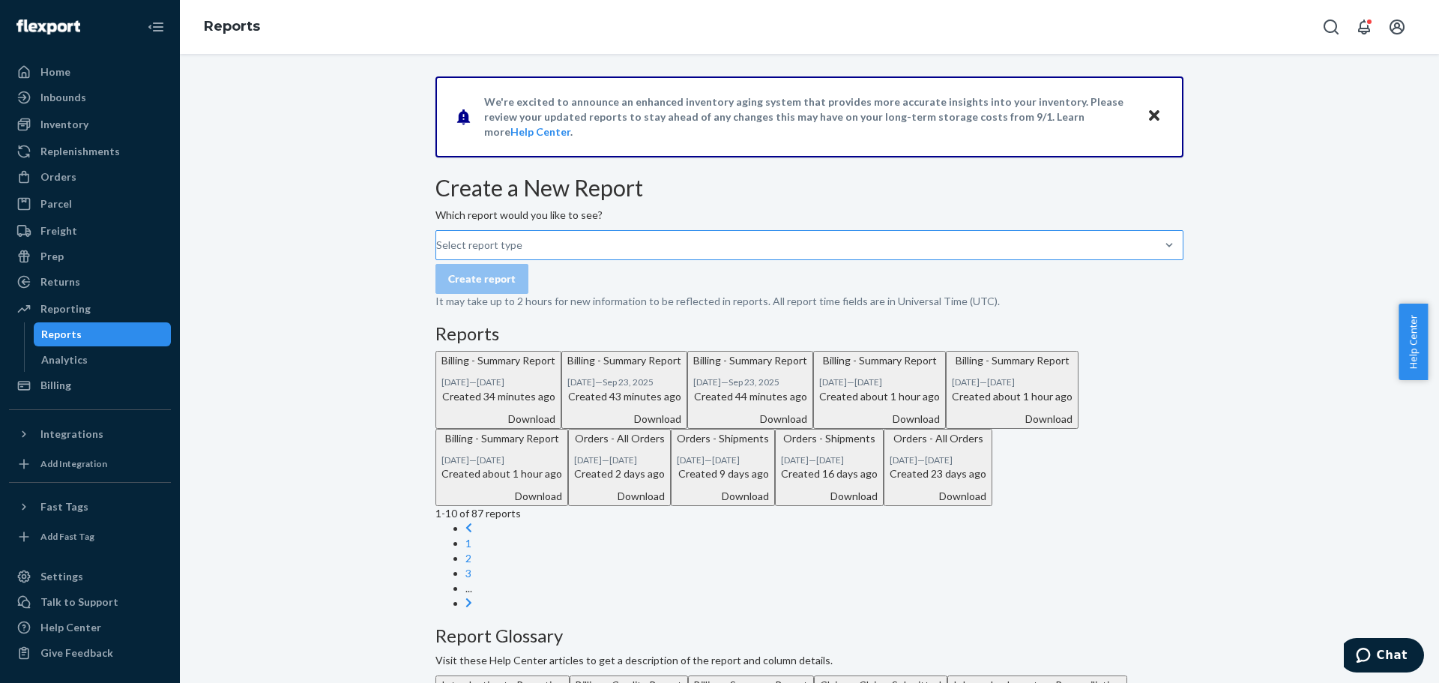
click at [522, 253] on div "Select report type" at bounding box center [479, 245] width 86 height 15
click at [438, 253] on input "Select report type" at bounding box center [436, 245] width 1 height 15
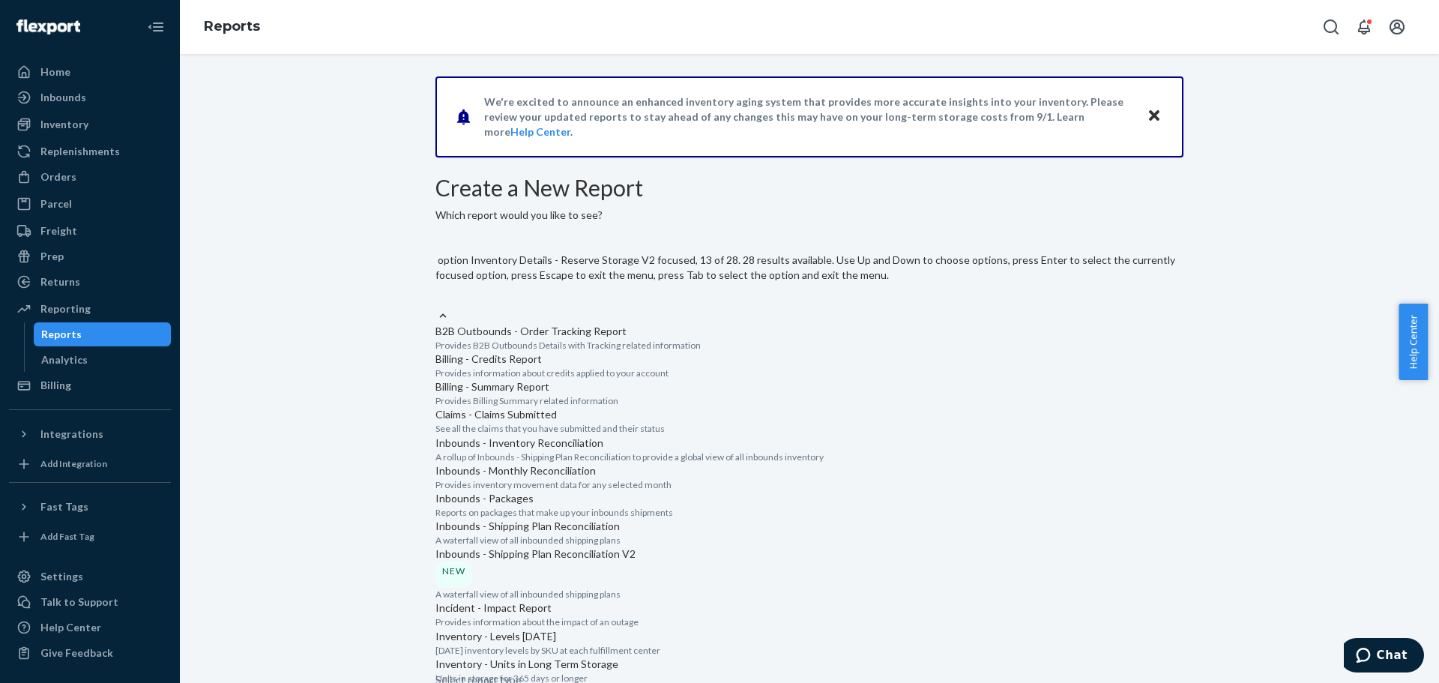
scroll to position [750, 0]
click at [437, 307] on input "option Orders - All Orders focused, 15 of 28. 28 results available. Use Up and …" at bounding box center [436, 299] width 1 height 15
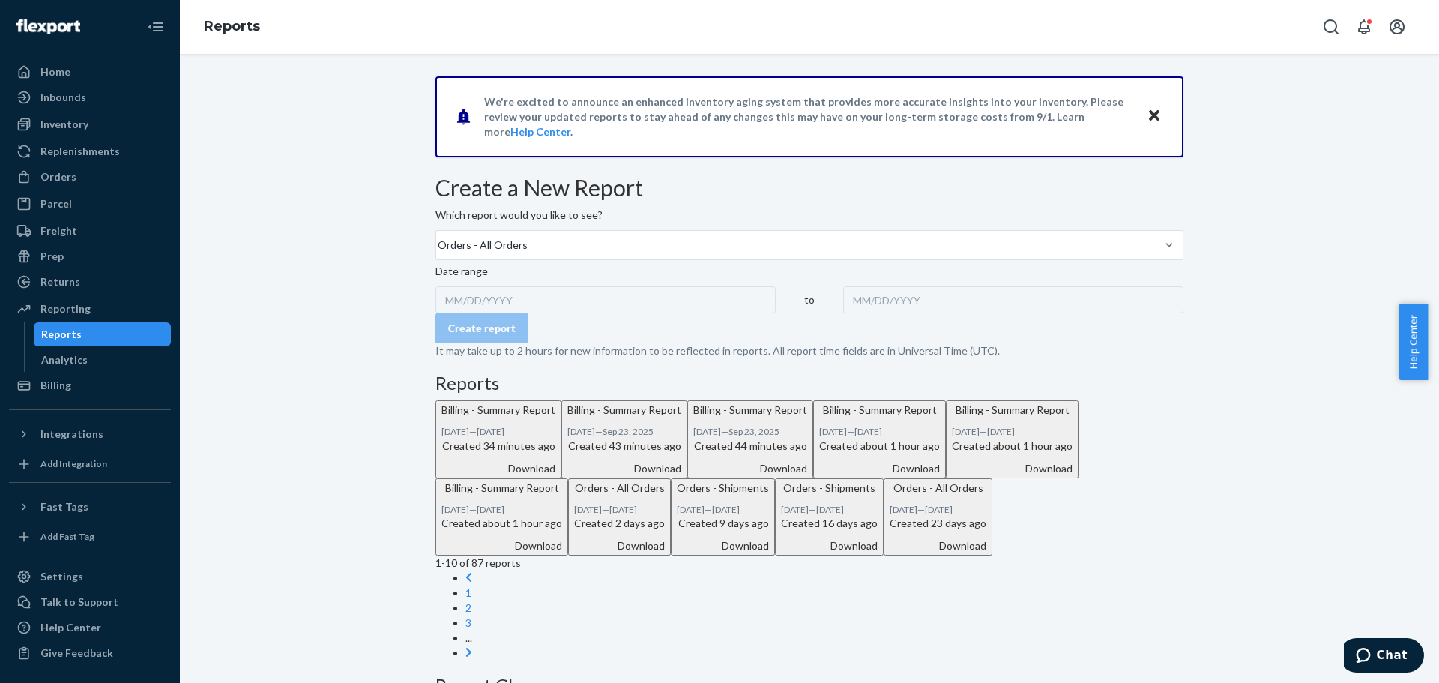
click at [504, 313] on div "MM/DD/YYYY" at bounding box center [606, 299] width 340 height 27
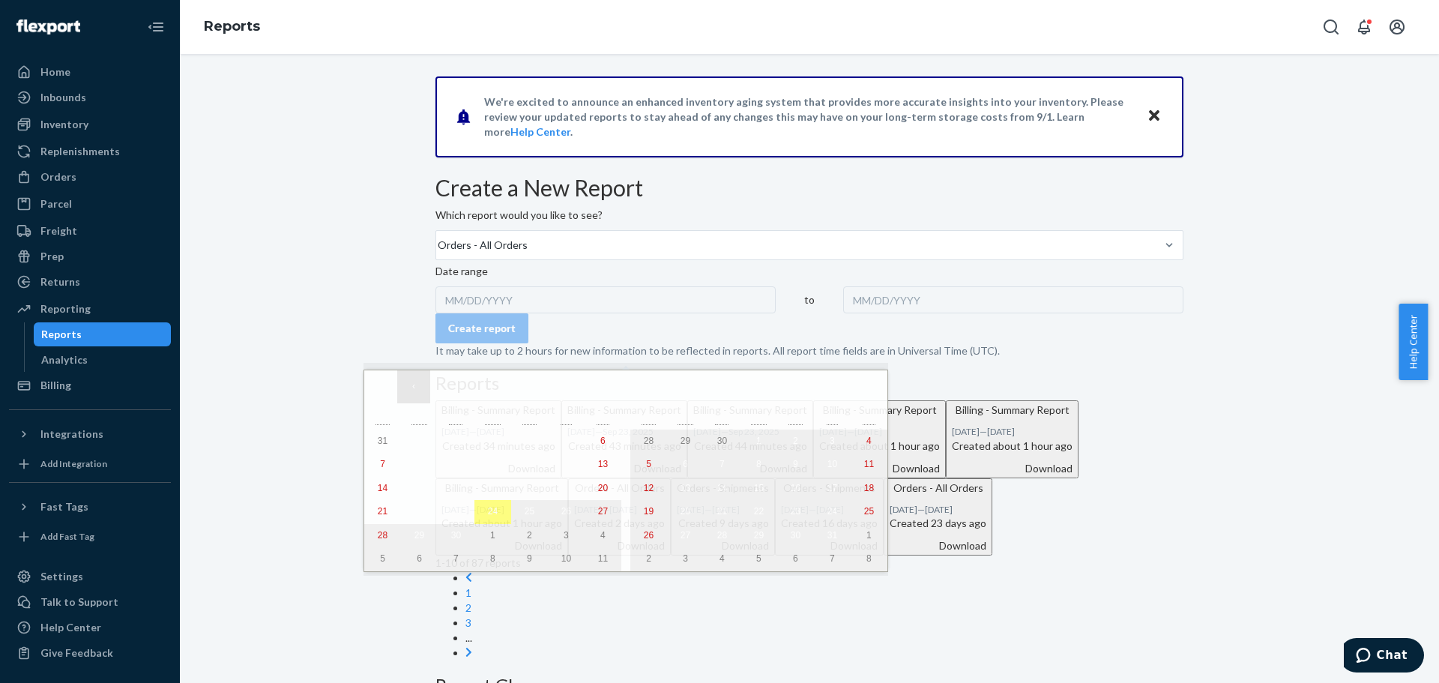
click at [420, 388] on button "‹" at bounding box center [413, 386] width 33 height 33
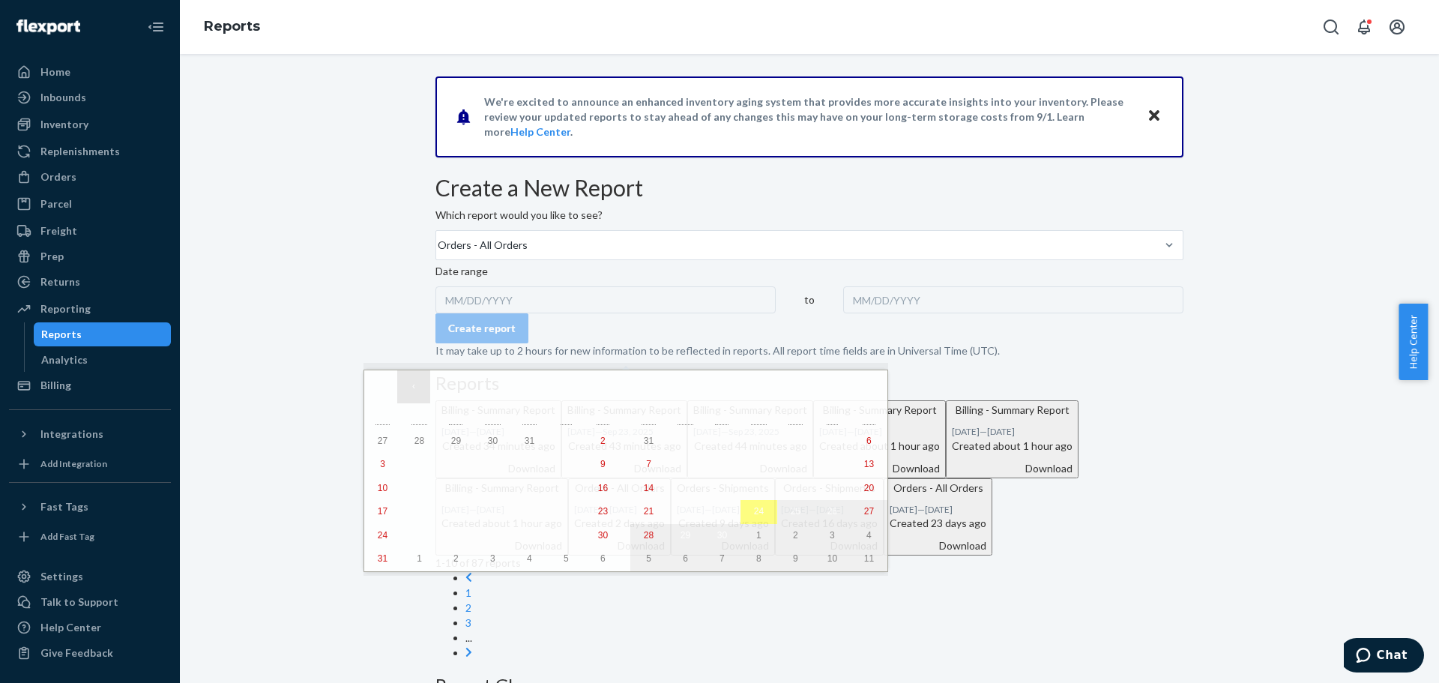
click at [420, 388] on button "‹" at bounding box center [413, 386] width 33 height 33
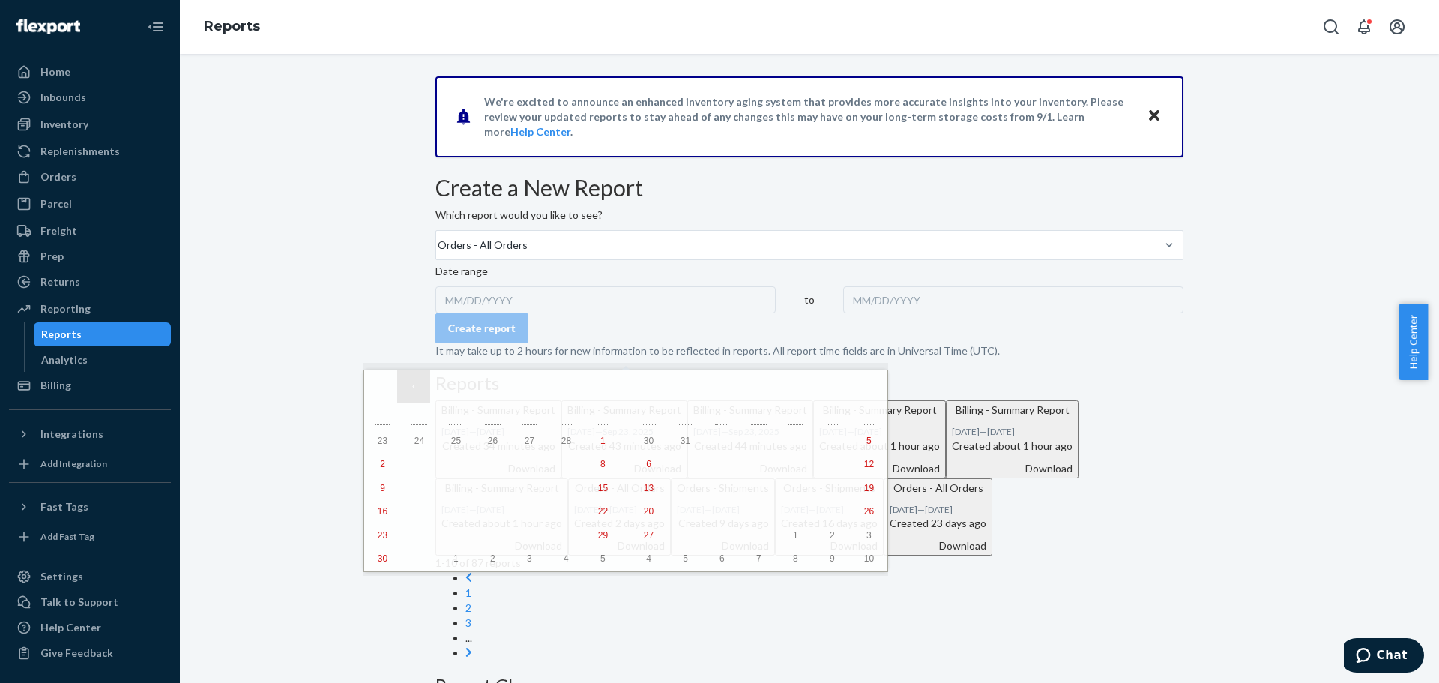
click at [420, 388] on button "‹" at bounding box center [413, 386] width 33 height 33
click at [490, 441] on abbr "1" at bounding box center [492, 441] width 5 height 10
click at [855, 386] on button "»" at bounding box center [871, 386] width 33 height 33
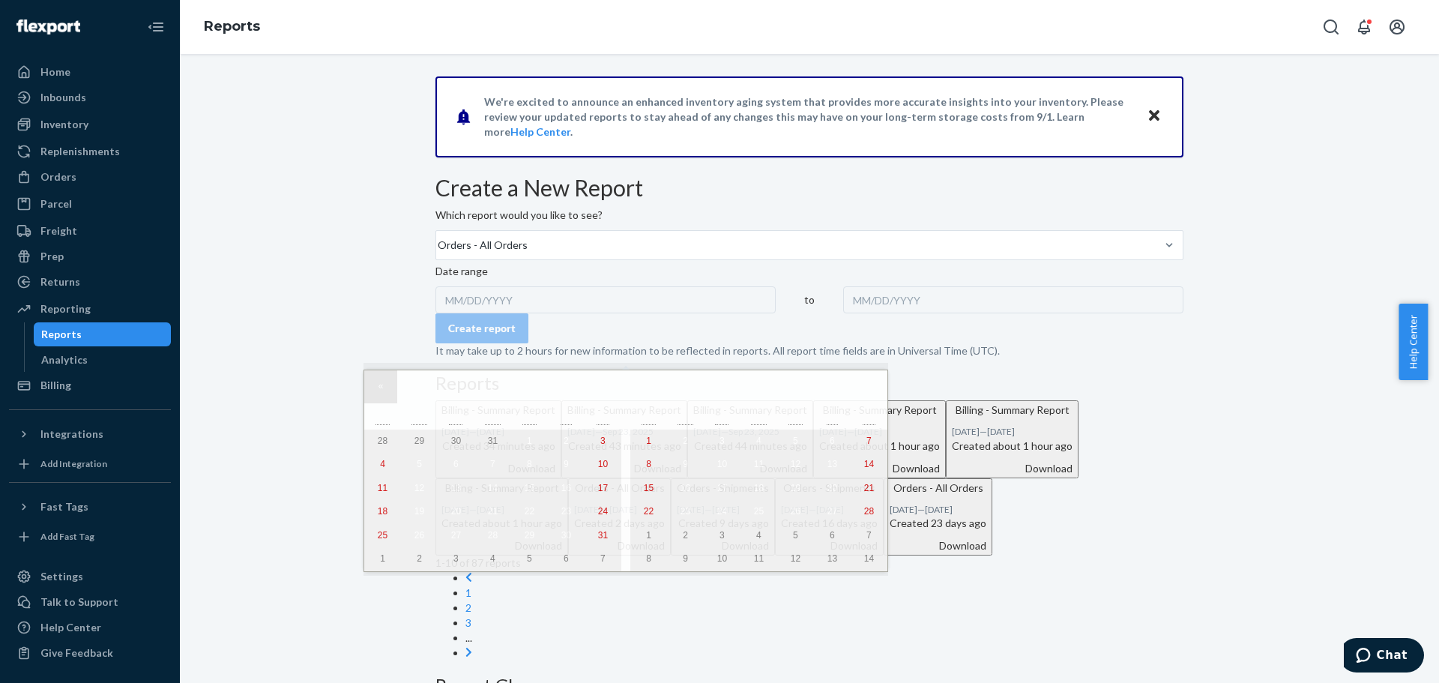
click at [374, 390] on button "«" at bounding box center [380, 386] width 33 height 33
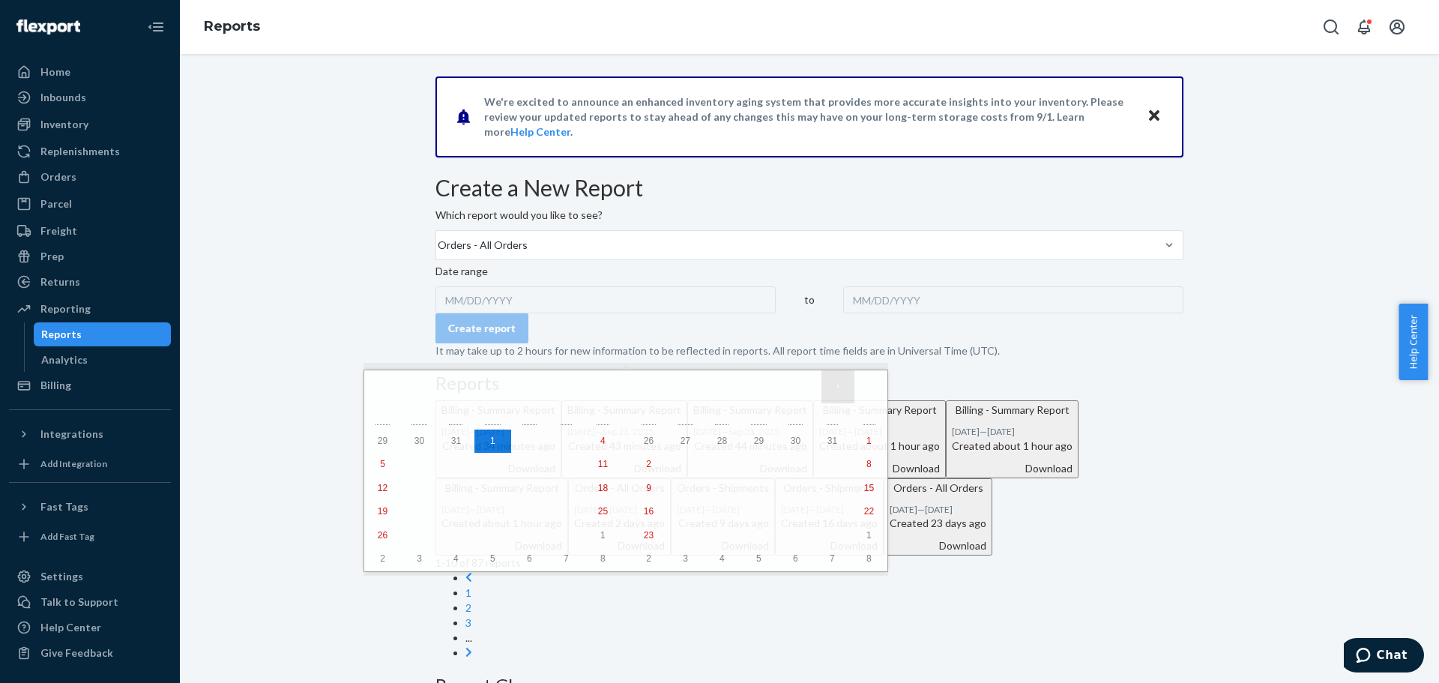
click at [822, 388] on button "›" at bounding box center [838, 386] width 33 height 33
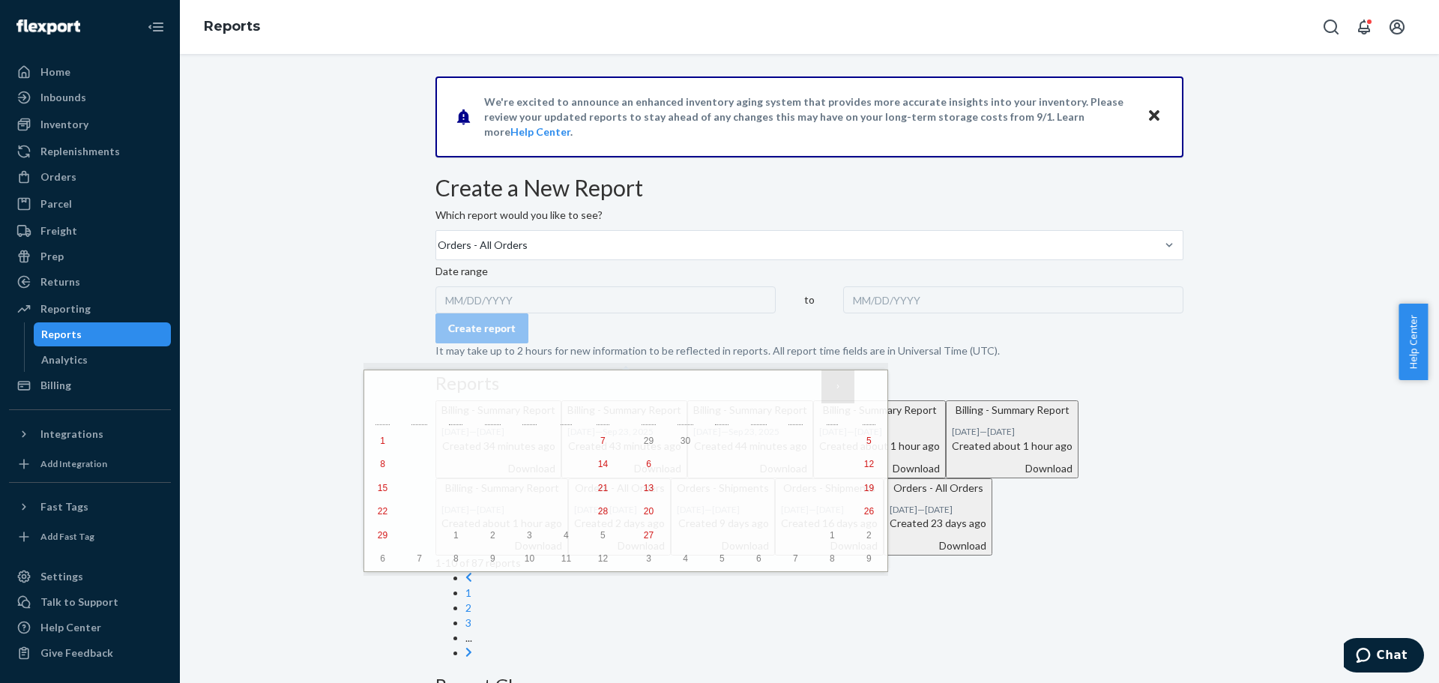
click at [822, 388] on button "›" at bounding box center [838, 386] width 33 height 33
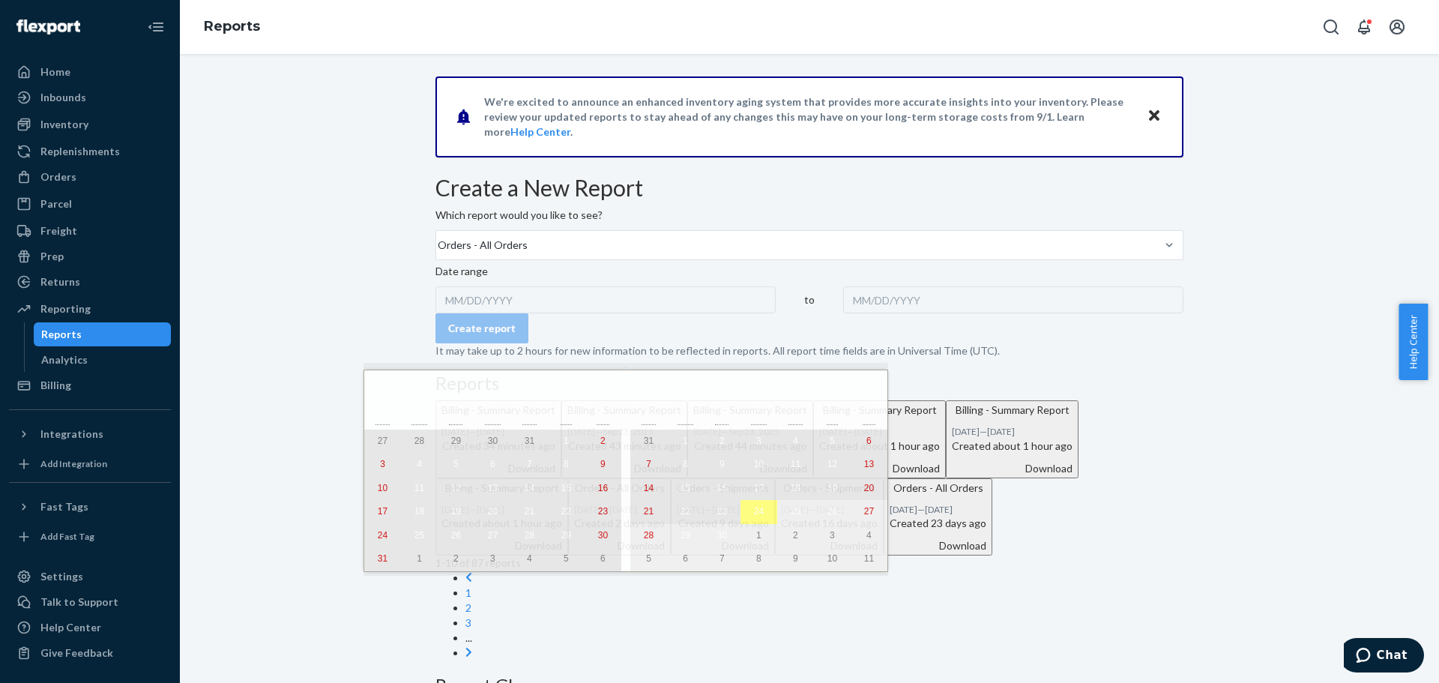
click at [717, 516] on abbr "23" at bounding box center [722, 511] width 10 height 10
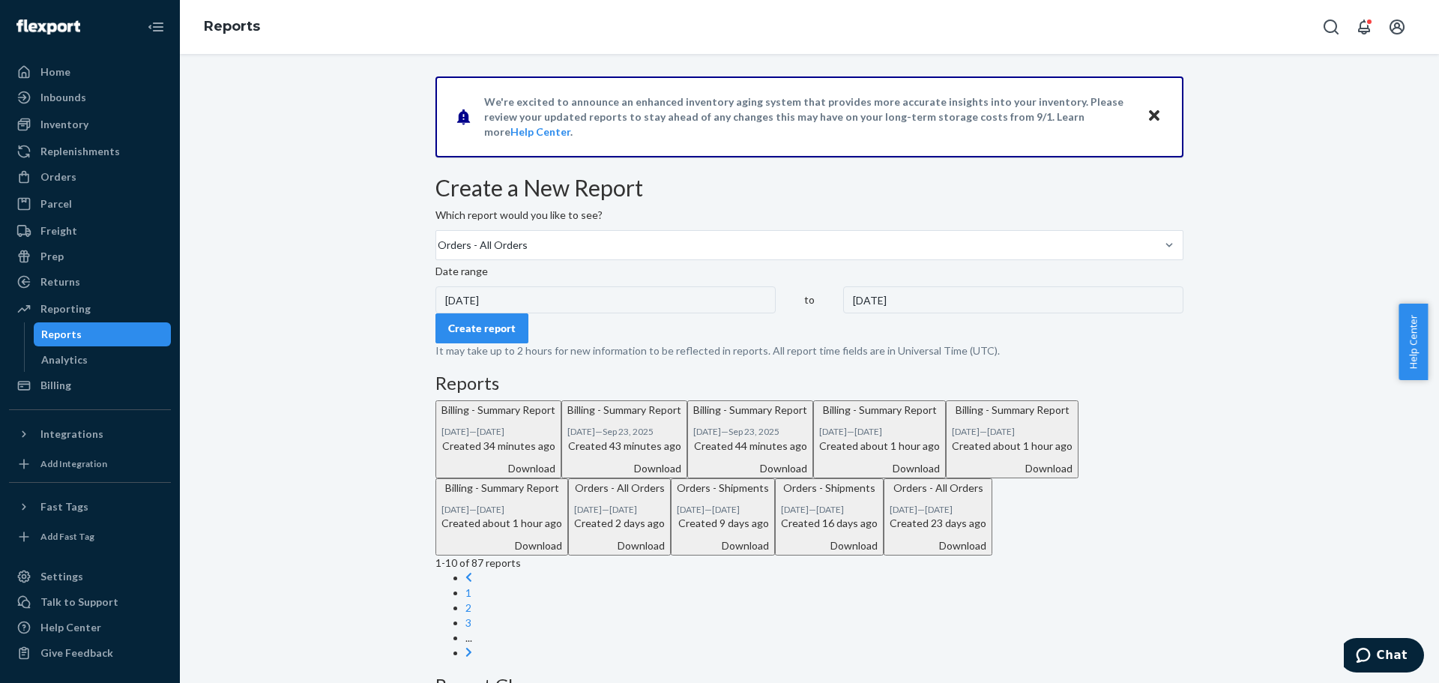
click at [516, 336] on div "Create report" at bounding box center [481, 328] width 67 height 15
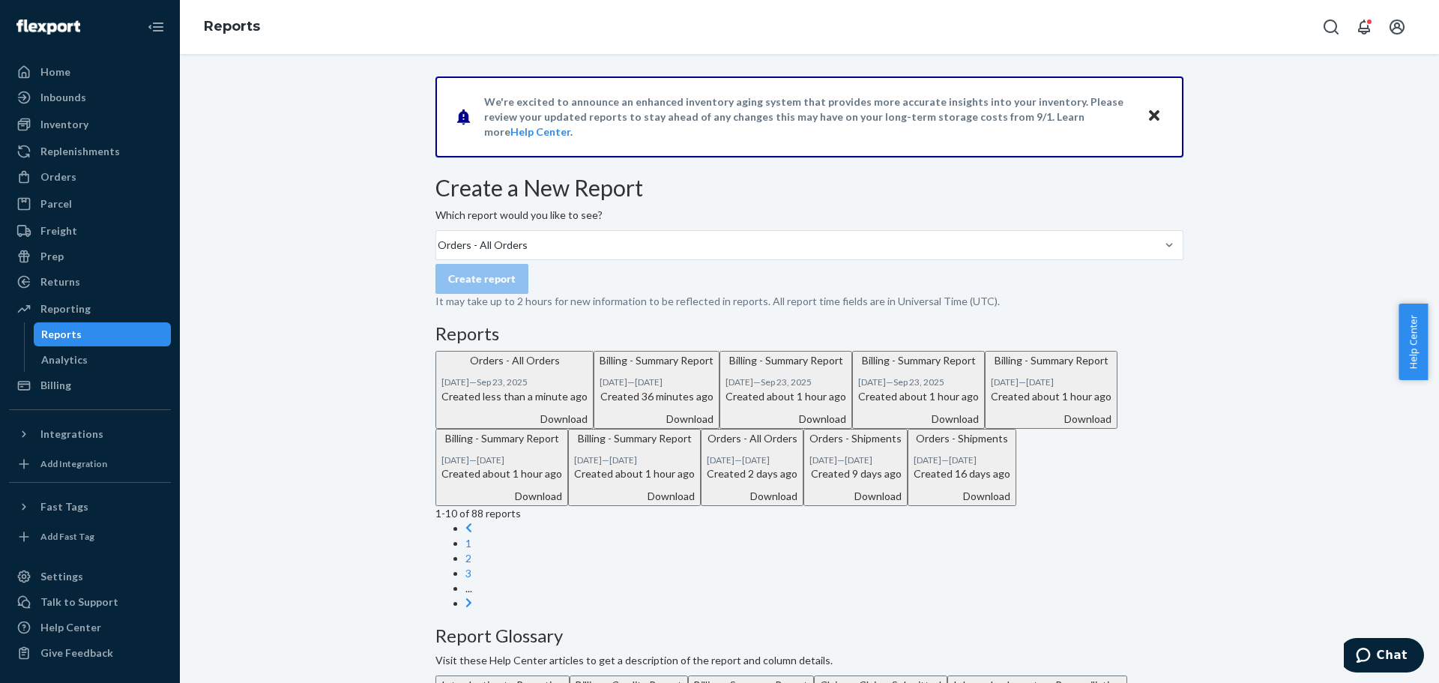
click at [588, 427] on div "Download" at bounding box center [515, 419] width 146 height 15
click at [311, 279] on div "We're excited to announce an enhanced inventory aging system that provides more…" at bounding box center [809, 522] width 1237 height 892
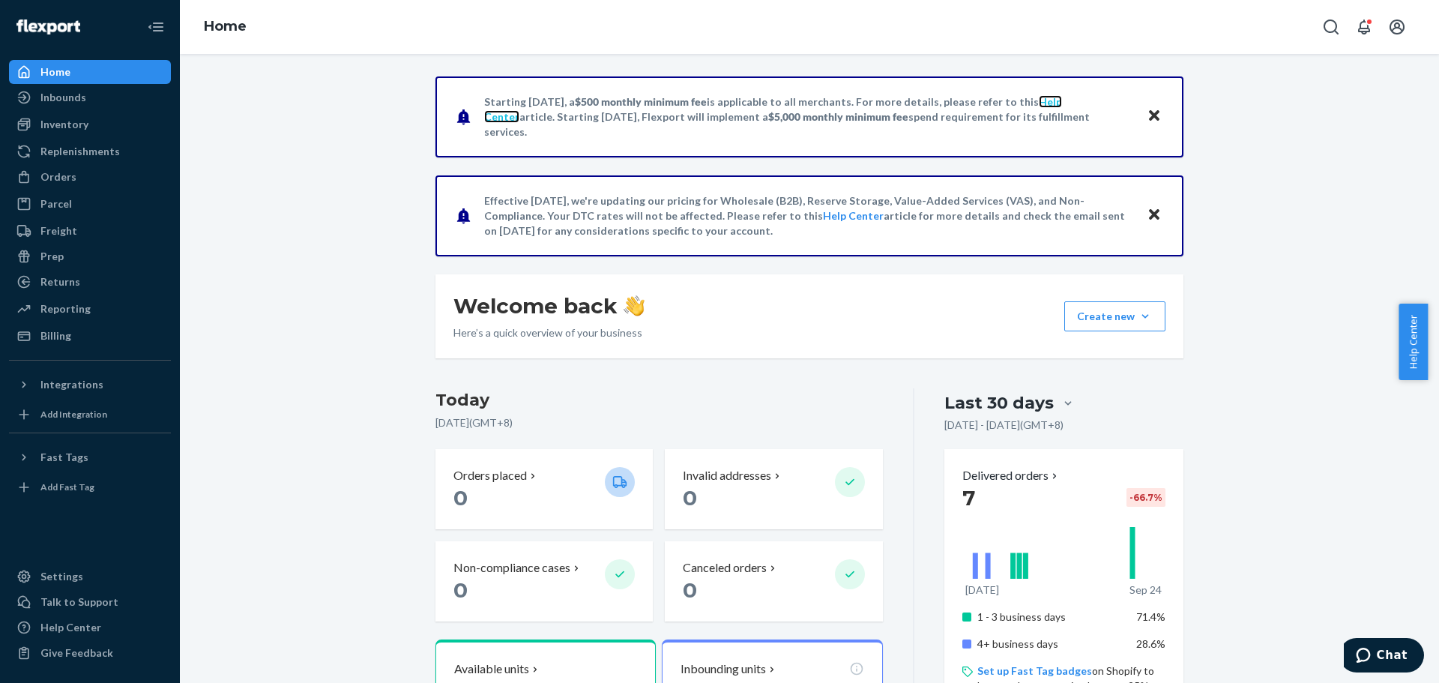
click at [1046, 103] on link "Help Center" at bounding box center [773, 109] width 578 height 28
click at [49, 174] on div "Orders" at bounding box center [58, 176] width 36 height 15
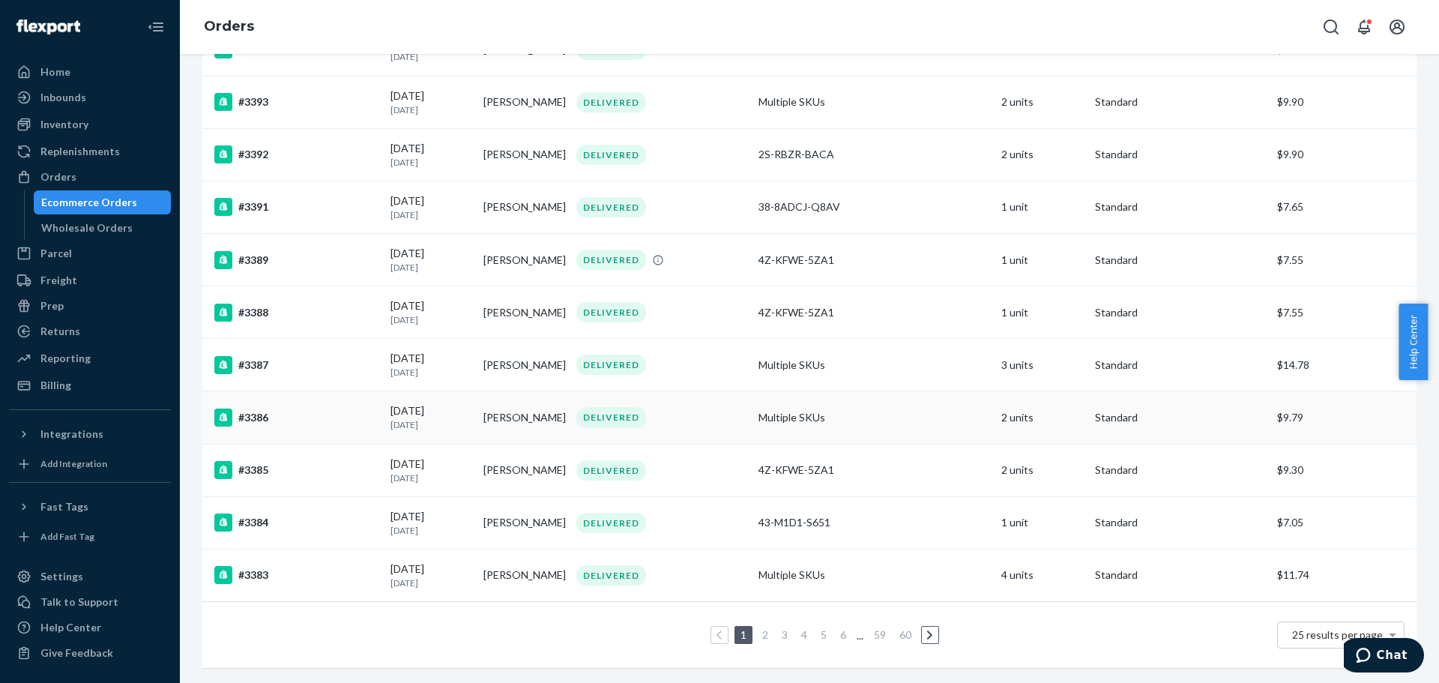
scroll to position [938, 0]
click at [759, 628] on link "2" at bounding box center [765, 634] width 12 height 13
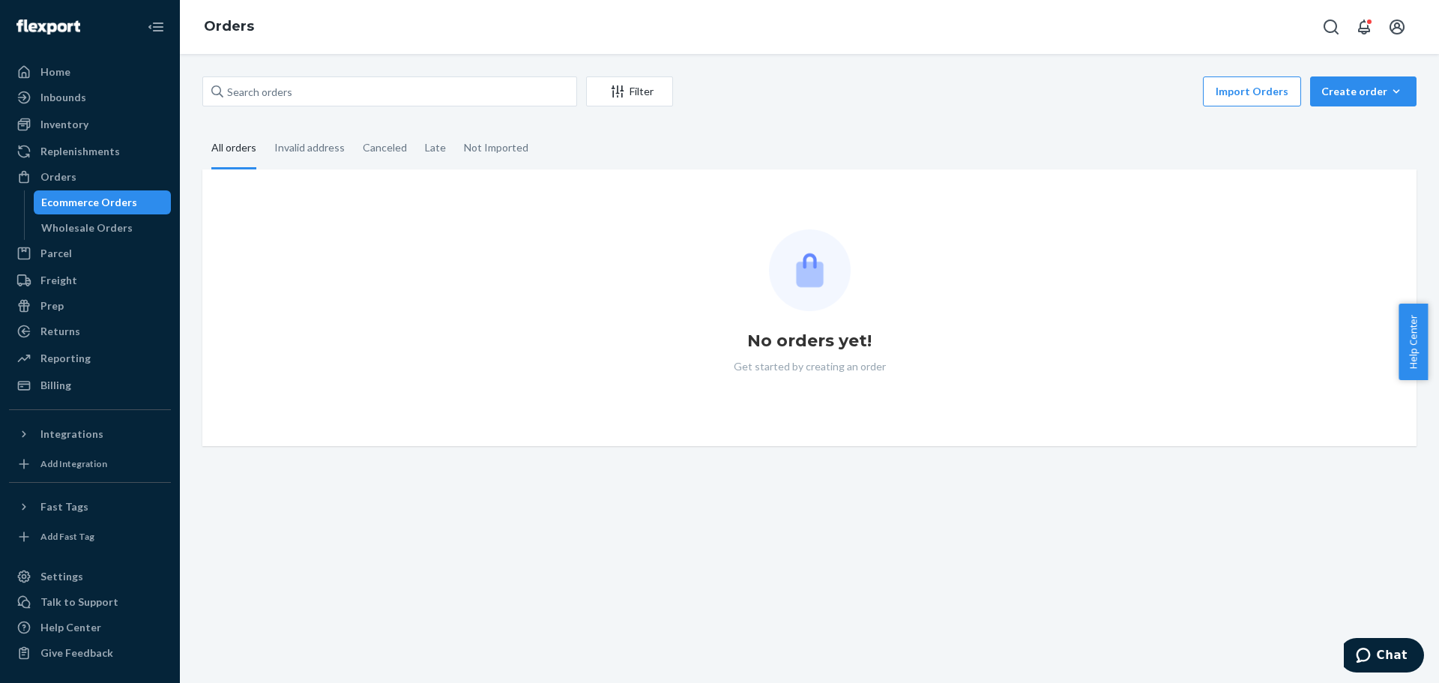
click at [239, 143] on div "All orders" at bounding box center [233, 148] width 45 height 41
click at [202, 128] on input "All orders" at bounding box center [202, 128] width 0 height 0
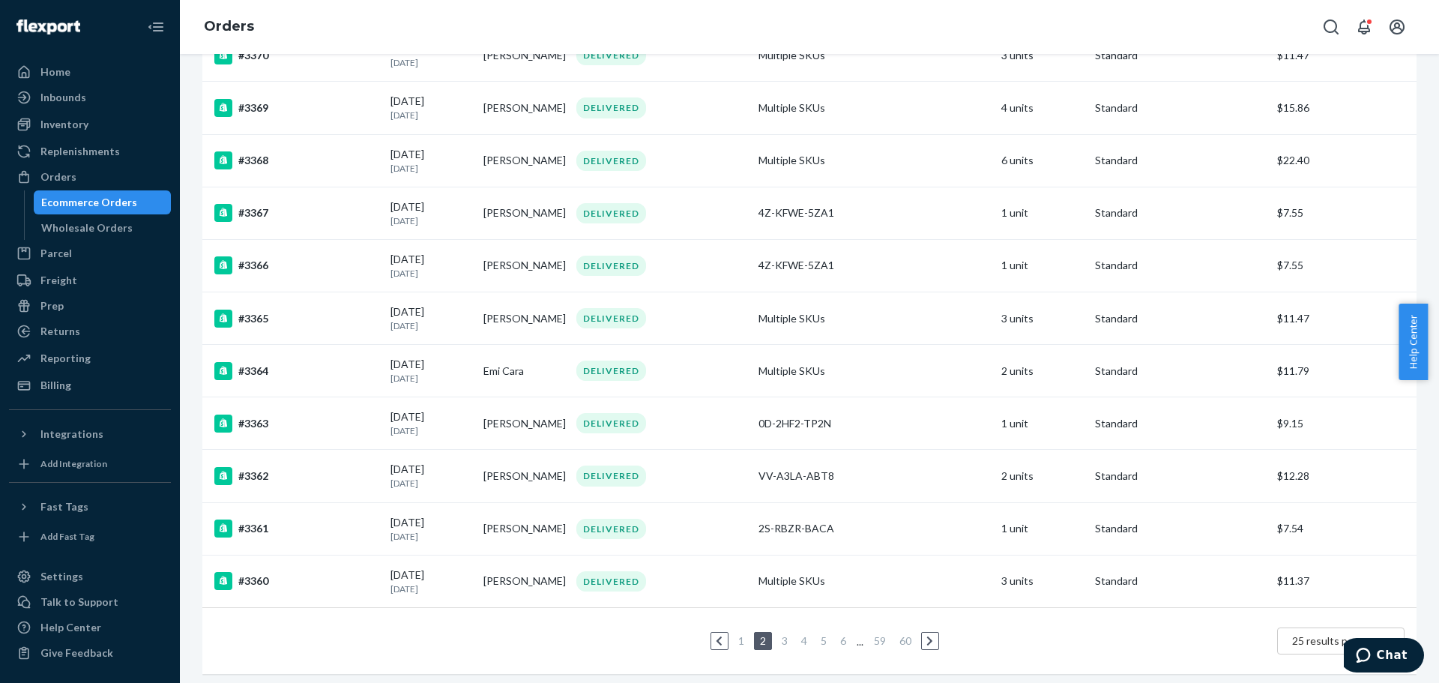
scroll to position [955, 0]
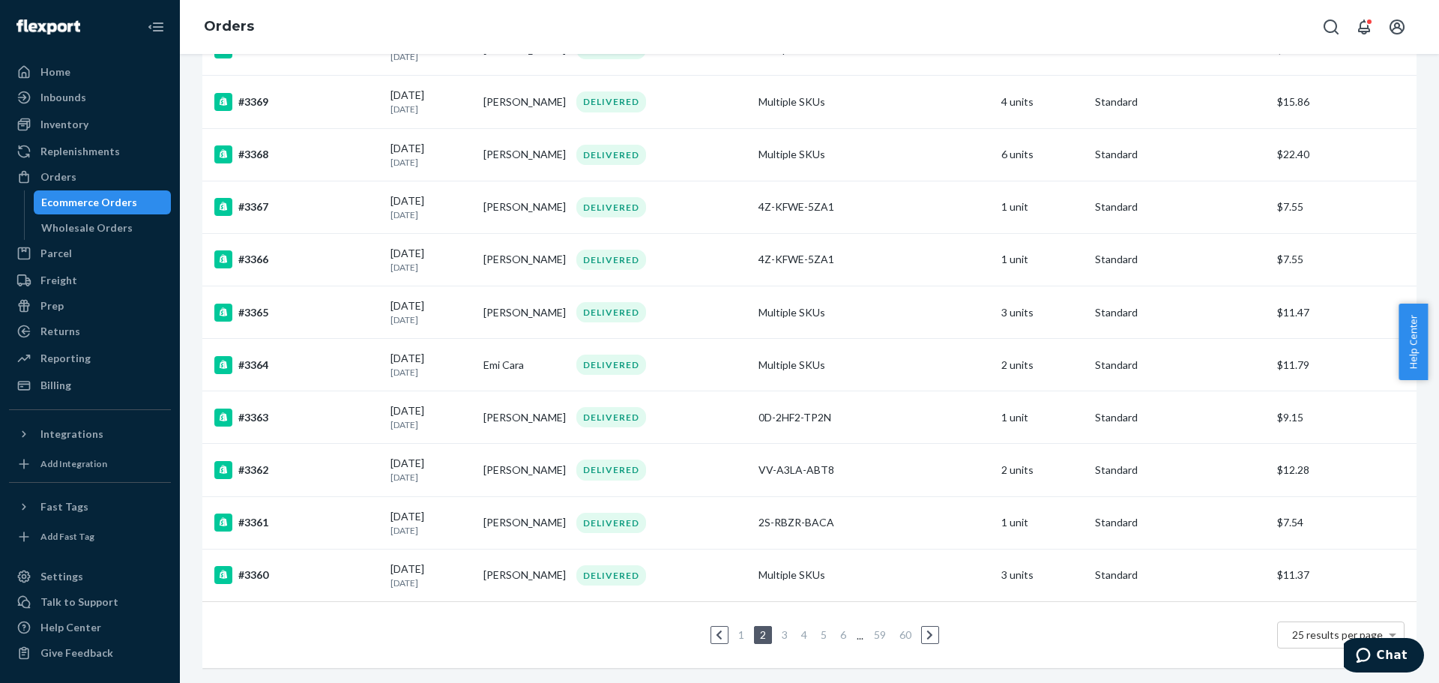
click at [737, 628] on link "1" at bounding box center [741, 634] width 12 height 13
click at [759, 626] on li "2" at bounding box center [765, 635] width 13 height 18
click at [759, 628] on link "2" at bounding box center [765, 634] width 12 height 13
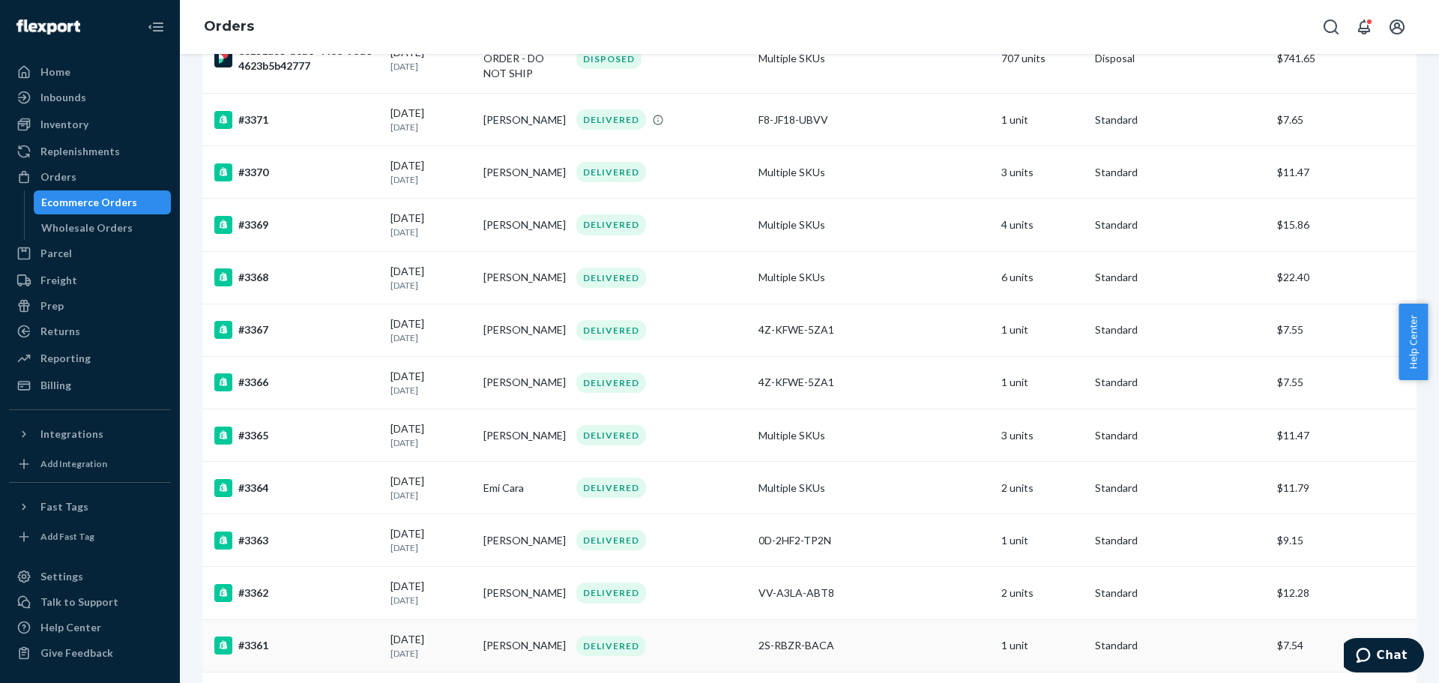
scroll to position [955, 0]
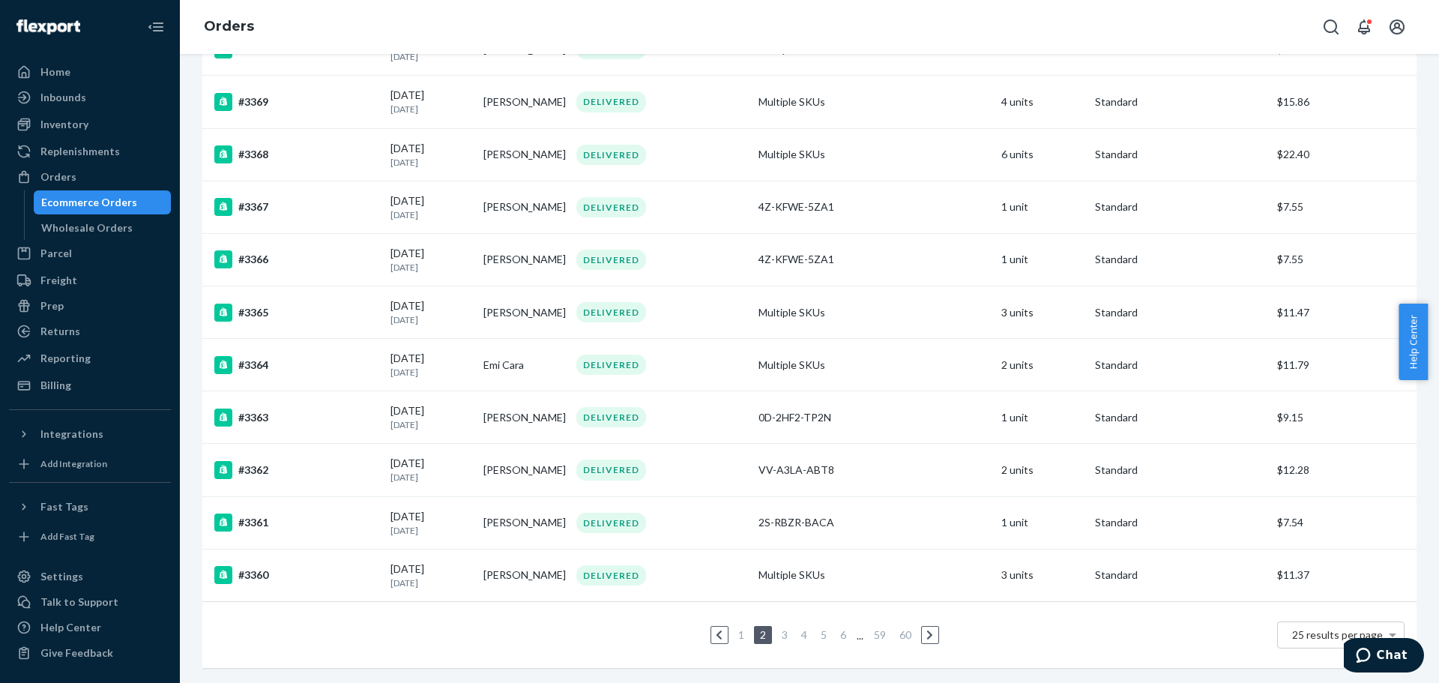
click at [736, 628] on link "1" at bounding box center [741, 634] width 12 height 13
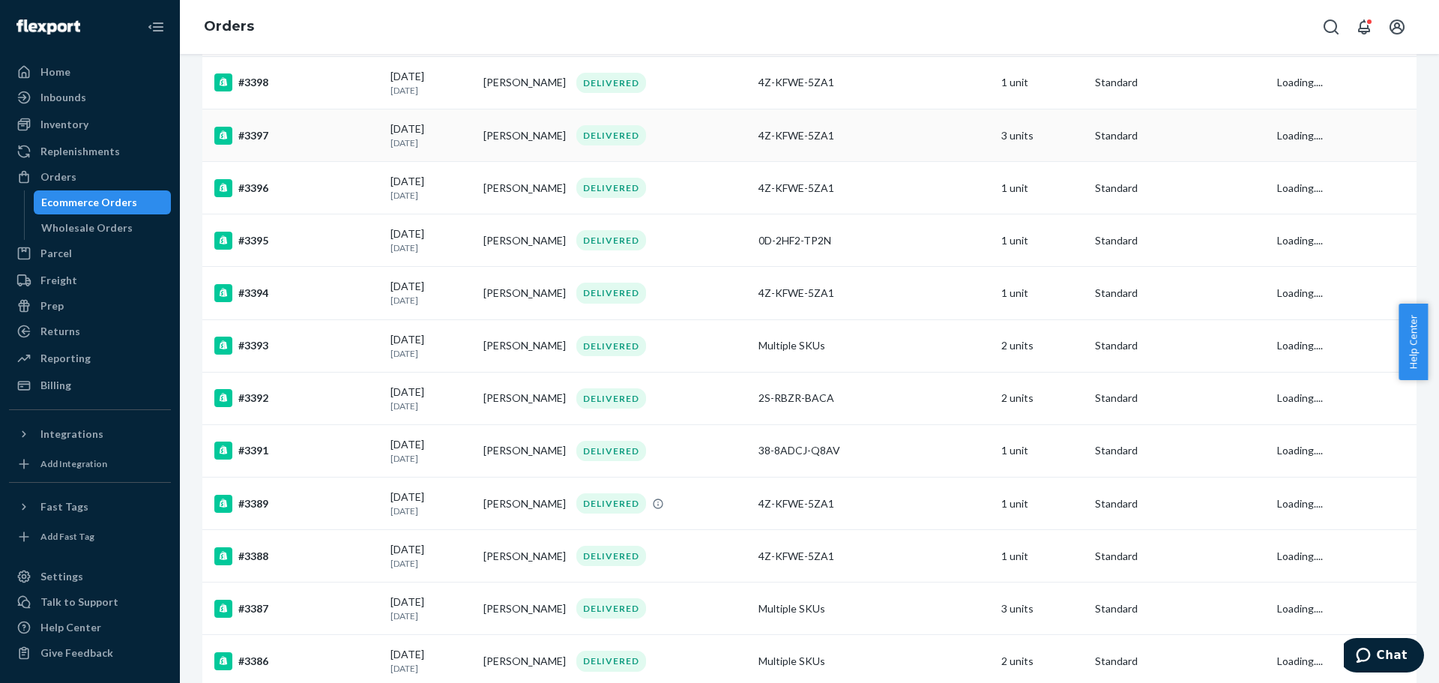
scroll to position [938, 0]
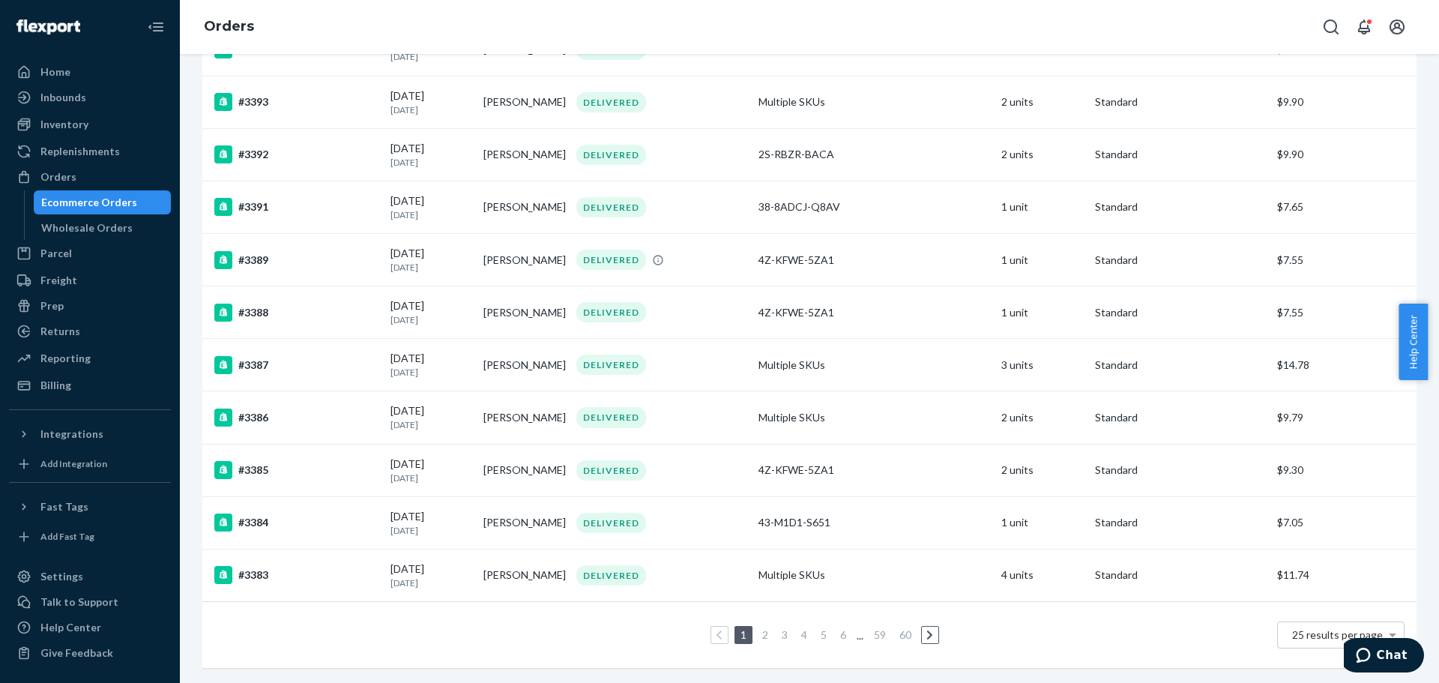
click at [759, 628] on link "2" at bounding box center [765, 634] width 12 height 13
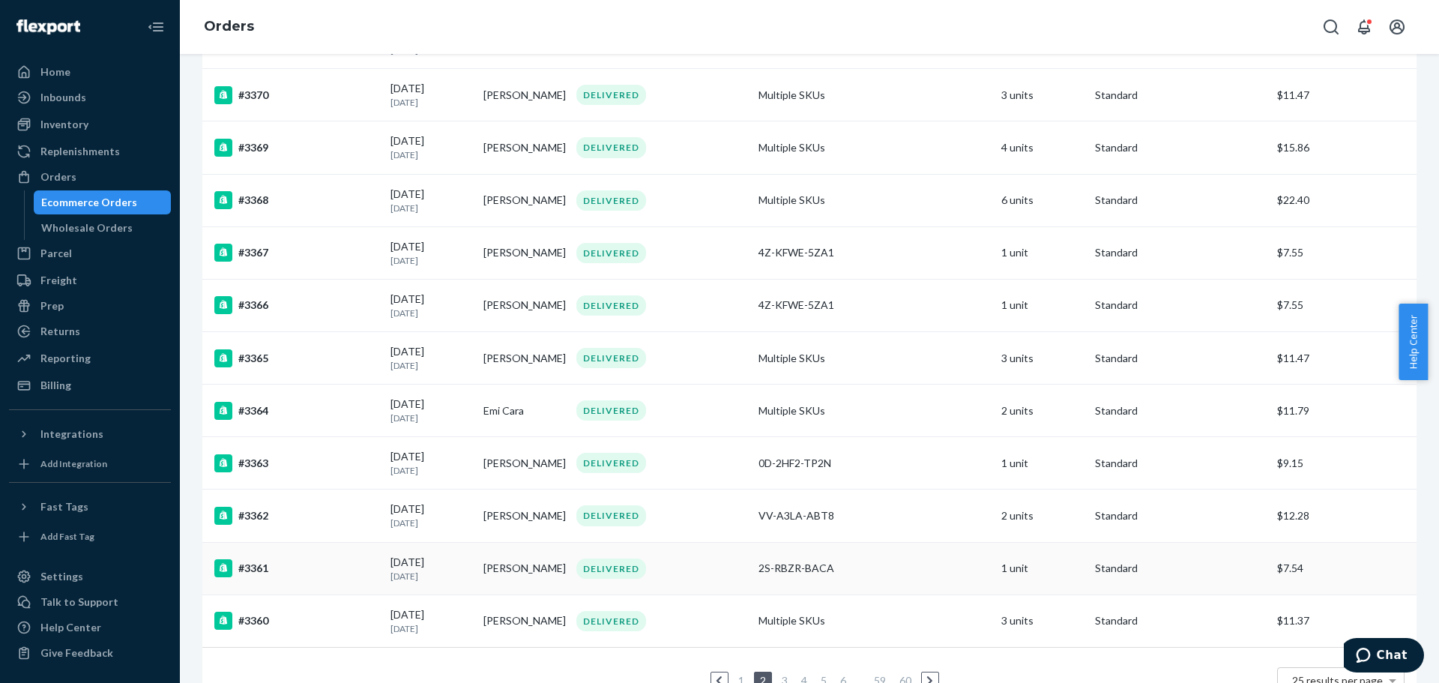
scroll to position [955, 0]
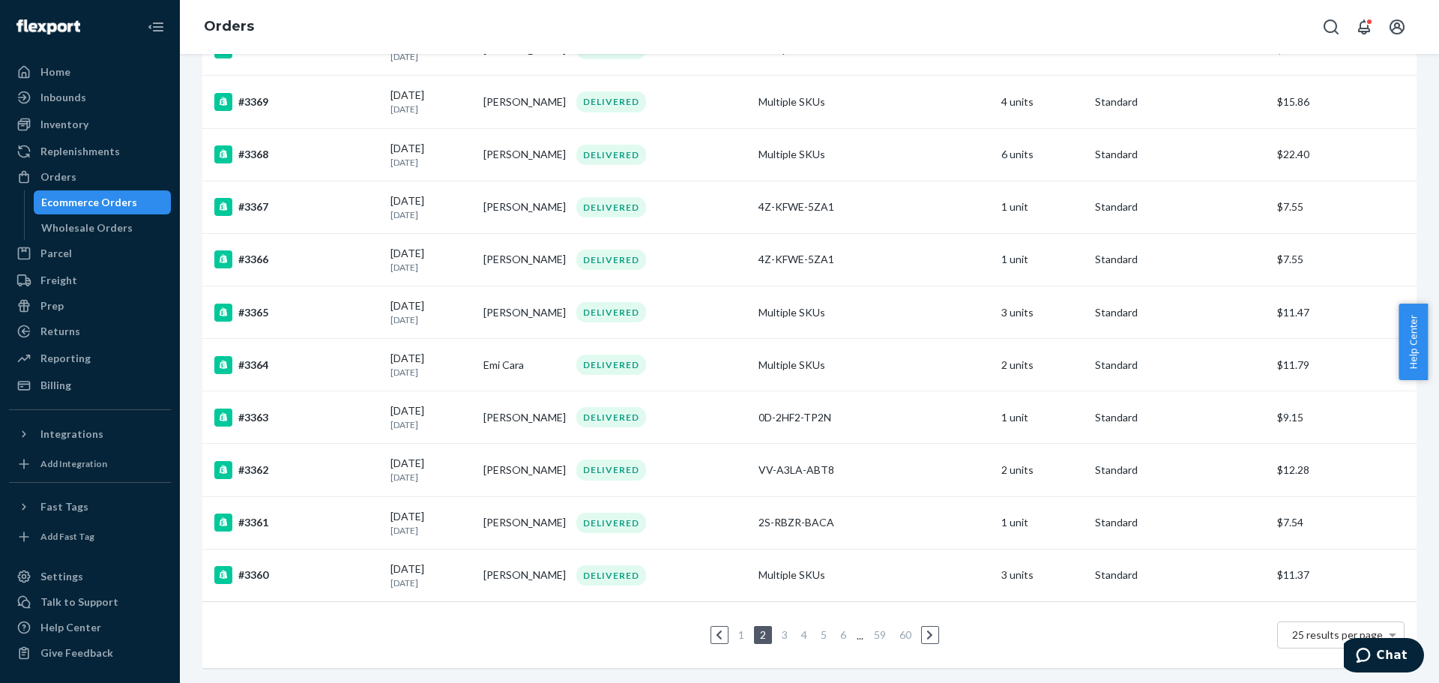
click at [779, 628] on link "3" at bounding box center [785, 634] width 12 height 13
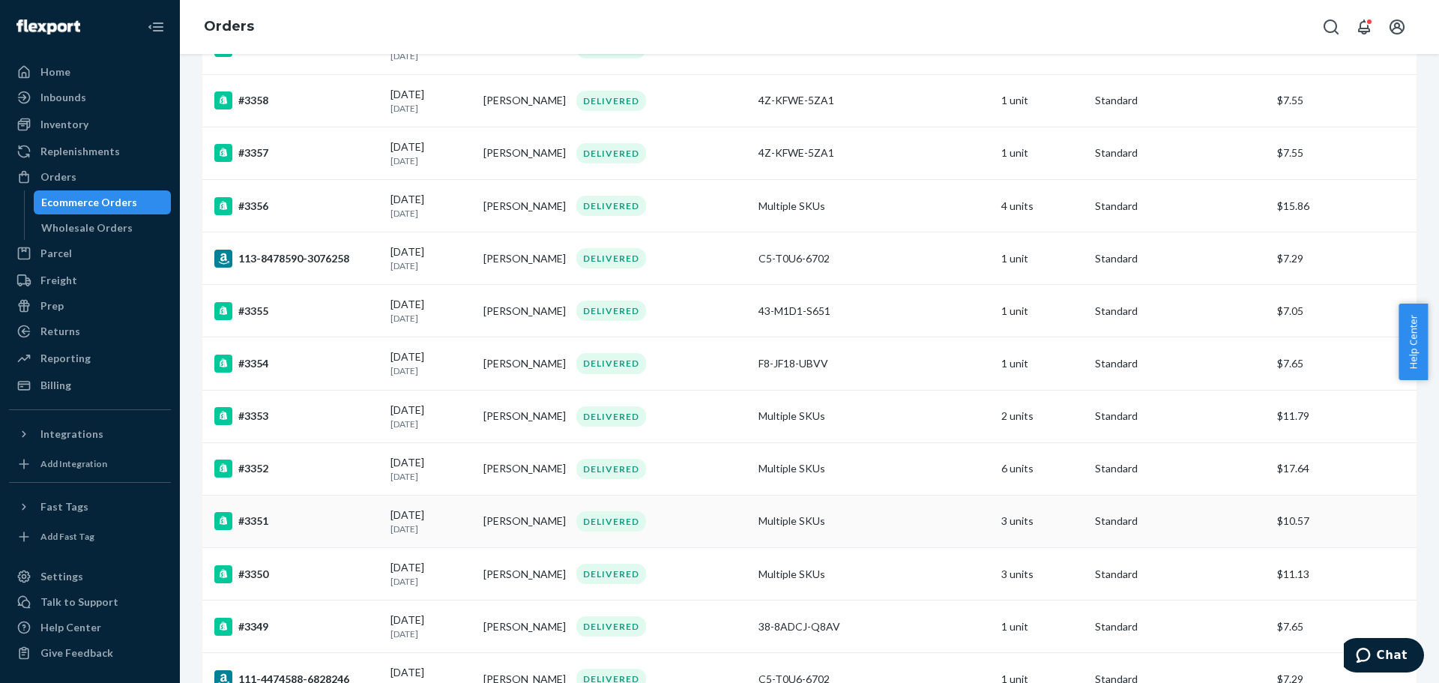
scroll to position [300, 0]
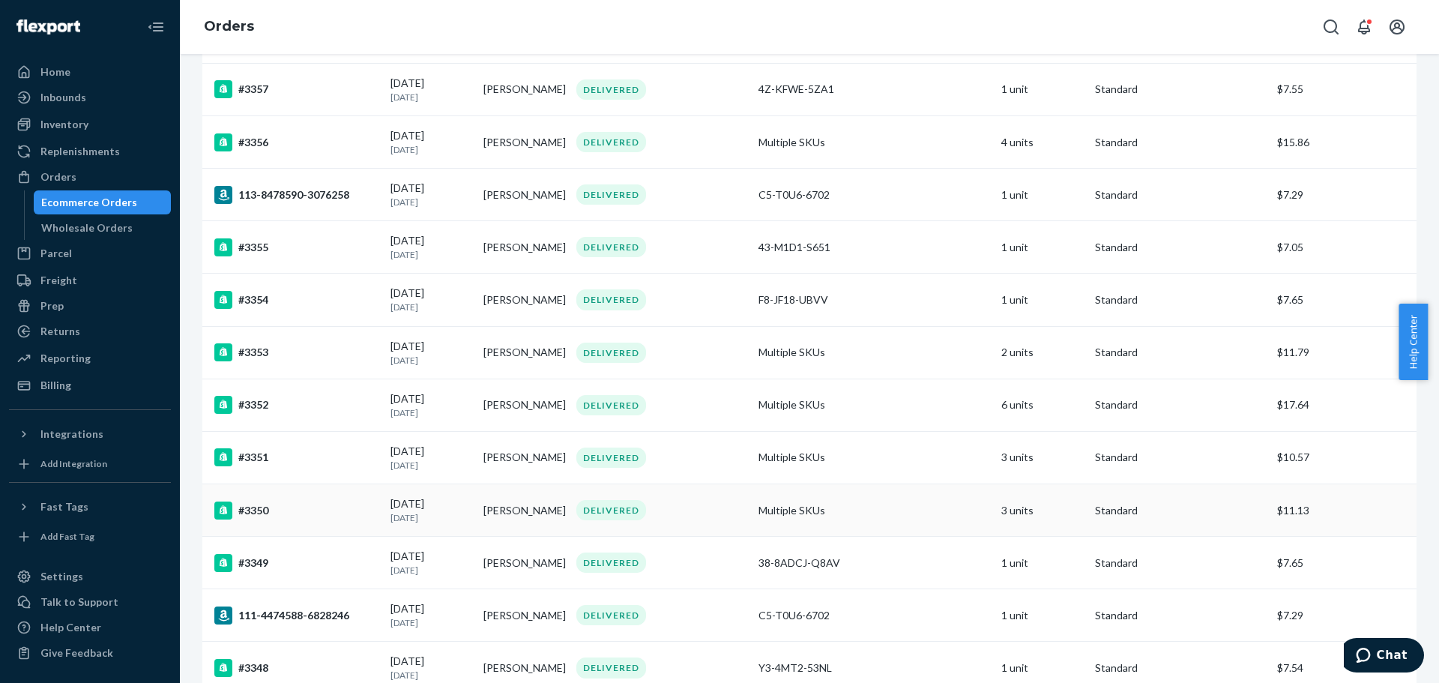
click at [290, 505] on div "#3350" at bounding box center [296, 510] width 164 height 18
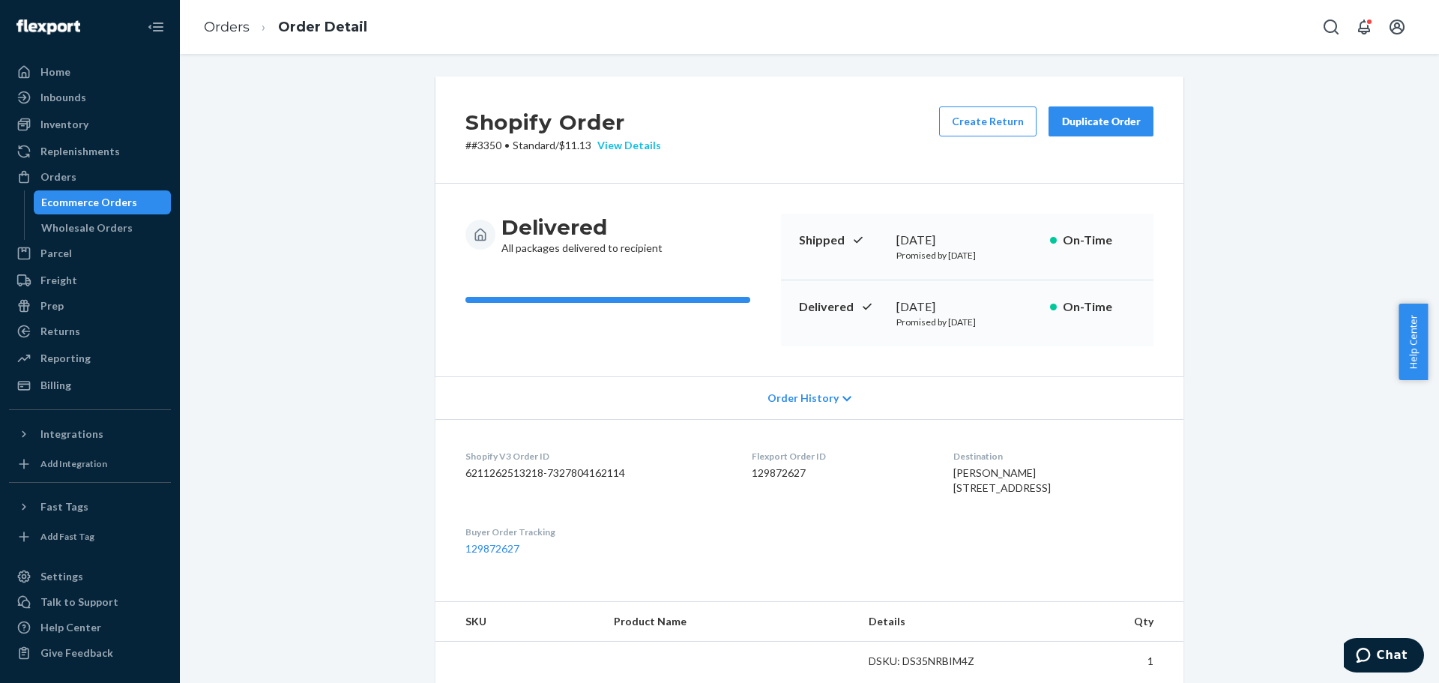
click at [623, 146] on div "View Details" at bounding box center [626, 145] width 70 height 15
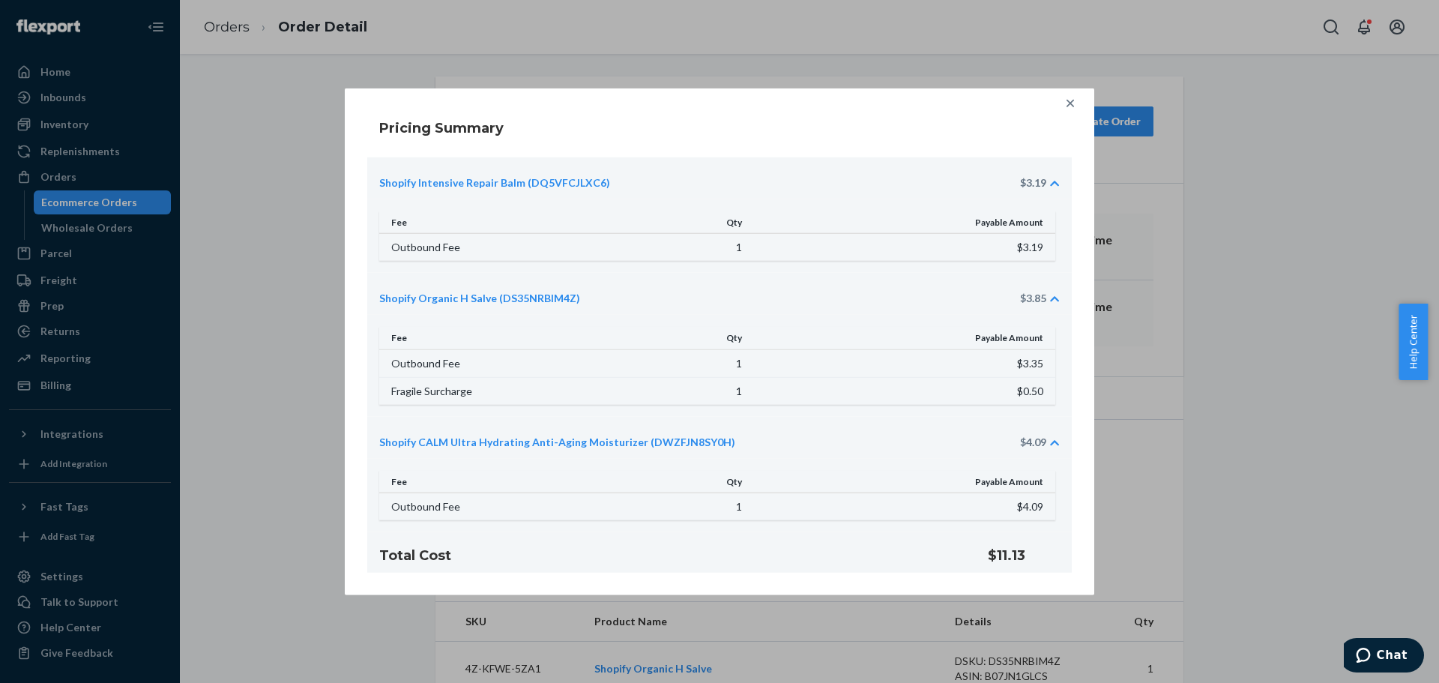
click at [1070, 109] on icon at bounding box center [1070, 102] width 15 height 15
